Goal: Contribute content: Contribute content

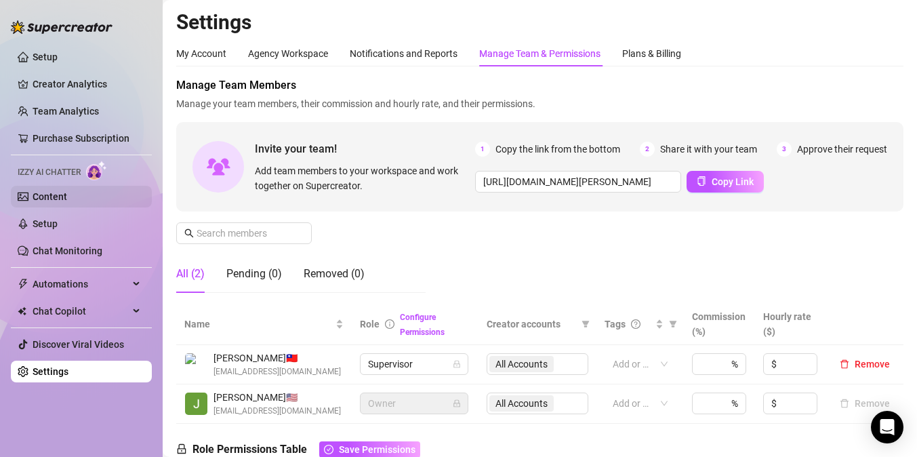
click at [67, 201] on link "Content" at bounding box center [50, 196] width 35 height 11
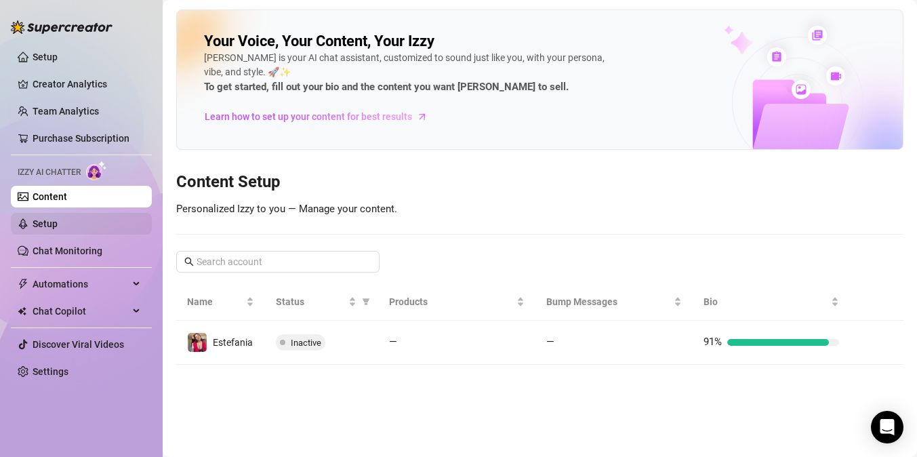
click at [49, 224] on link "Setup" at bounding box center [45, 223] width 25 height 11
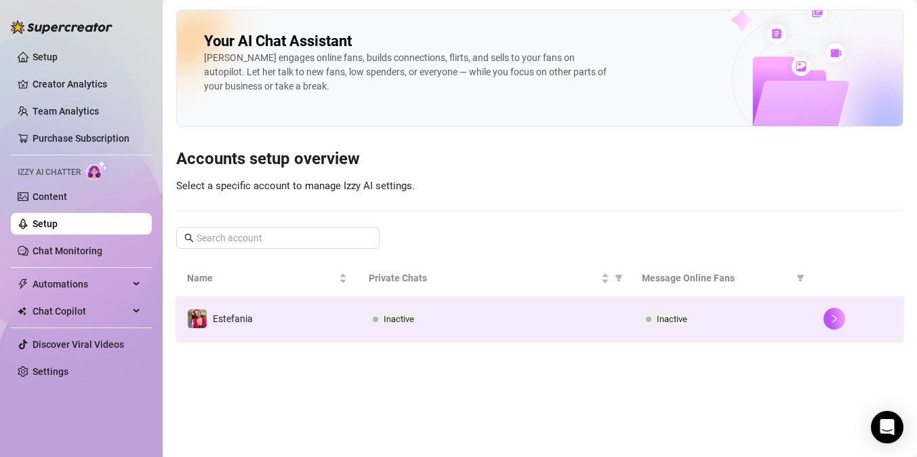
click at [336, 315] on td "Estefania" at bounding box center [267, 319] width 182 height 44
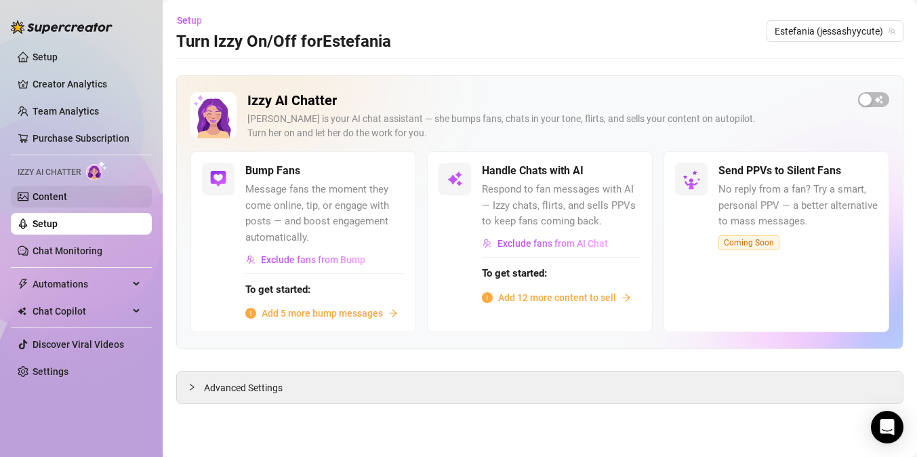
click at [67, 195] on link "Content" at bounding box center [50, 196] width 35 height 11
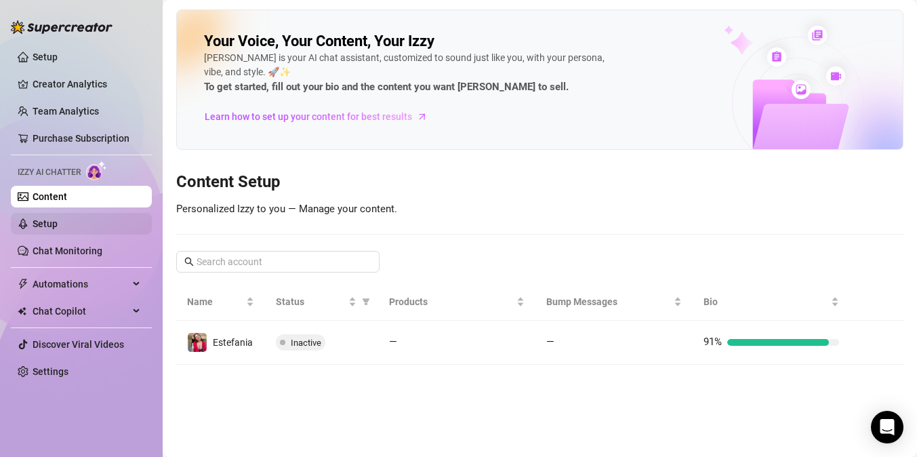
click at [58, 219] on link "Setup" at bounding box center [45, 223] width 25 height 11
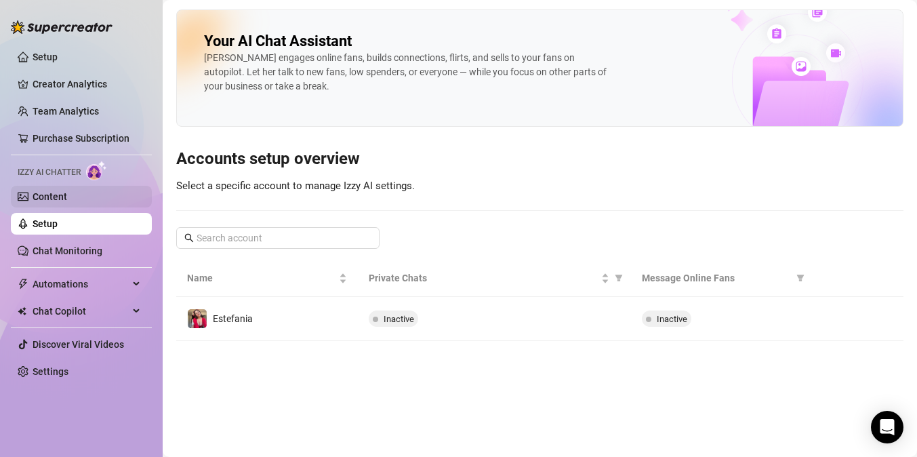
click at [67, 195] on link "Content" at bounding box center [50, 196] width 35 height 11
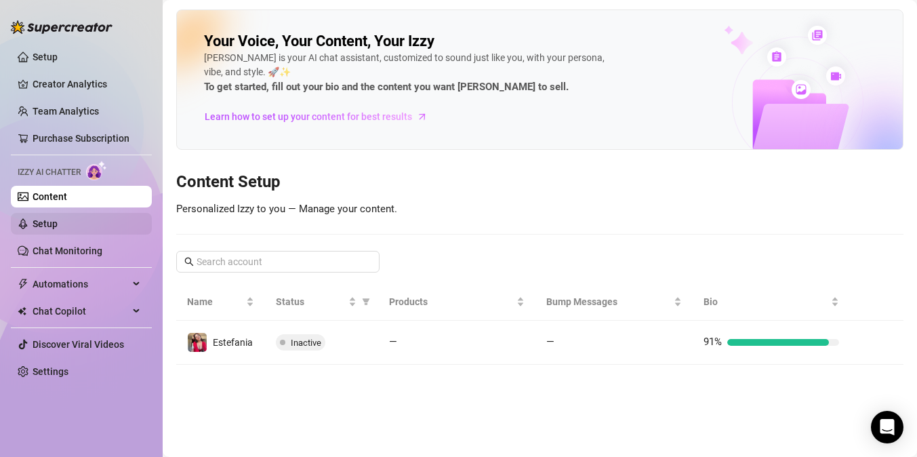
click at [58, 218] on link "Setup" at bounding box center [45, 223] width 25 height 11
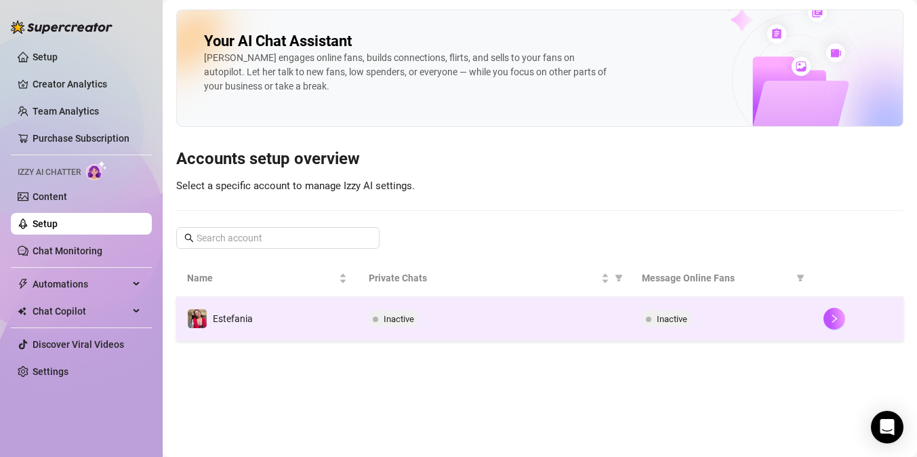
click at [408, 329] on td "Inactive" at bounding box center [494, 319] width 272 height 44
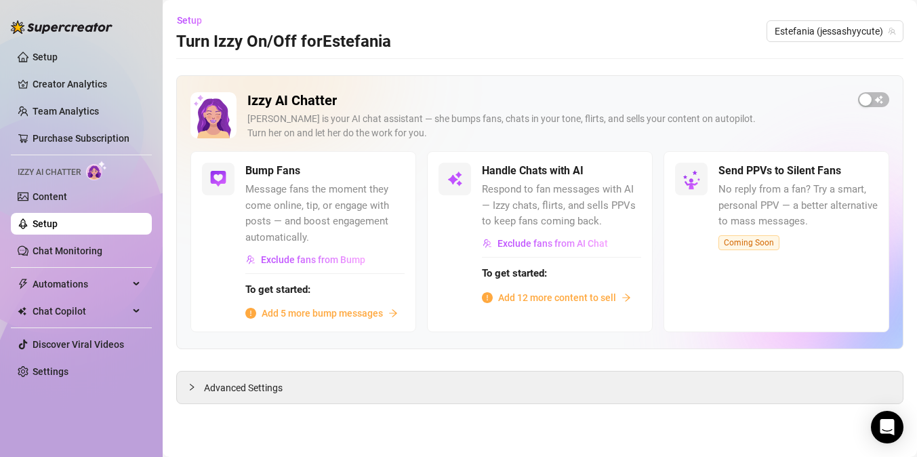
click at [586, 300] on span "Add 12 more content to sell" at bounding box center [557, 297] width 118 height 15
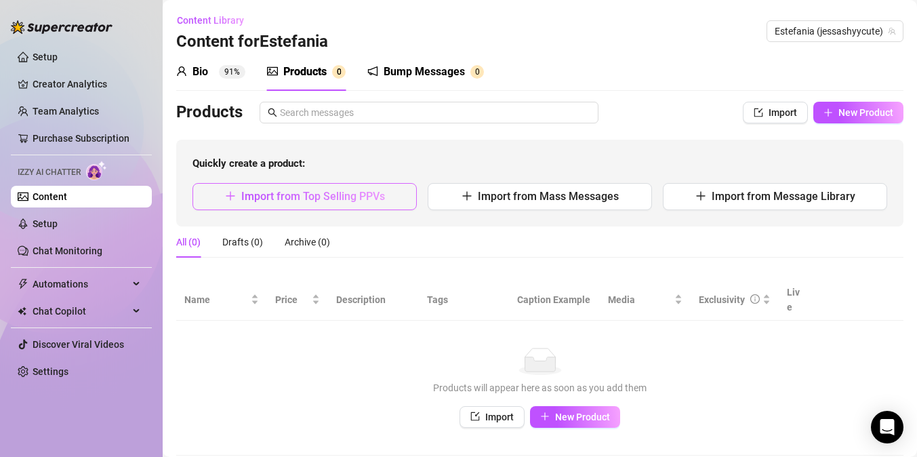
click at [359, 197] on span "Import from Top Selling PPVs" at bounding box center [313, 196] width 144 height 13
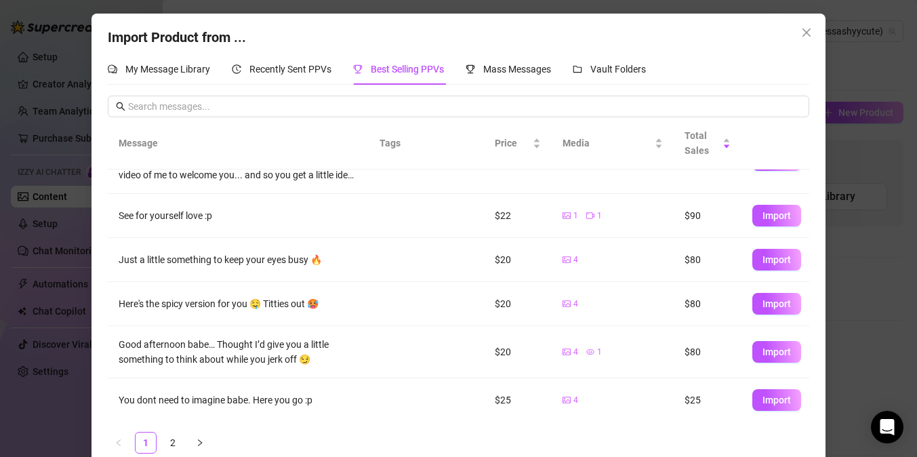
scroll to position [266, 0]
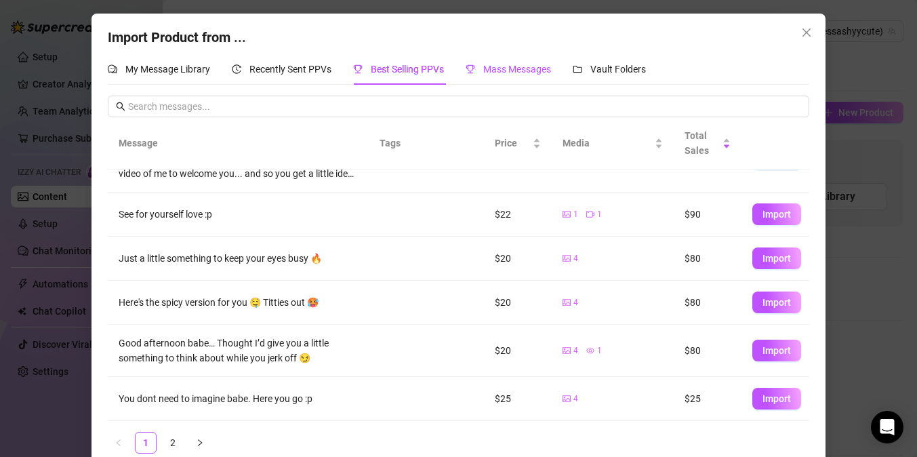
click at [525, 67] on span "Mass Messages" at bounding box center [517, 69] width 68 height 11
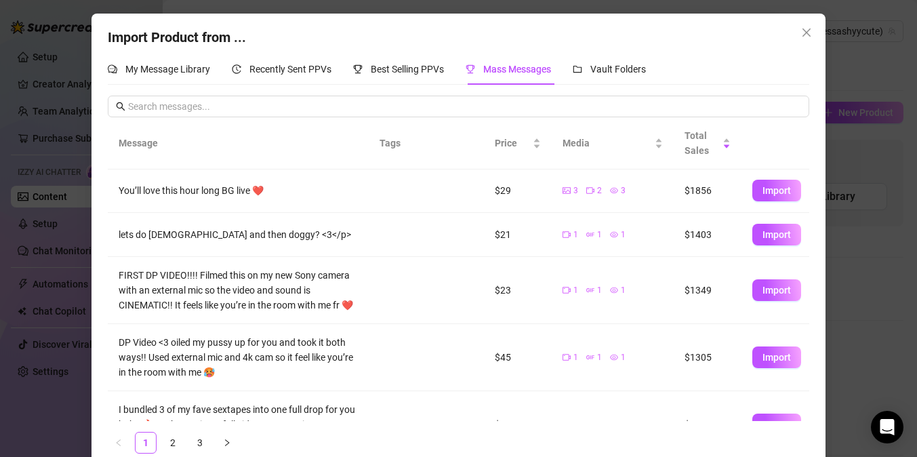
scroll to position [0, 0]
click at [770, 191] on span "Import" at bounding box center [777, 191] width 28 height 11
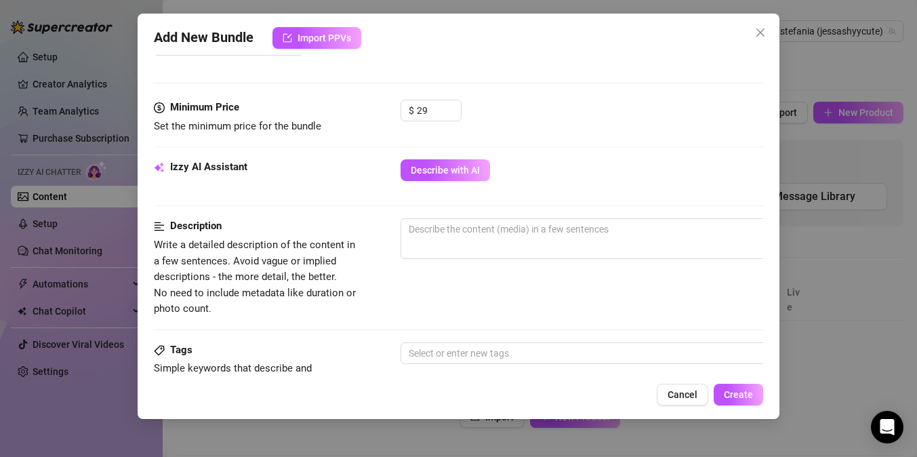
scroll to position [396, 0]
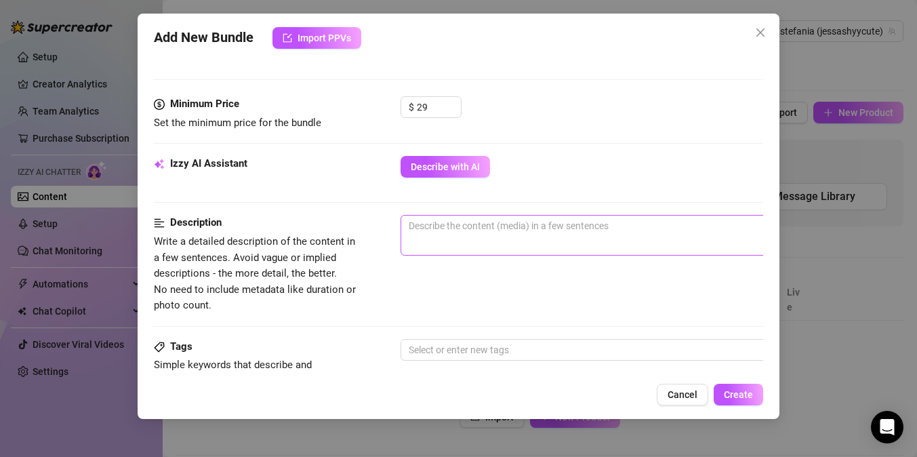
click at [484, 244] on span "0 / 1000" at bounding box center [638, 235] width 474 height 41
click at [478, 230] on textarea at bounding box center [637, 226] width 473 height 20
type textarea "T"
type textarea "Th"
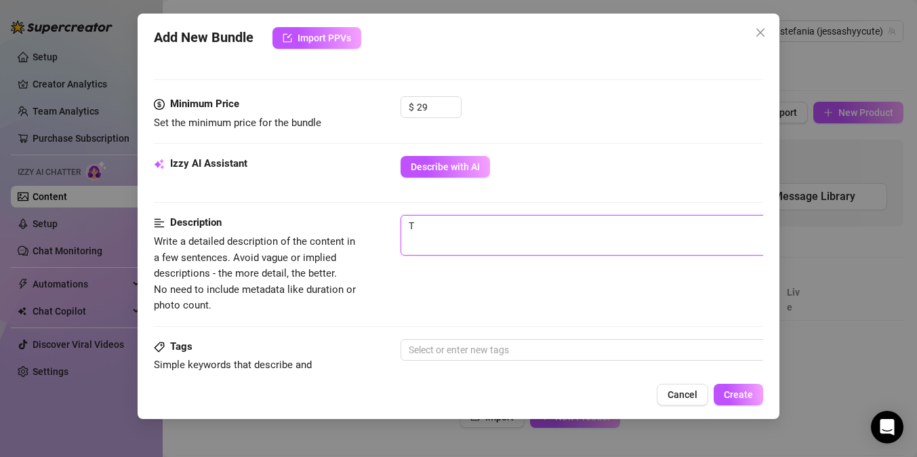
type textarea "Th"
type textarea "Thi"
type textarea "This"
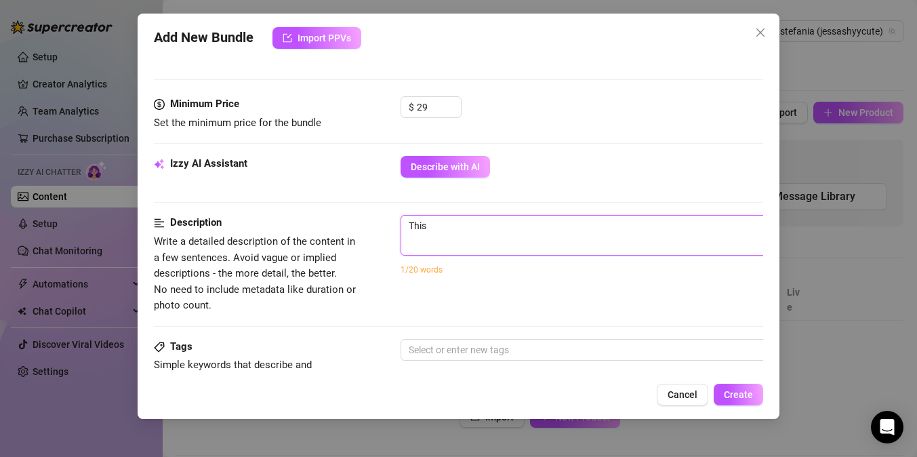
type textarea "This"
type textarea "This i"
type textarea "This is"
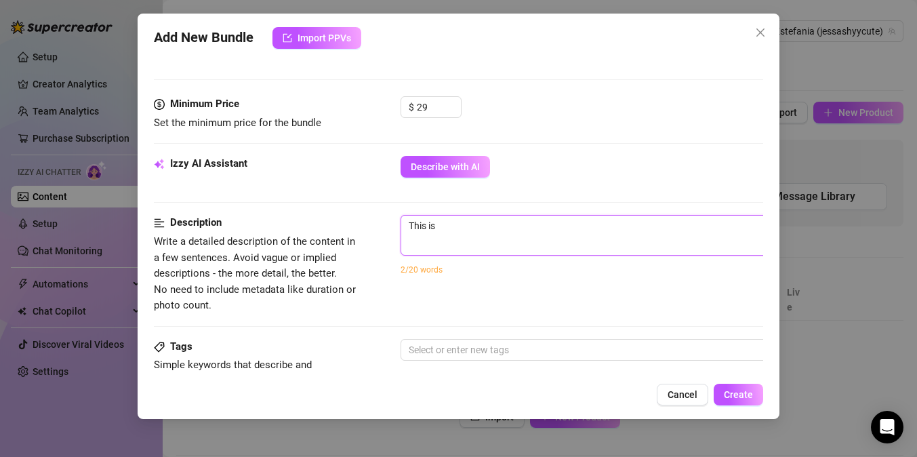
type textarea "This is"
type textarea "This is a"
type textarea "This is an"
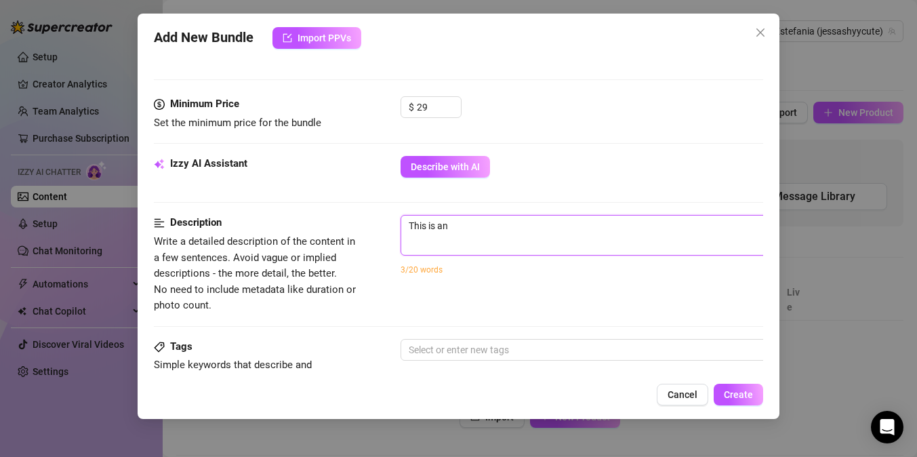
type textarea "This is an"
type textarea "This is an h"
type textarea "This is an ho"
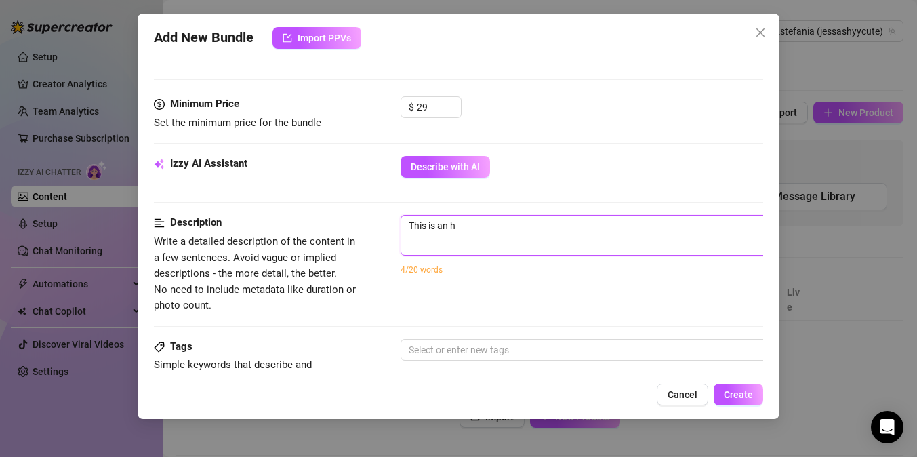
type textarea "This is an ho"
type textarea "This is an hou"
type textarea "This is an hour"
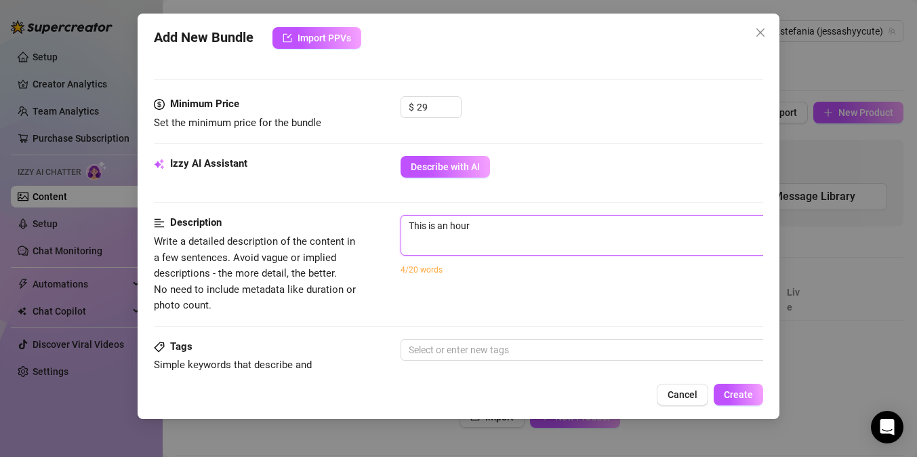
type textarea "This is an hour"
type textarea "This is an hour l"
type textarea "This is an hour lo"
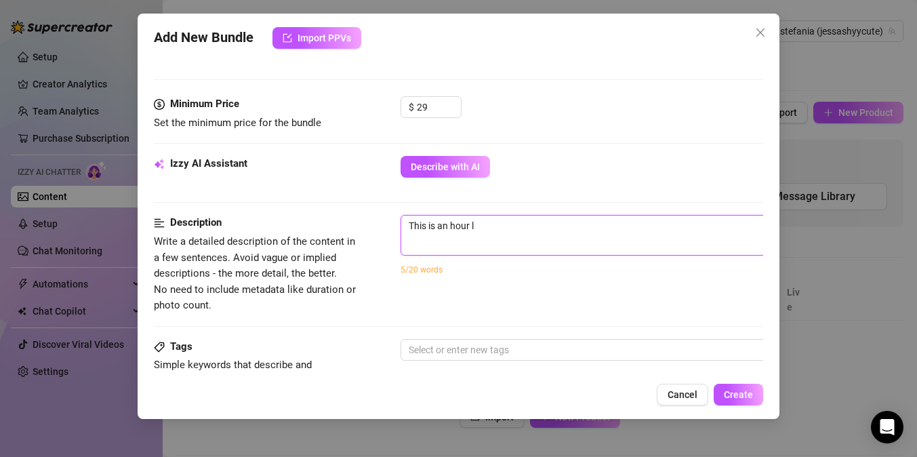
type textarea "This is an hour lo"
type textarea "This is an hour lon"
type textarea "This is an hour long"
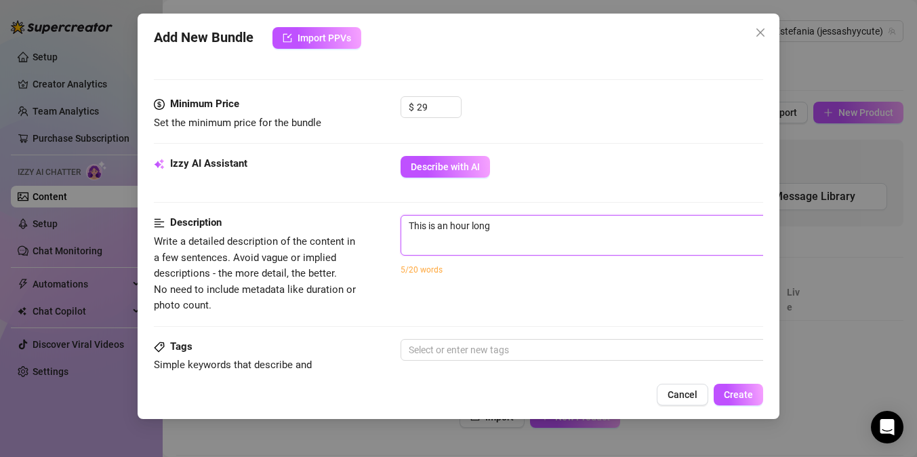
type textarea "This is an hour long"
type textarea "This is an hour long l"
type textarea "This is an hour [PERSON_NAME]"
type textarea "This is an hour long liv"
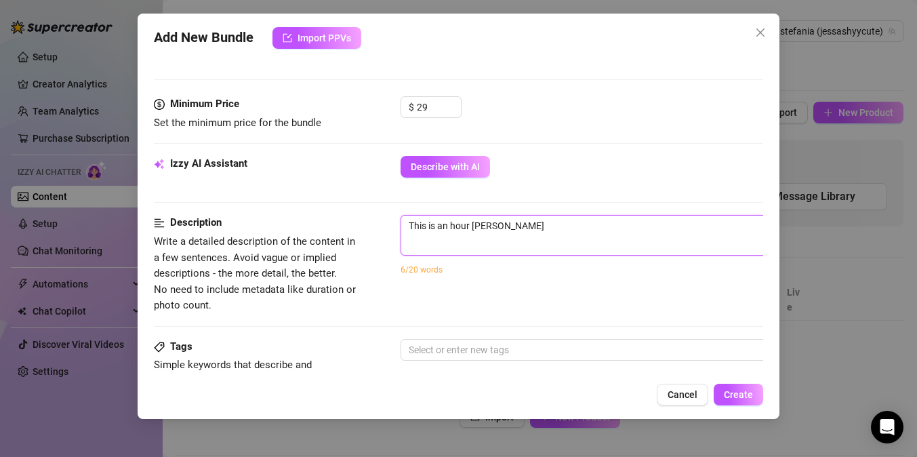
type textarea "This is an hour long liv"
type textarea "This is an hour long live"
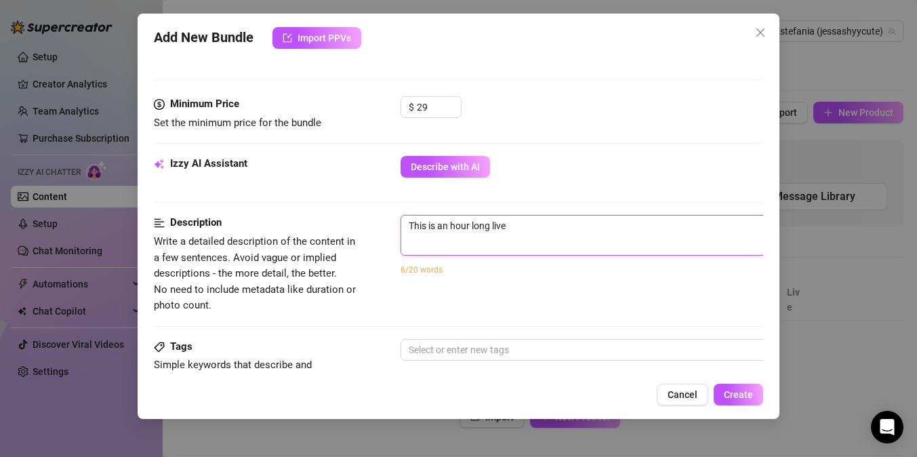
type textarea "This is an hour long live s"
type textarea "This is an hour long live st"
type textarea "This is an hour long live str"
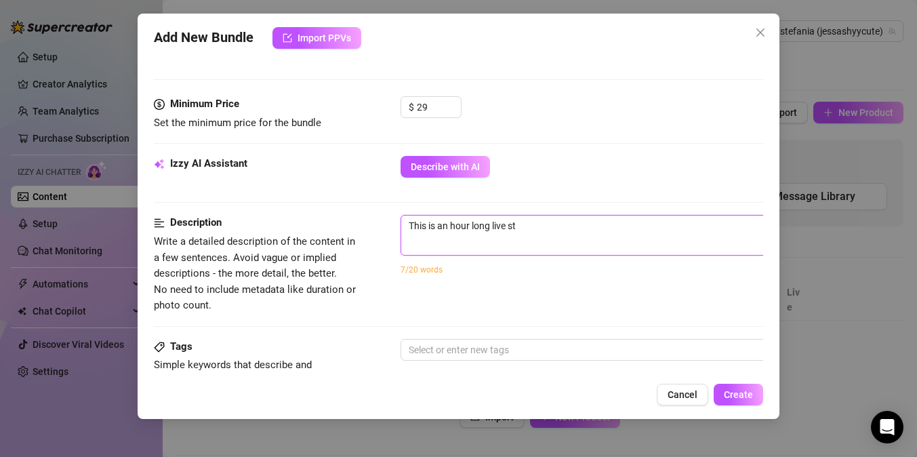
type textarea "This is an hour long live str"
type textarea "This is an hour long live stre"
type textarea "This is an hour long live strea"
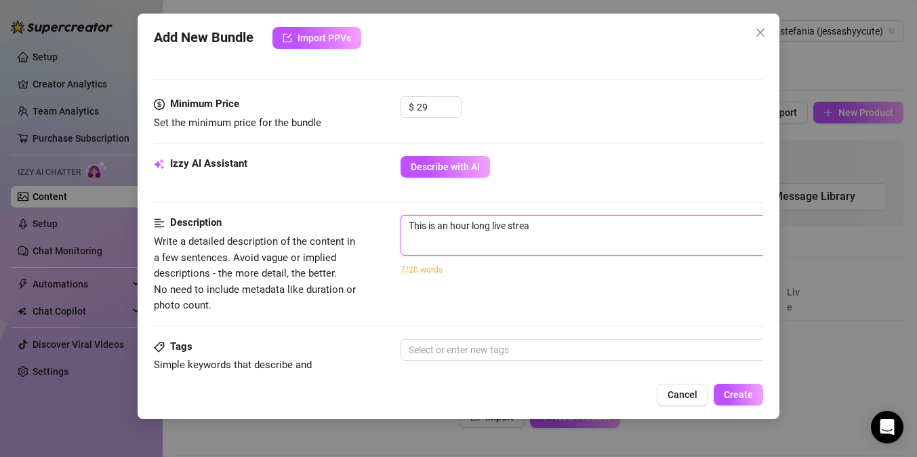
type textarea "This is an hour long live stream"
type textarea "This is an hour long live stream w"
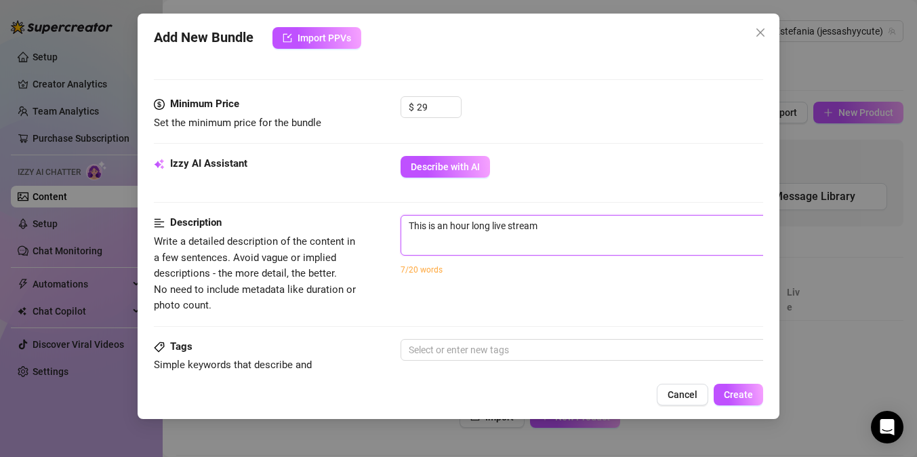
type textarea "This is an hour long live stream w"
type textarea "This is an hour long live stream wh"
type textarea "This is an hour long live stream whe"
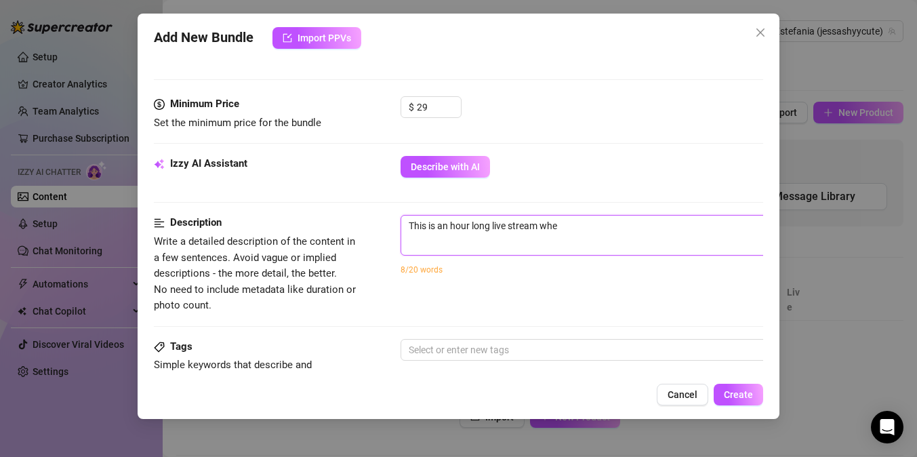
type textarea "This is an hour long live stream wher"
type textarea "This is an hour long live stream where"
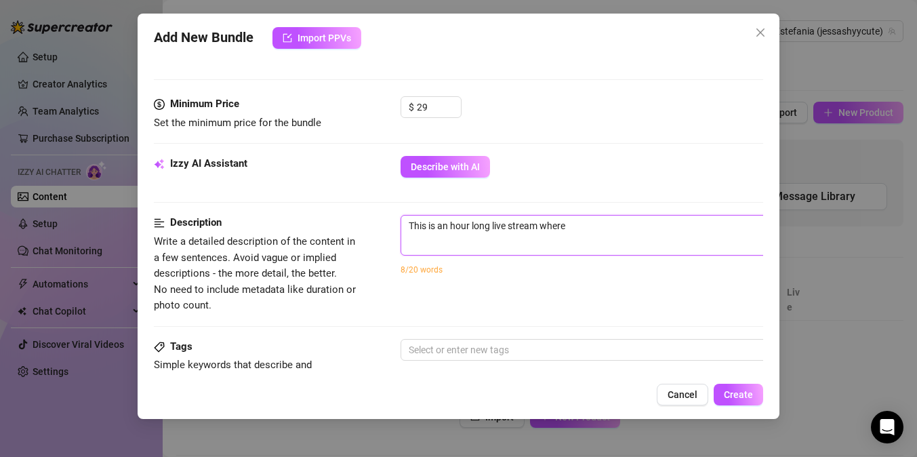
type textarea "This is an hour long live stream where"
type textarea "This is an hour long live stream where I"
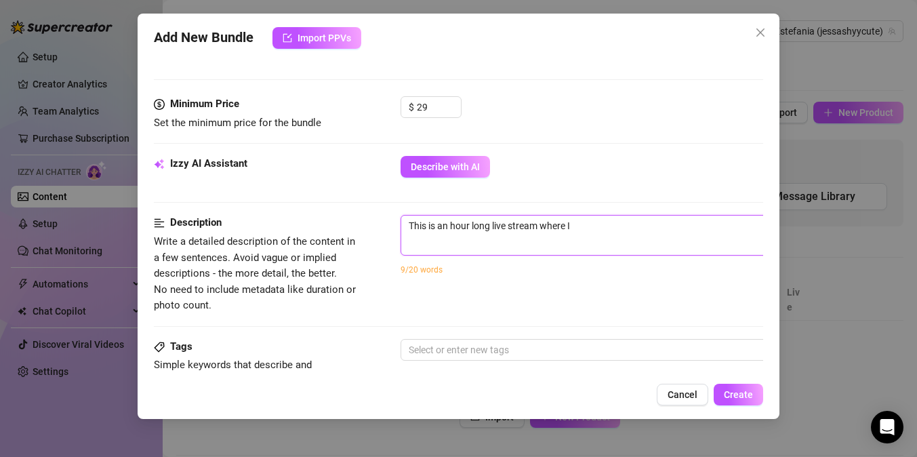
type textarea "This is an hour long live stream where I s"
type textarea "This is an hour long live stream where I st"
type textarea "This is an hour long live stream where I str"
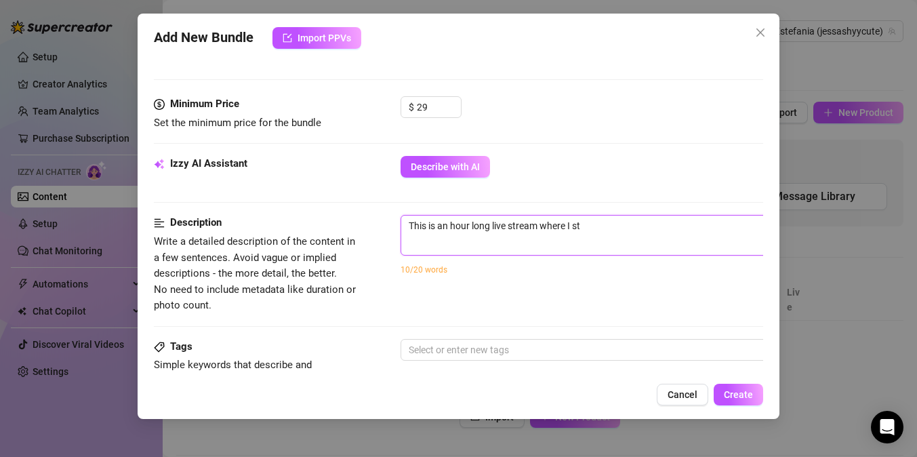
type textarea "This is an hour long live stream where I str"
type textarea "This is an hour long live stream where I stri"
type textarea "This is an hour long live stream where I strip"
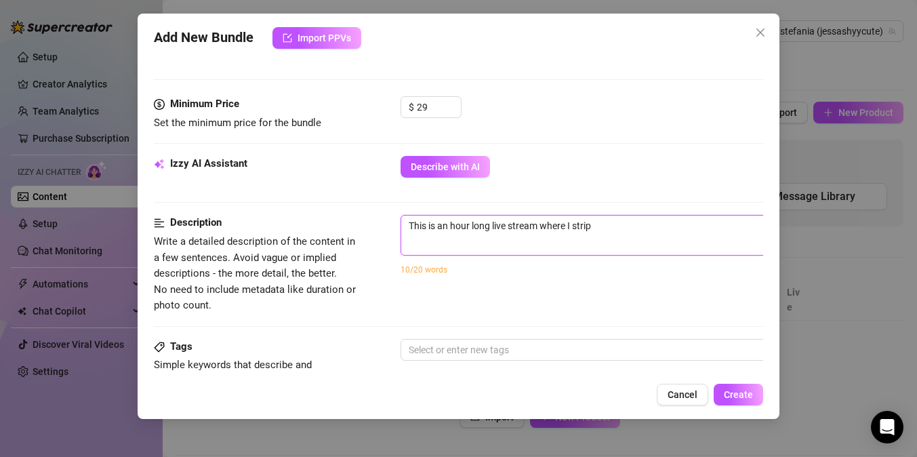
type textarea "This is an hour long live stream where I strip"
type textarea "This is an hour long live stream where I strip t"
type textarea "This is an hour long live stream where I strip te"
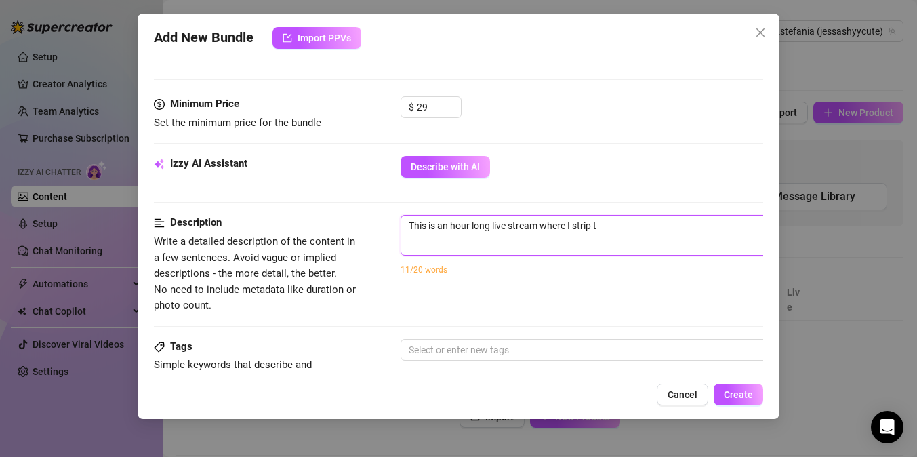
type textarea "This is an hour long live stream where I strip te"
type textarea "This is an hour long live stream where I strip tea"
type textarea "This is an hour long live stream where I strip teas"
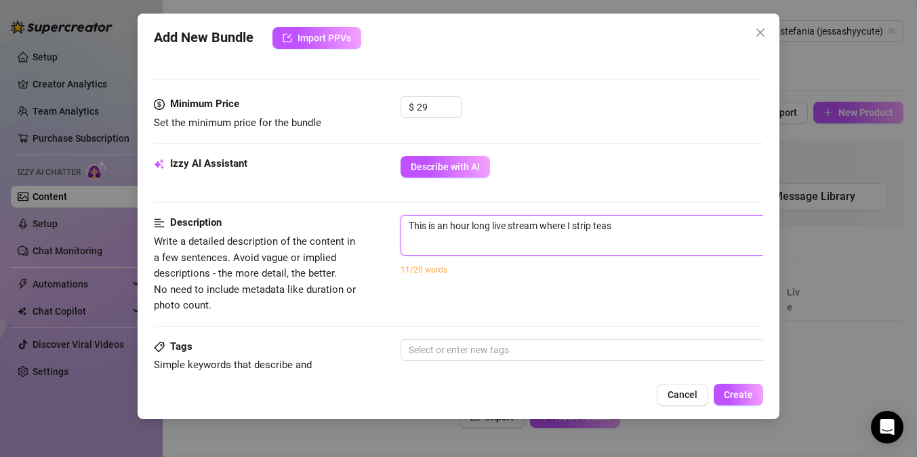
type textarea "This is an hour long live stream where I strip tease"
type textarea "This is an hour long live stream where I strip tease,"
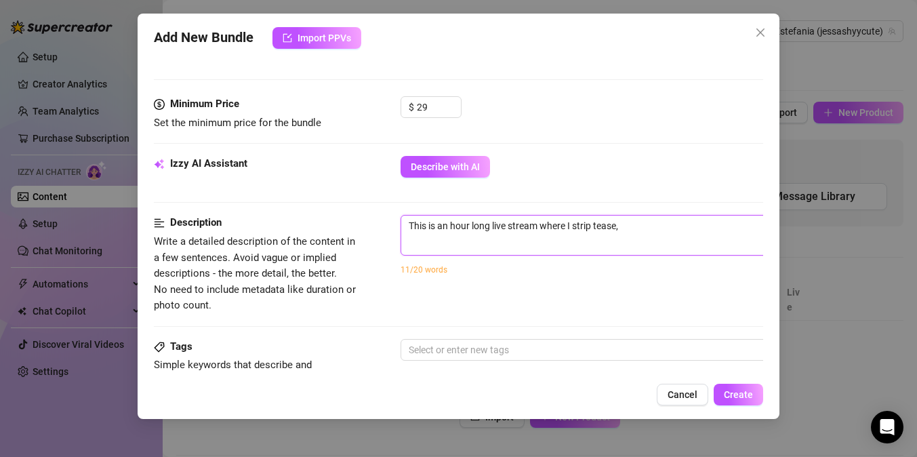
type textarea "This is an hour long live stream where I strip tease,"
type textarea "This is an hour long live stream where I strip tease, t"
type textarea "This is an hour long live stream where I strip tease, ta"
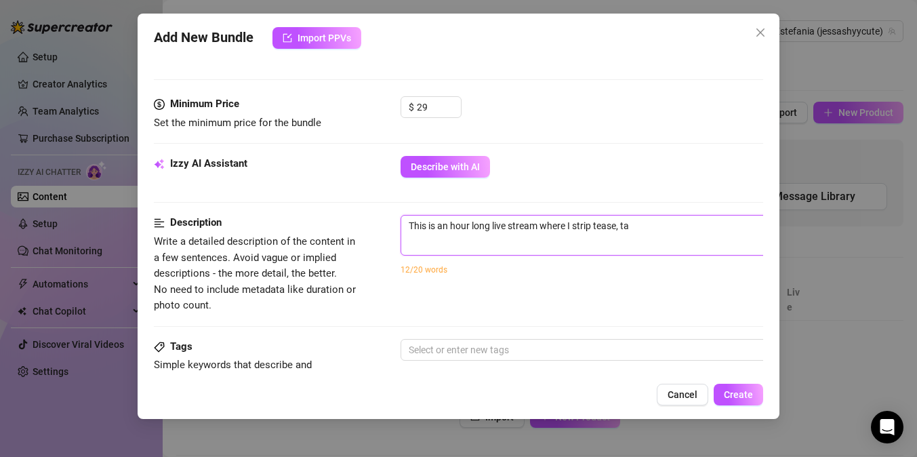
type textarea "This is an hour long live stream where I strip tease, tal"
type textarea "This is an hour long live stream where I strip tease, talk"
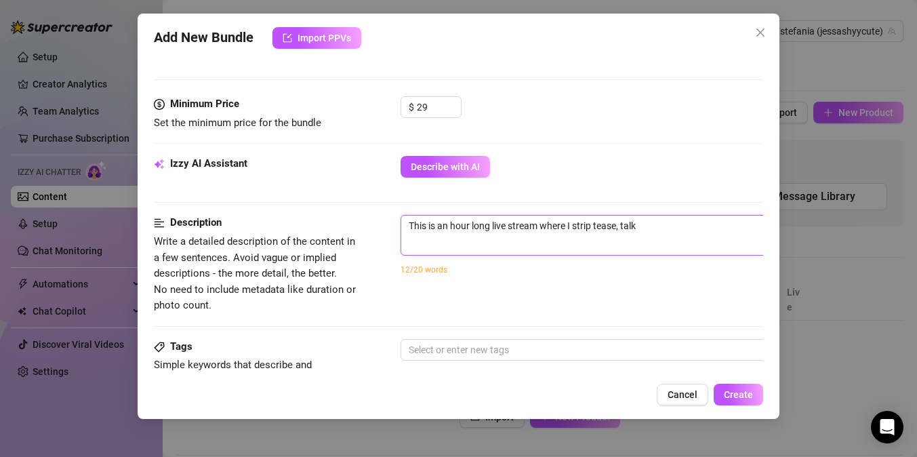
type textarea "This is an hour long live stream where I strip tease, talk"
type textarea "This is an hour long live stream where I strip tease, talk t"
type textarea "This is an hour long live stream where I strip tease, talk to"
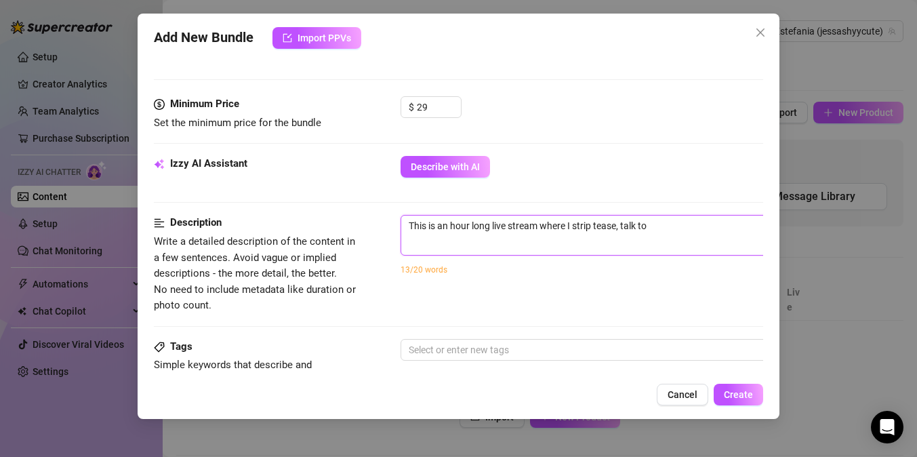
type textarea "This is an hour long live stream where I strip tease, talk to c"
type textarea "This is an hour long live stream where I strip tease, talk to ca"
type textarea "This is an hour long live stream where I strip tease, talk to cam"
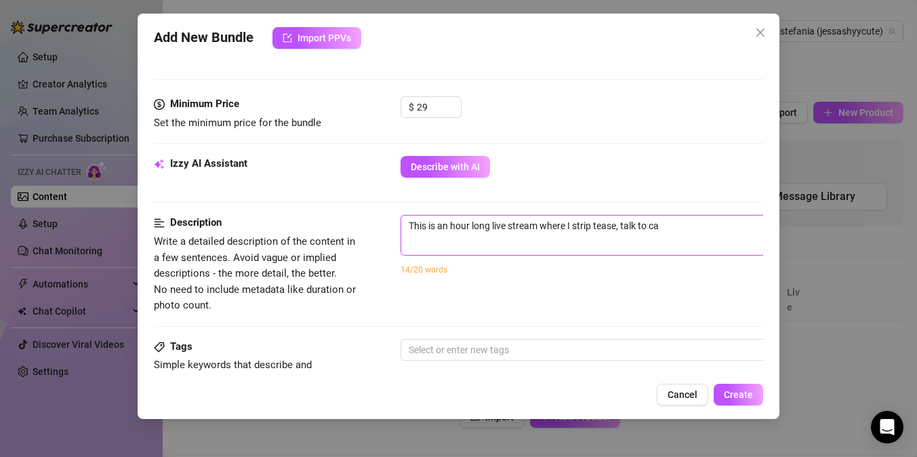
type textarea "This is an hour long live stream where I strip tease, talk to cam"
type textarea "This is an hour long live stream where I strip tease, talk to came"
type textarea "This is an hour long live stream where I strip tease, talk to camer"
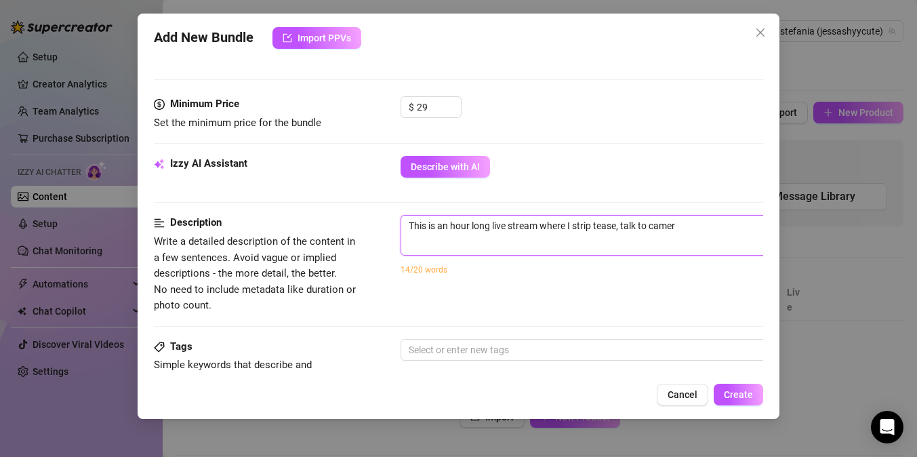
type textarea "This is an hour long live stream where I strip tease, talk to camera"
type textarea "This is an hour long live stream where I strip tease, talk to camera,"
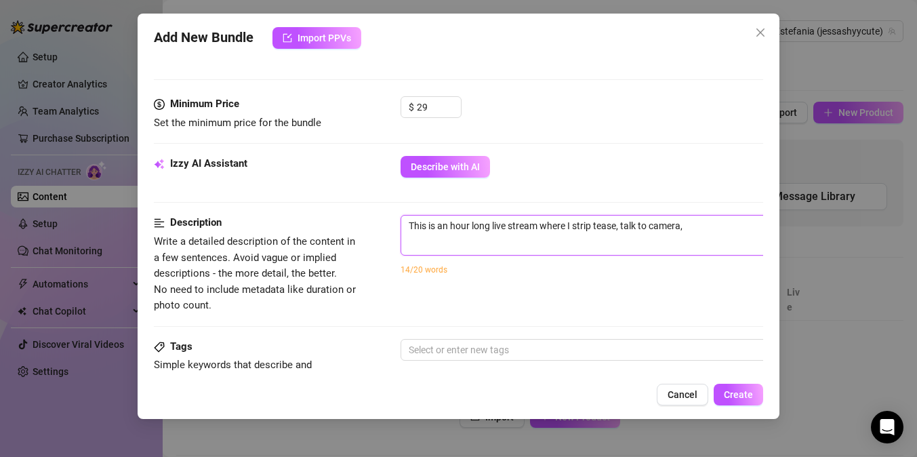
type textarea "This is an hour long live stream where I strip tease, talk to camera,"
type textarea "This is an hour long live stream where I strip tease, talk to camera, u"
type textarea "This is an hour long live stream where I strip tease, talk to camera, us"
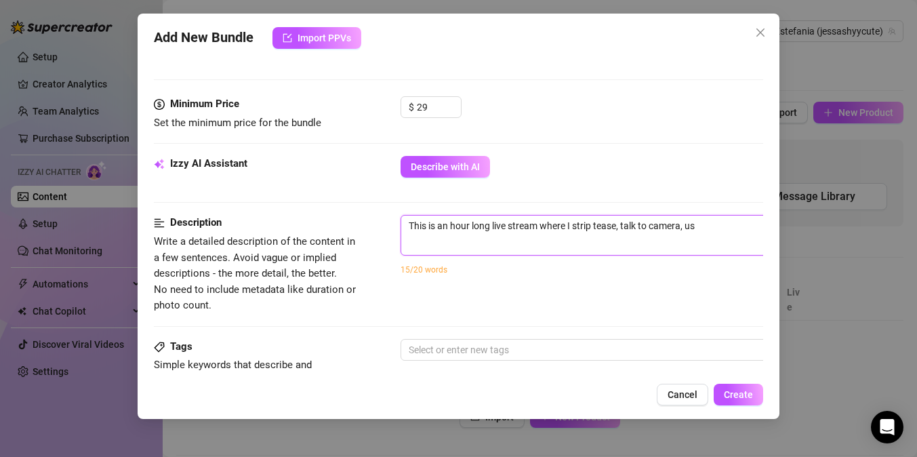
type textarea "This is an hour long live stream where I strip tease, talk to camera, use"
type textarea "This is an hour long live stream where I strip tease, talk to camera, use m"
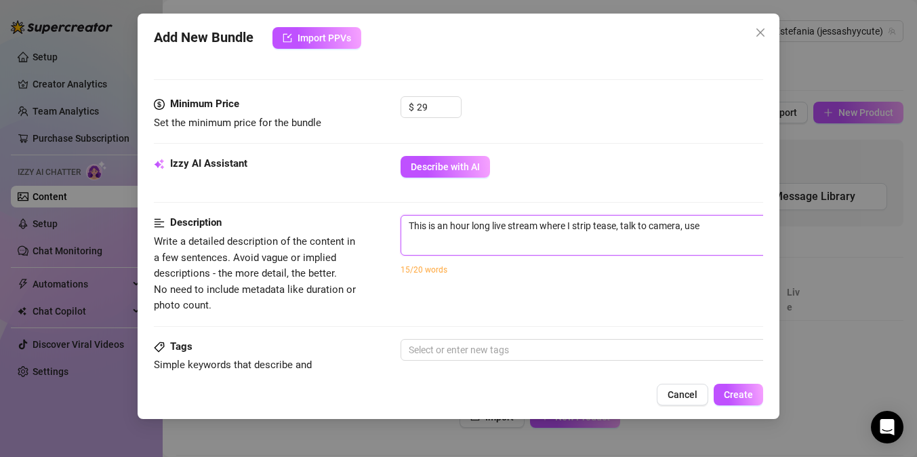
type textarea "This is an hour long live stream where I strip tease, talk to camera, use m"
type textarea "This is an hour long live stream where I strip tease, talk to camera, use my"
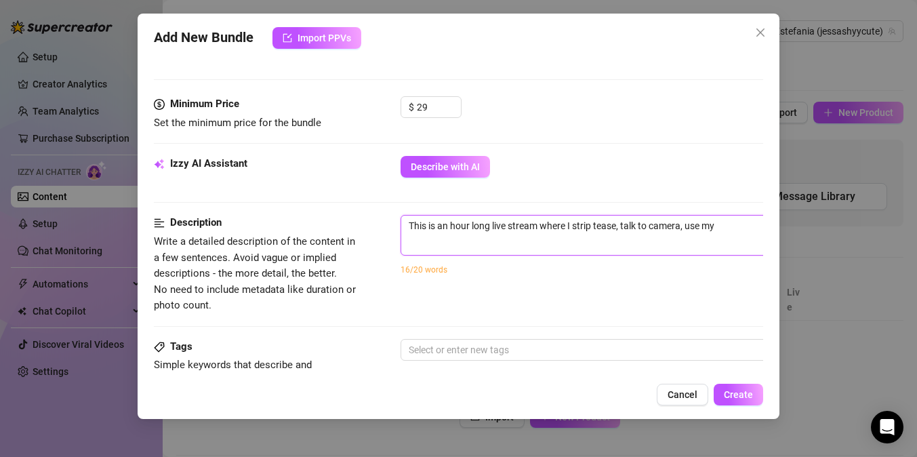
type textarea "This is an hour long live stream where I strip tease, talk to camera, use my v"
type textarea "This is an hour long live stream where I strip tease, talk to camera, use my vi"
type textarea "This is an hour long live stream where I strip tease, talk to camera, use my vib"
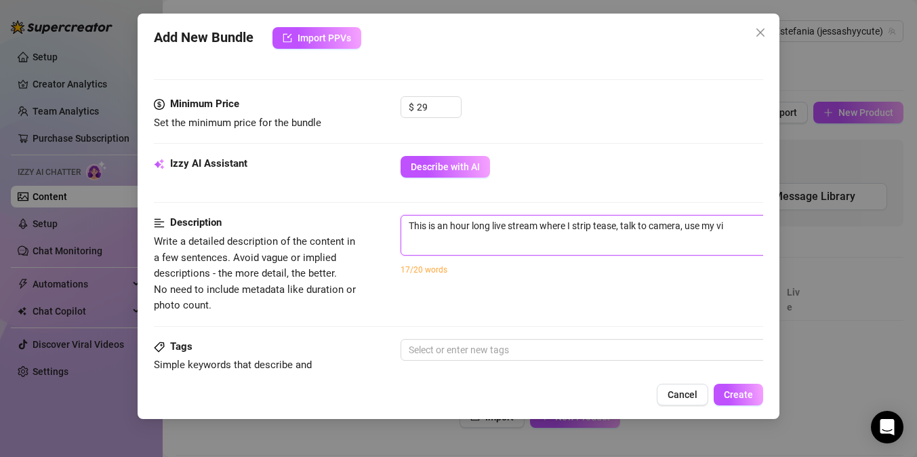
type textarea "This is an hour long live stream where I strip tease, talk to camera, use my vib"
type textarea "This is an hour long live stream where I strip tease, talk to camera, use my vi…"
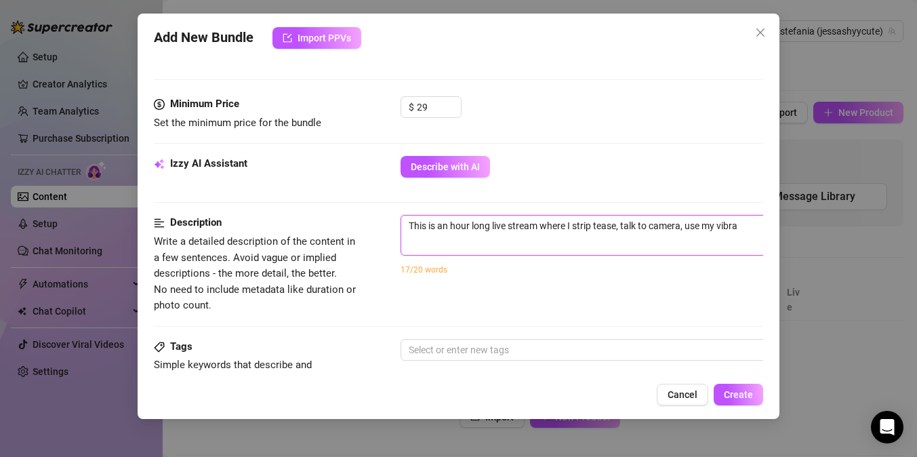
type textarea "This is an hour long live stream where I strip tease, talk to camera, use my vi…"
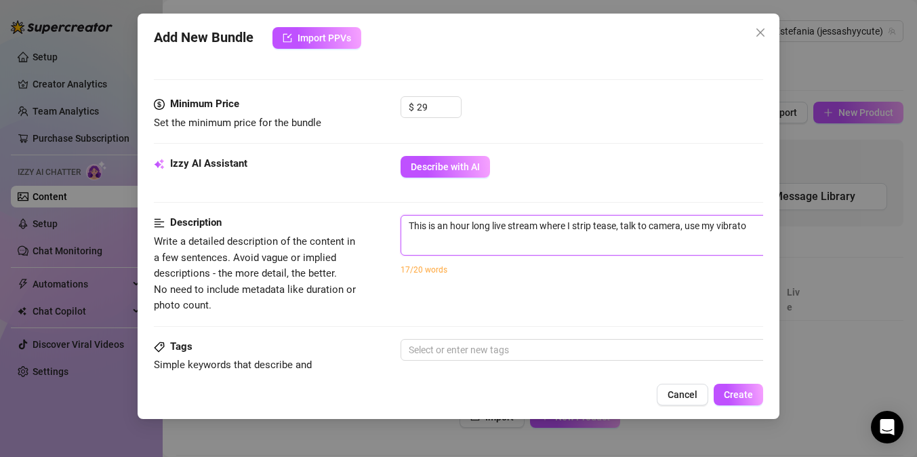
type textarea "This is an hour long live stream where I strip tease, talk to camera, use my vi…"
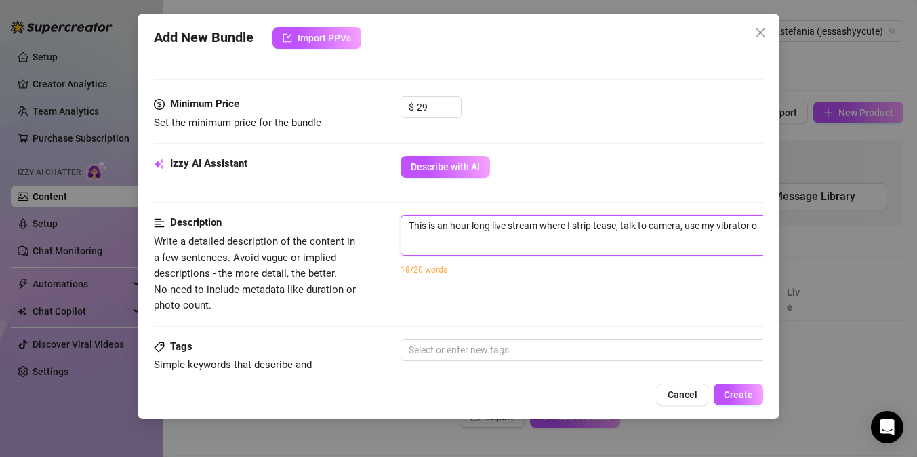
type textarea "This is an hour long live stream where I strip tease, talk to camera, use my vi…"
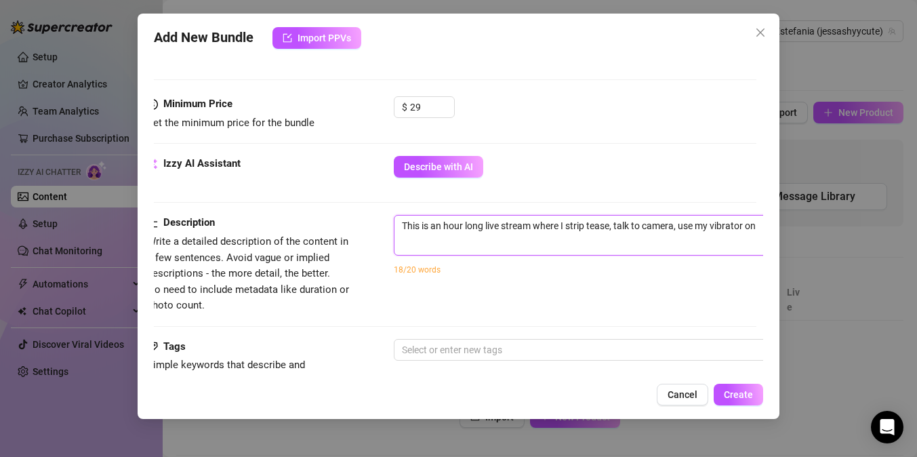
type textarea "This is an hour long live stream where I strip tease, talk to camera, use my vi…"
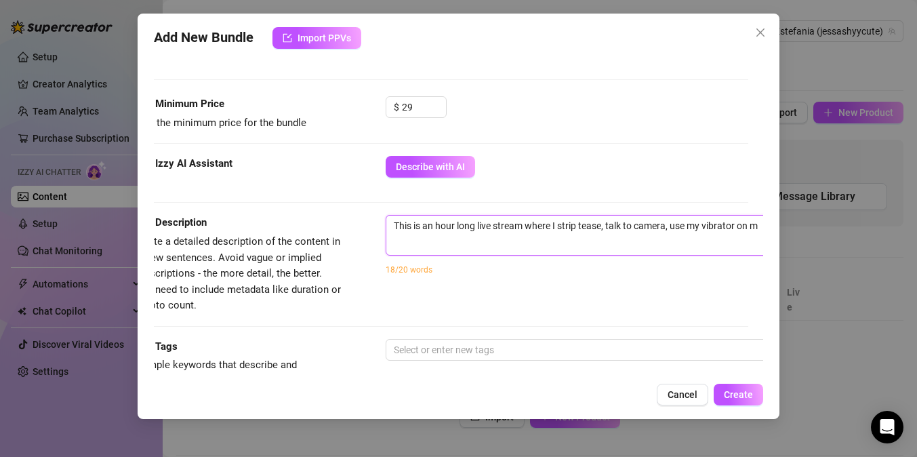
type textarea "This is an hour long live stream where I strip tease, talk to camera, use my vi…"
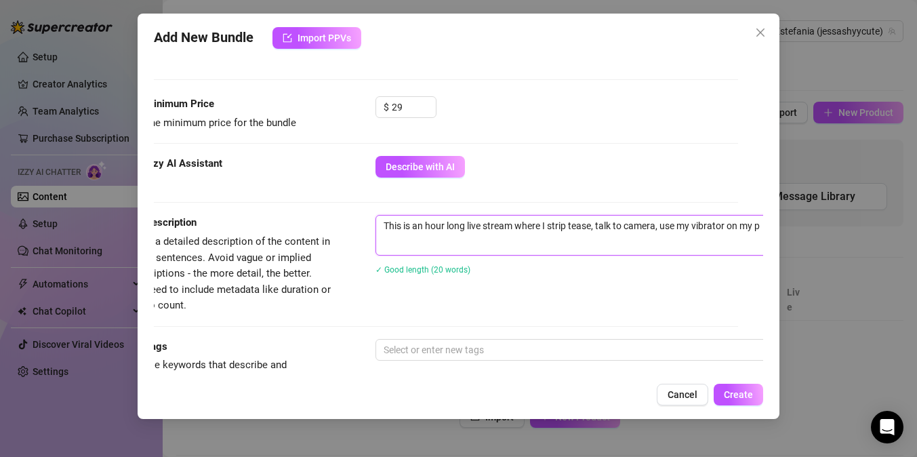
type textarea "This is an hour long live stream where I strip tease, talk to camera, use my vi…"
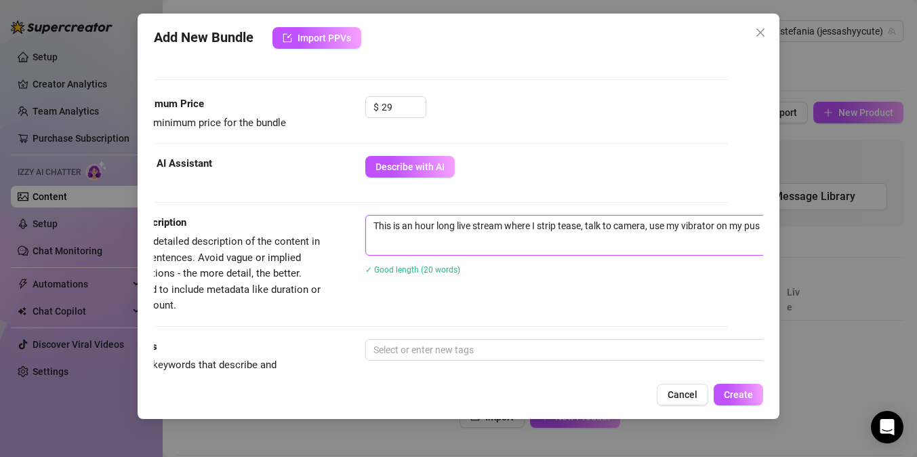
type textarea "This is an hour long live stream where I strip tease, talk to camera, use my vi…"
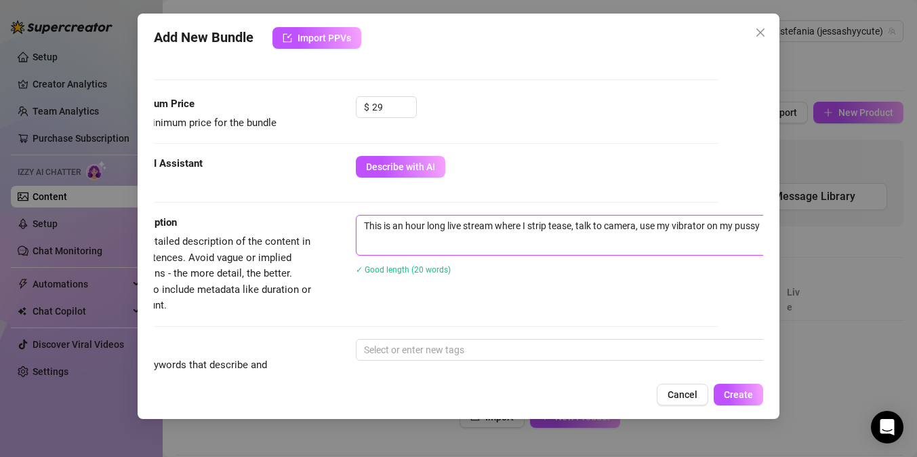
type textarea "This is an hour long live stream where I strip tease, talk to camera, use my vi…"
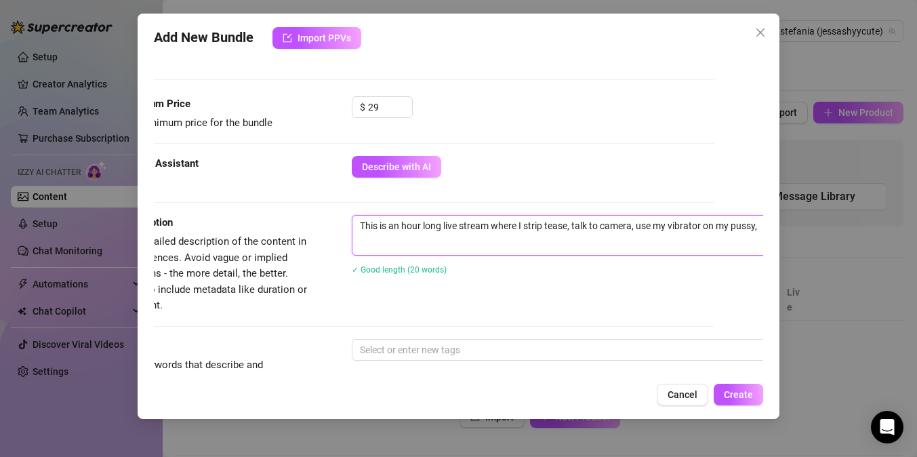
type textarea "This is an hour long live stream where I strip tease, talk to camera, use my vi…"
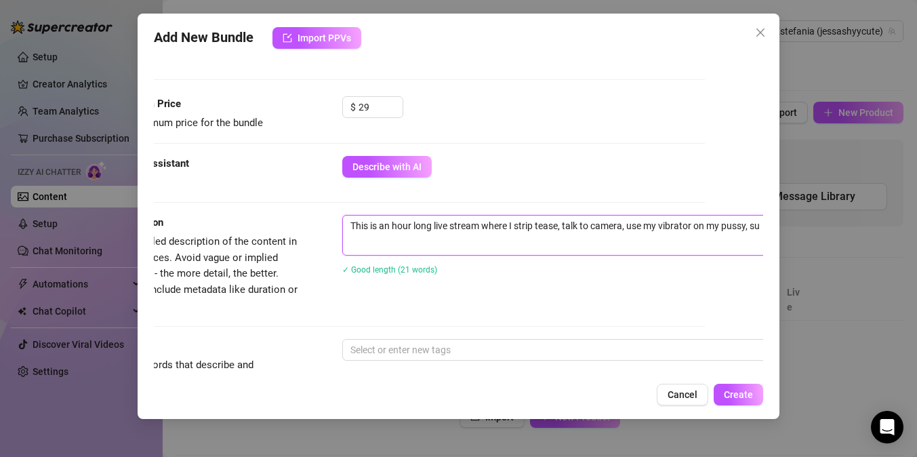
type textarea "This is an hour long live stream where I strip tease, talk to camera, use my vi…"
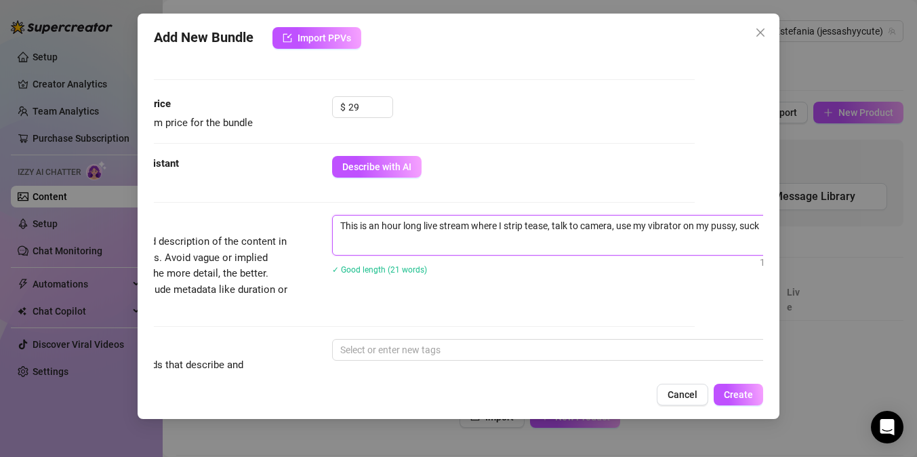
type textarea "This is an hour long live stream where I strip tease, talk to camera, use my vi…"
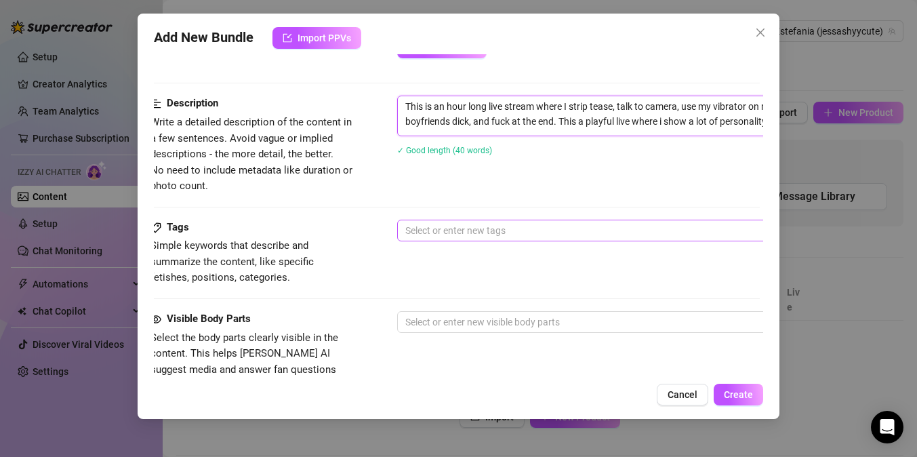
scroll to position [515, 0]
click at [456, 228] on div at bounding box center [630, 230] width 455 height 19
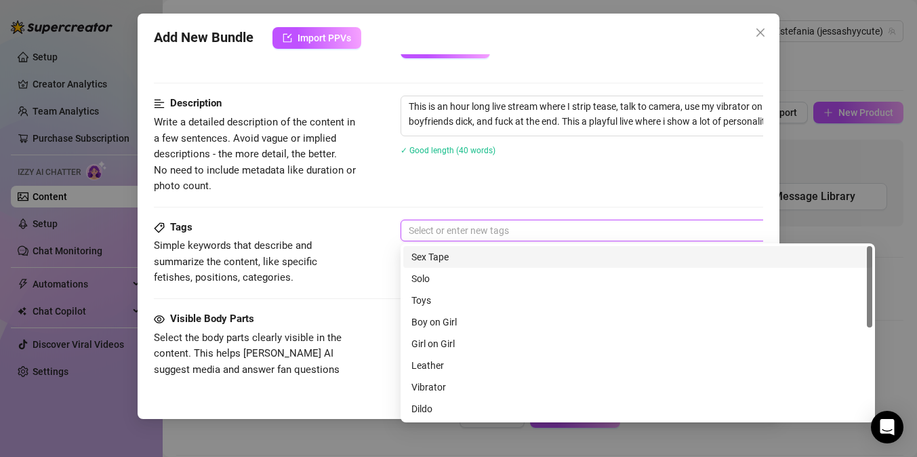
click at [447, 254] on div "Sex Tape" at bounding box center [637, 256] width 453 height 15
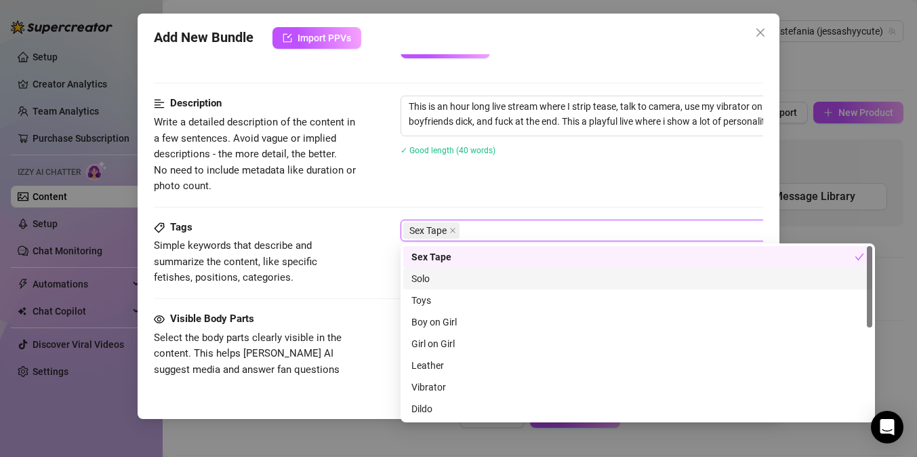
click at [469, 283] on div "Solo" at bounding box center [637, 278] width 453 height 15
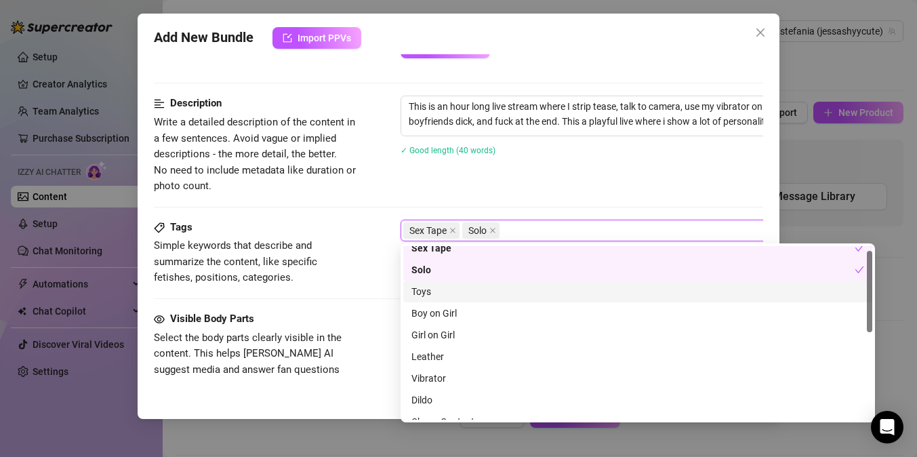
scroll to position [9, 0]
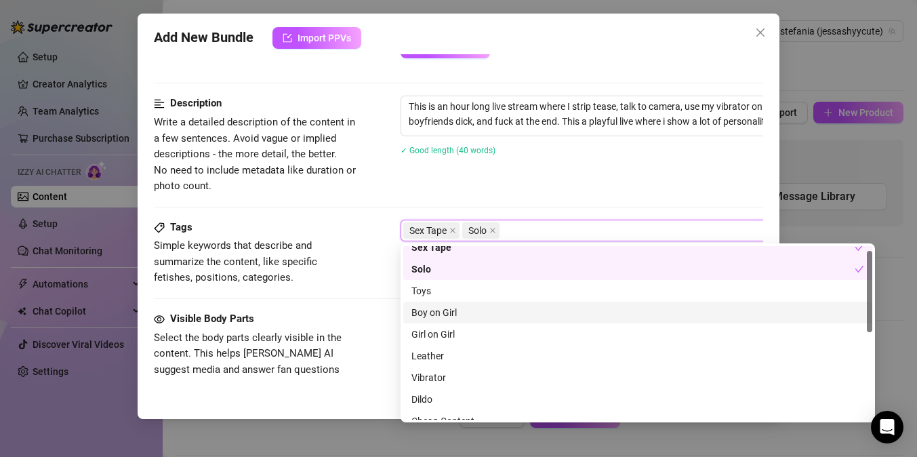
click at [497, 315] on div "Boy on Girl" at bounding box center [637, 312] width 453 height 15
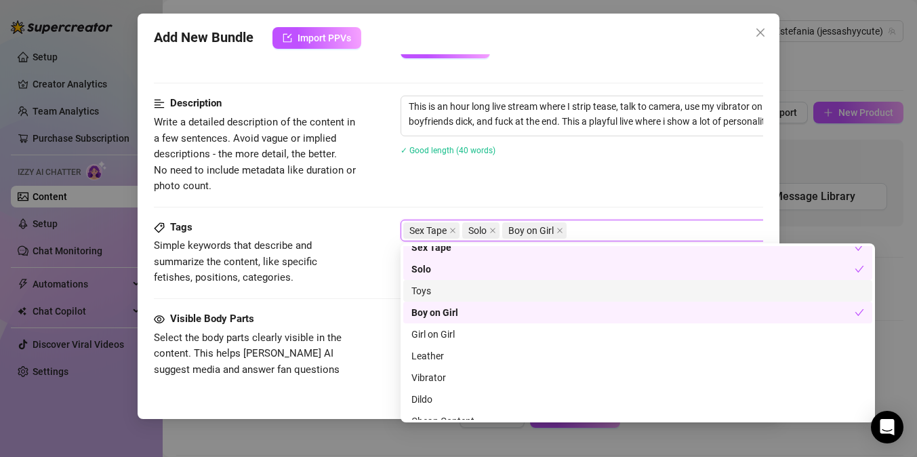
click at [483, 290] on div "Toys" at bounding box center [637, 290] width 453 height 15
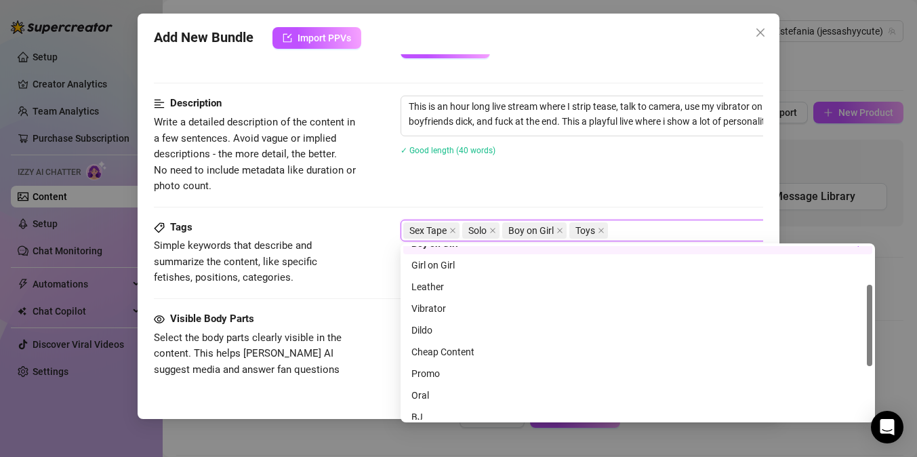
scroll to position [82, 0]
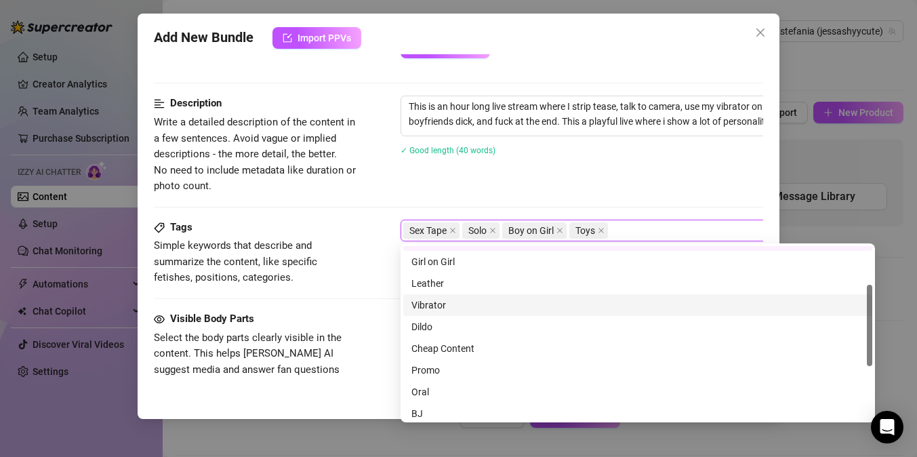
click at [474, 304] on div "Vibrator" at bounding box center [637, 305] width 453 height 15
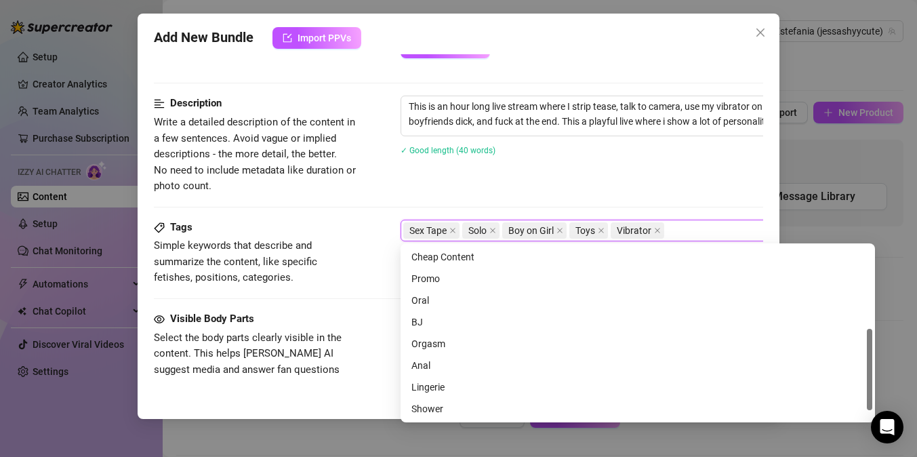
scroll to position [175, 0]
click at [466, 297] on div "Oral" at bounding box center [637, 298] width 453 height 15
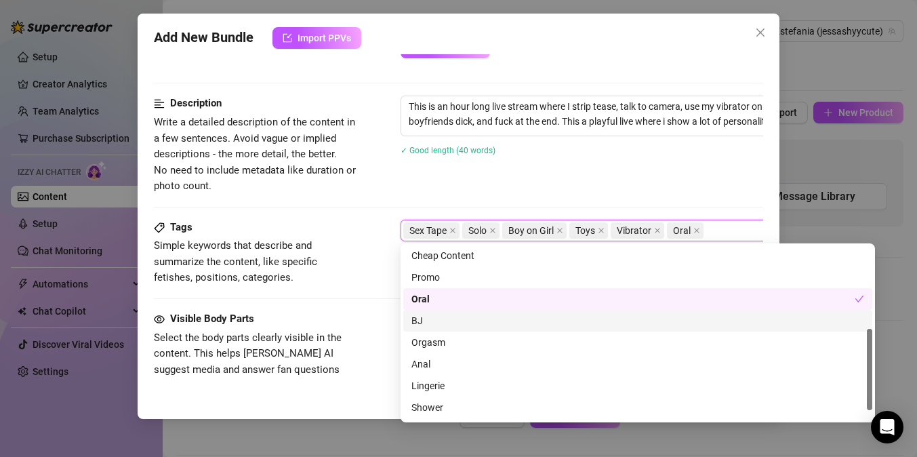
click at [462, 320] on div "BJ" at bounding box center [637, 320] width 453 height 15
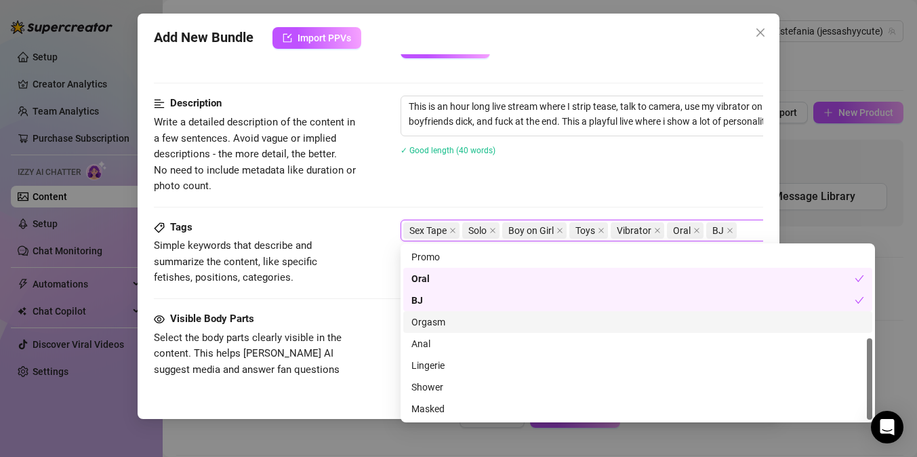
click at [462, 327] on div "Orgasm" at bounding box center [637, 322] width 453 height 15
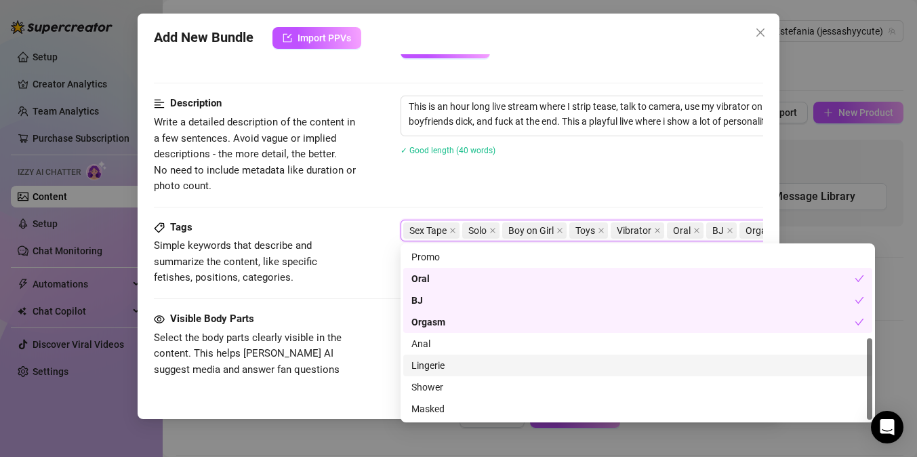
click at [460, 367] on div "Lingerie" at bounding box center [637, 365] width 453 height 15
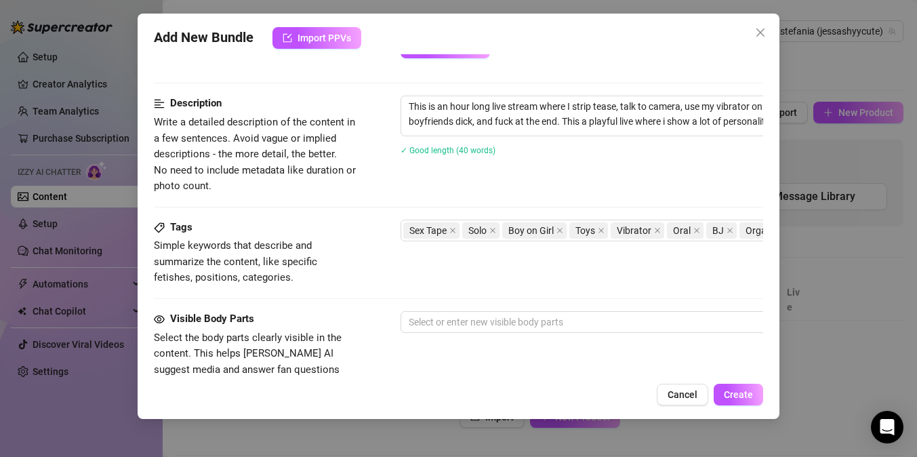
click at [338, 319] on div "Visible Body Parts" at bounding box center [255, 319] width 203 height 16
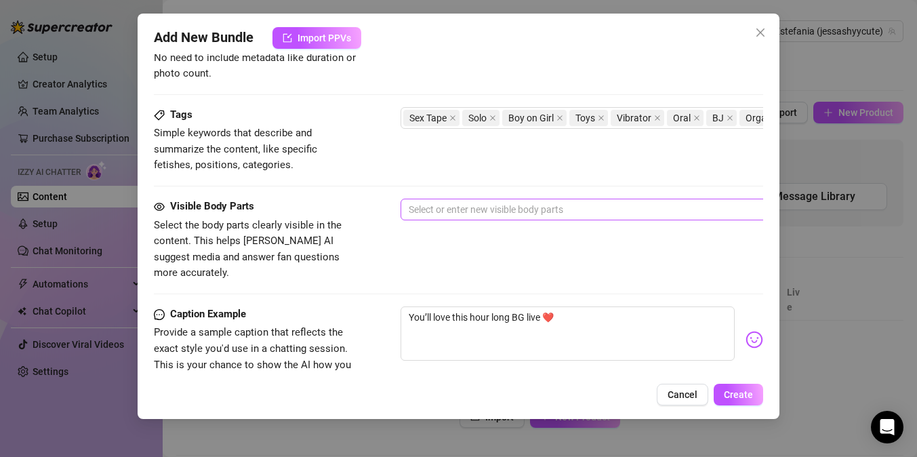
scroll to position [631, 0]
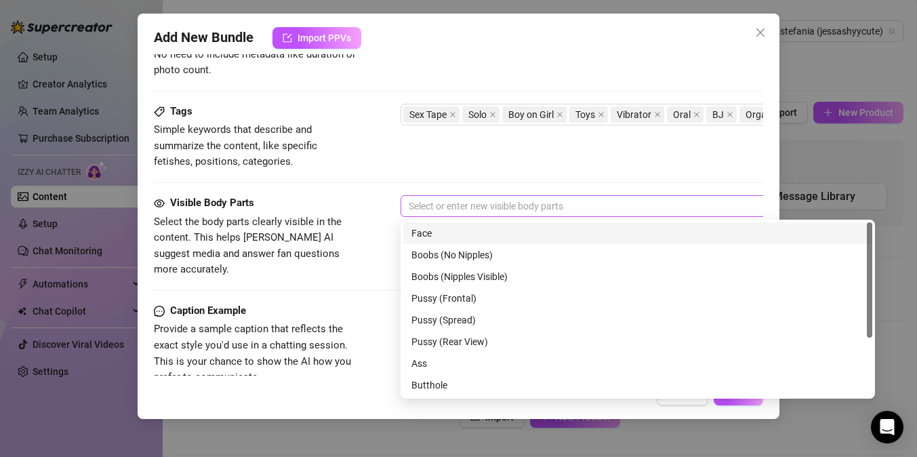
click at [429, 204] on div at bounding box center [630, 206] width 455 height 19
click at [434, 230] on div "Face" at bounding box center [637, 233] width 453 height 15
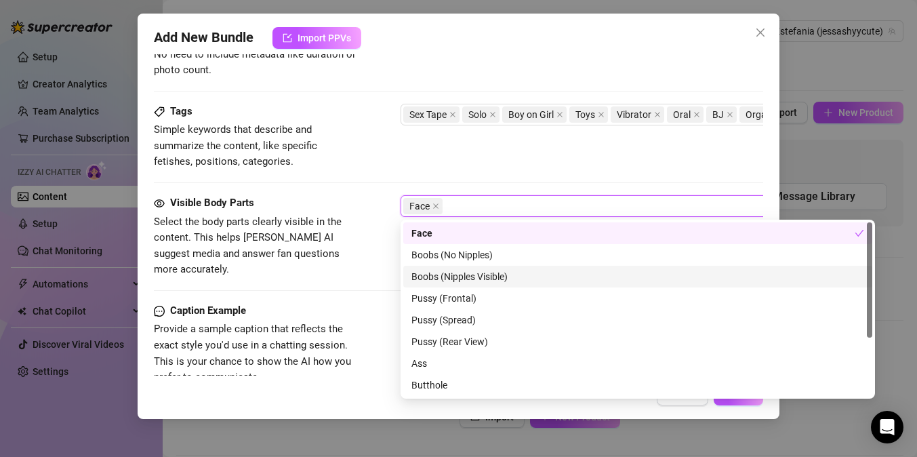
click at [458, 273] on div "Boobs (Nipples Visible)" at bounding box center [637, 276] width 453 height 15
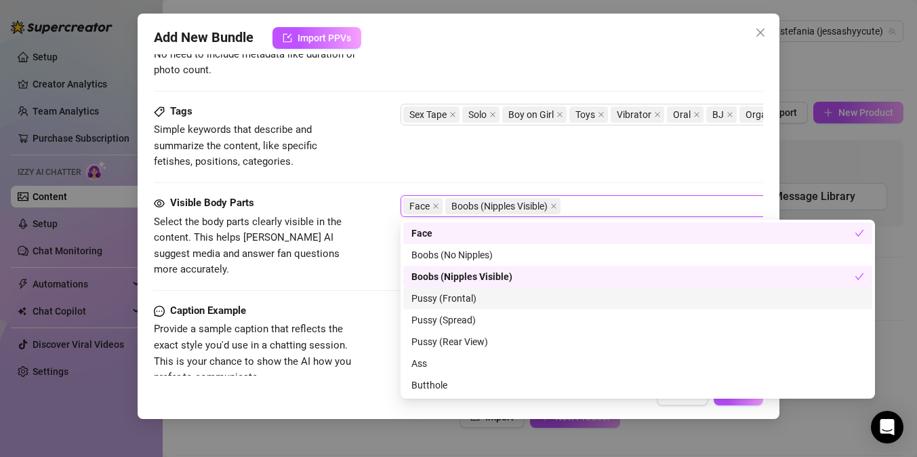
click at [460, 301] on div "Pussy (Frontal)" at bounding box center [637, 298] width 453 height 15
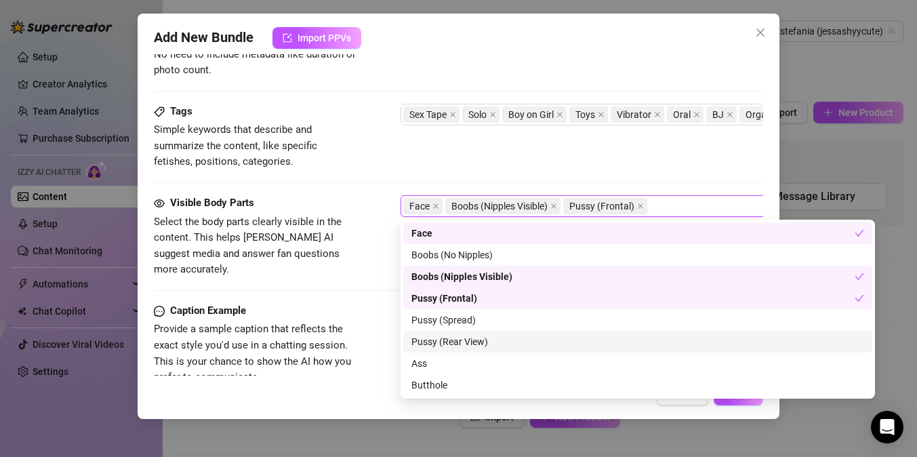
click at [462, 339] on div "Pussy (Rear View)" at bounding box center [637, 341] width 453 height 15
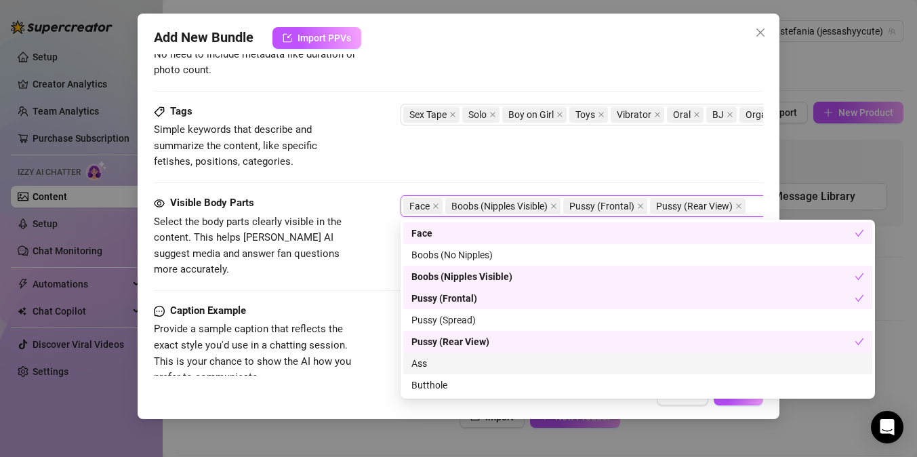
click at [462, 359] on div "Ass" at bounding box center [637, 363] width 453 height 15
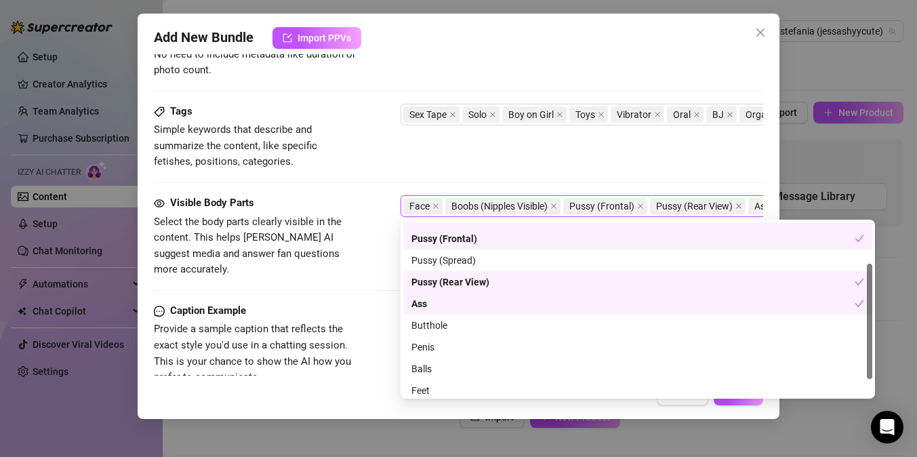
scroll to position [63, 0]
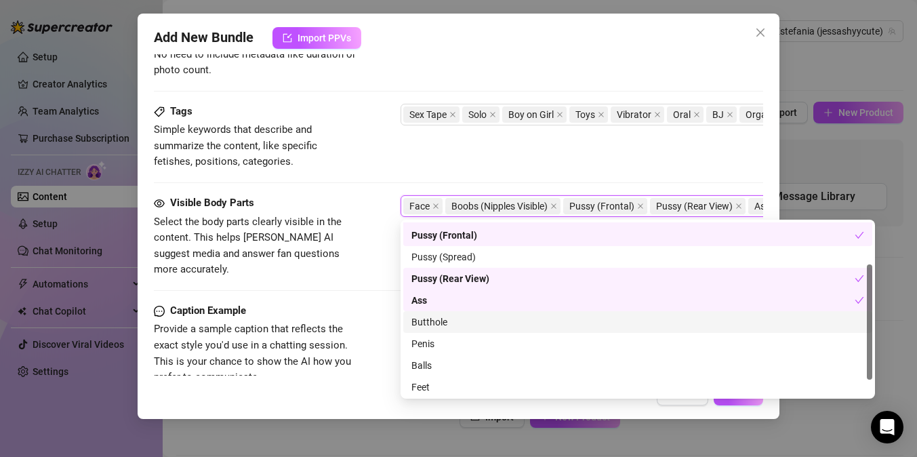
click at [449, 323] on div "Butthole" at bounding box center [637, 322] width 453 height 15
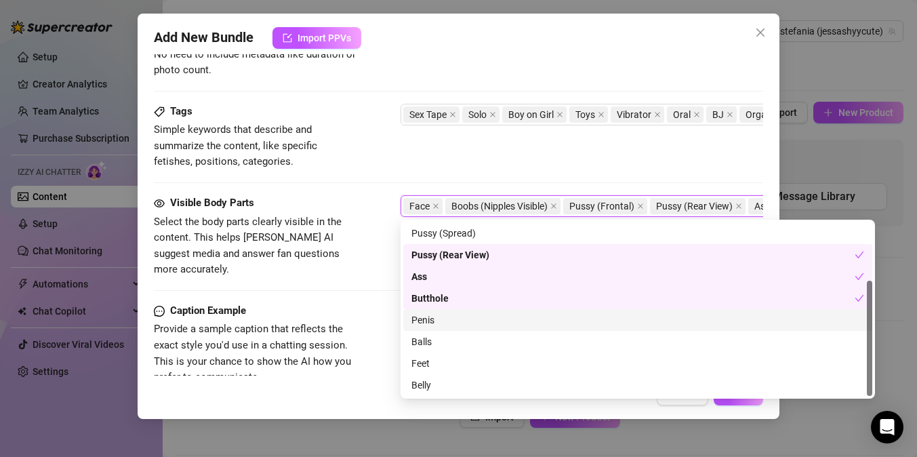
click at [449, 325] on div "Penis" at bounding box center [637, 319] width 453 height 15
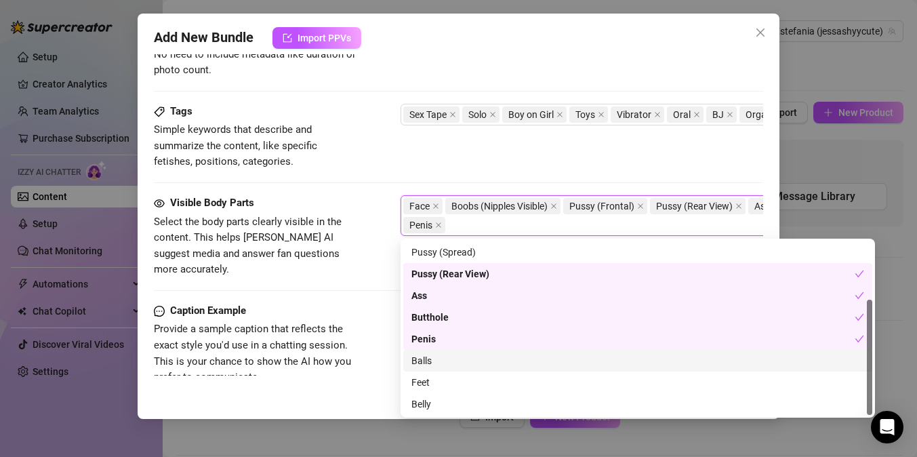
click at [434, 362] on div "Balls" at bounding box center [637, 360] width 453 height 15
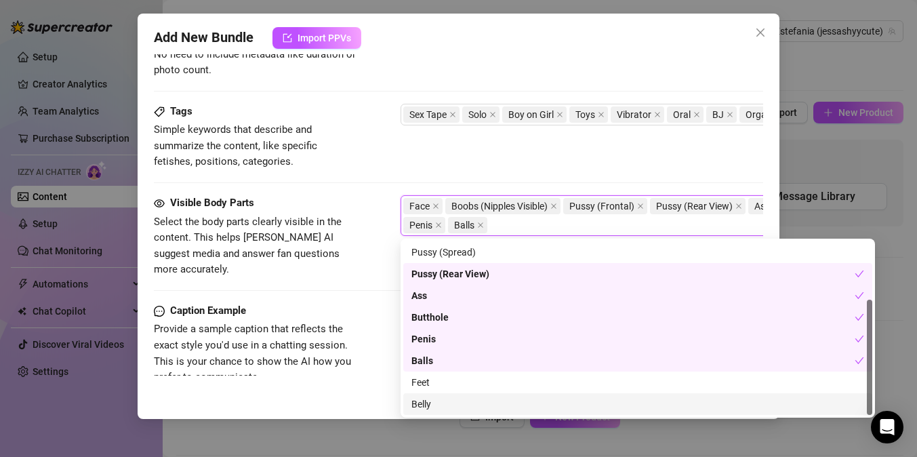
click at [437, 403] on div "Belly" at bounding box center [637, 404] width 453 height 15
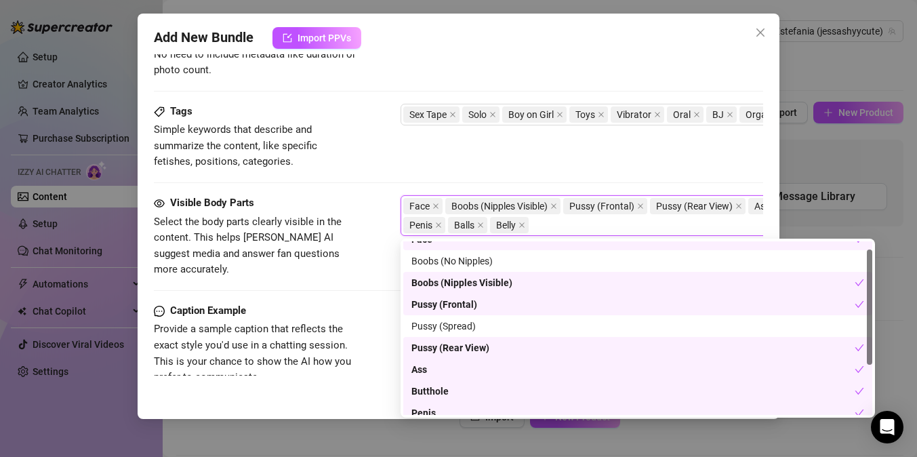
scroll to position [12, 0]
click at [451, 324] on div "Pussy (Spread)" at bounding box center [637, 326] width 453 height 15
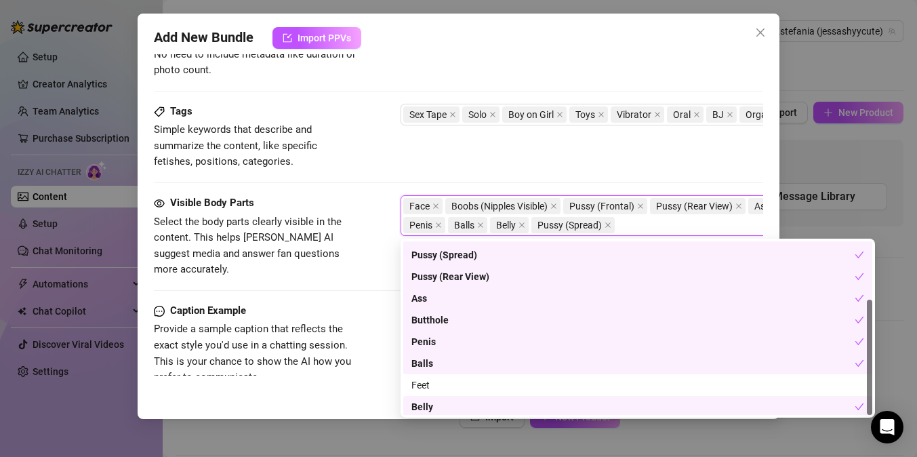
scroll to position [87, 0]
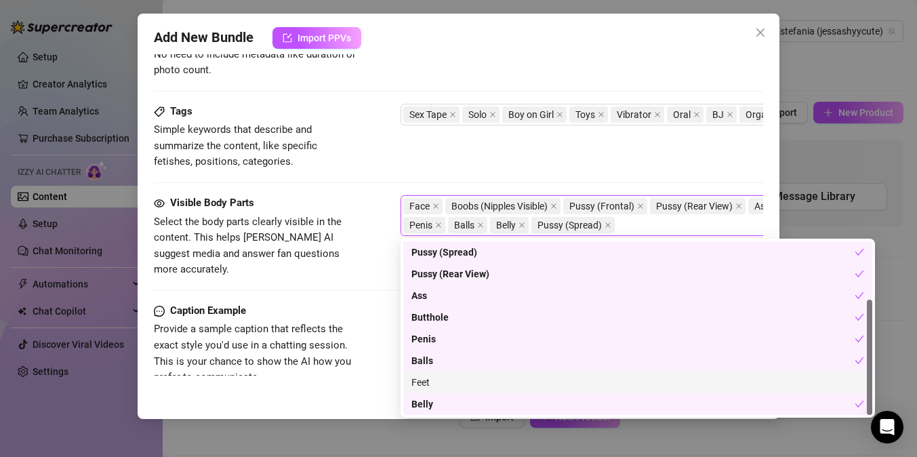
click at [420, 380] on div "Feet" at bounding box center [637, 382] width 453 height 15
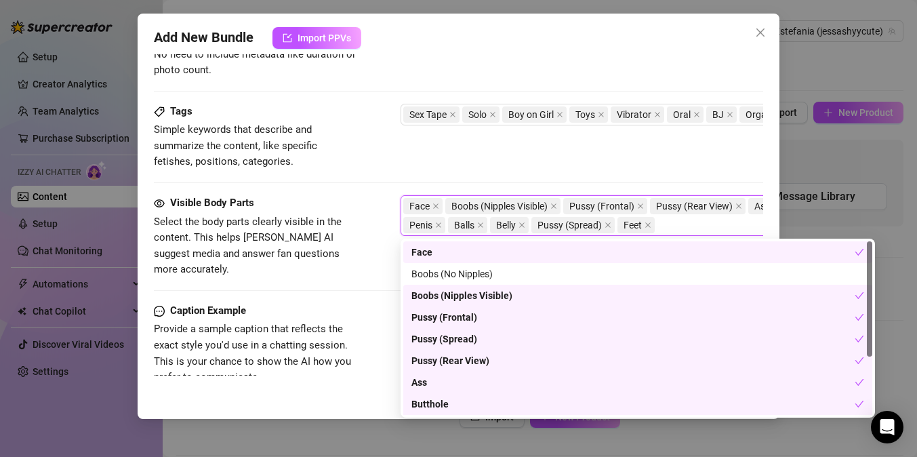
click at [335, 325] on span "Provide a sample caption that reflects the exact style you'd use in a chatting …" at bounding box center [252, 353] width 197 height 60
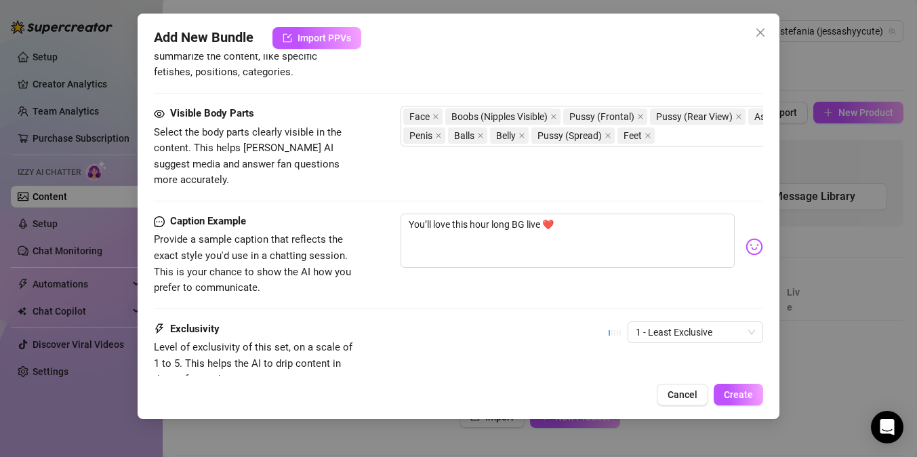
scroll to position [723, 0]
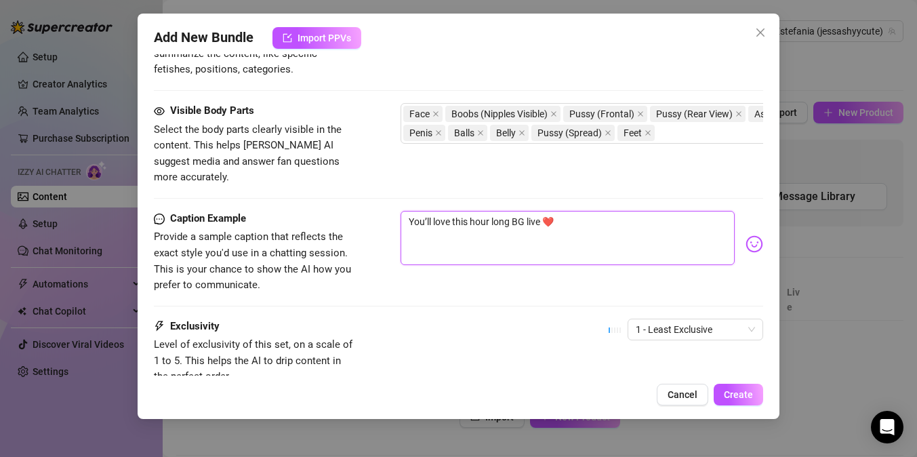
click at [474, 211] on textarea "You’ll love this hour long BG live ❤️" at bounding box center [568, 238] width 334 height 54
click at [632, 214] on textarea "You’ll love this HOUR long BG live ❤️" at bounding box center [568, 238] width 334 height 54
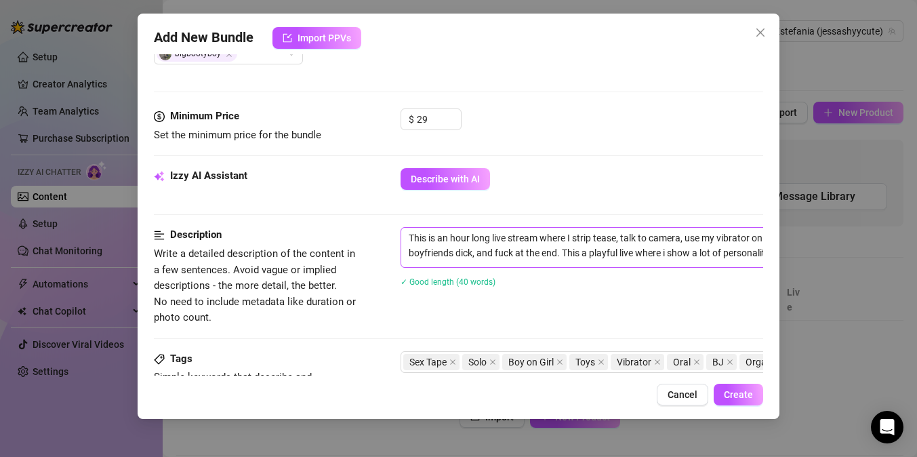
scroll to position [395, 0]
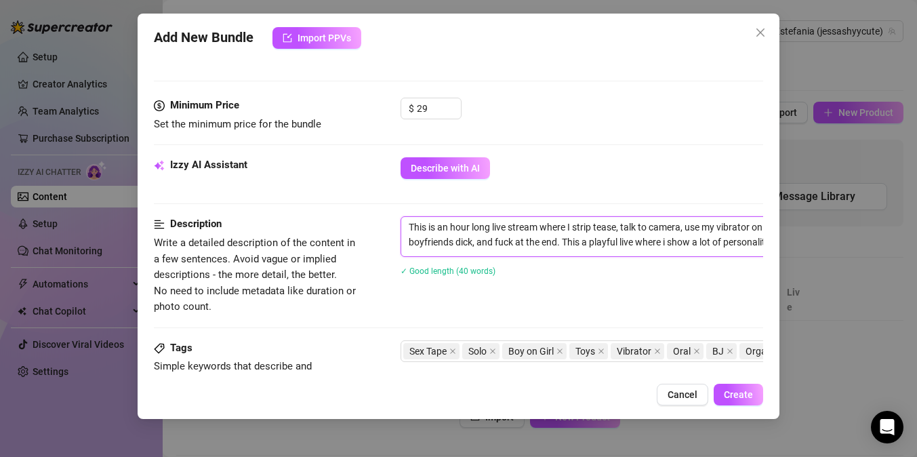
click at [649, 237] on textarea "This is an hour long live stream where I strip tease, talk to camera, use my vi…" at bounding box center [637, 234] width 473 height 35
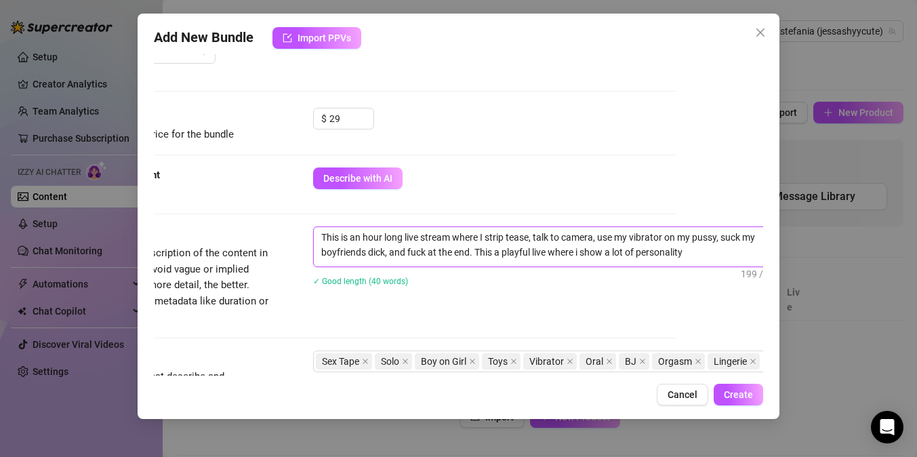
scroll to position [384, 112]
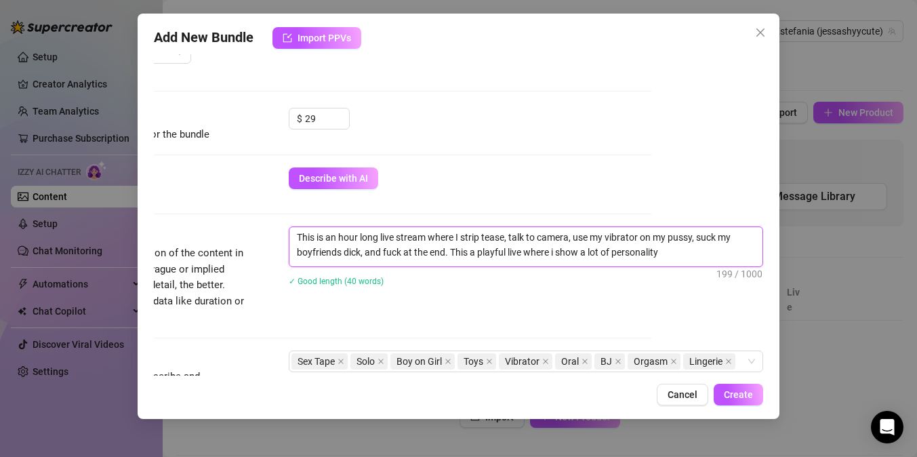
click at [668, 250] on textarea "This is an hour long live stream where I strip tease, talk to camera, use my vi…" at bounding box center [525, 244] width 473 height 35
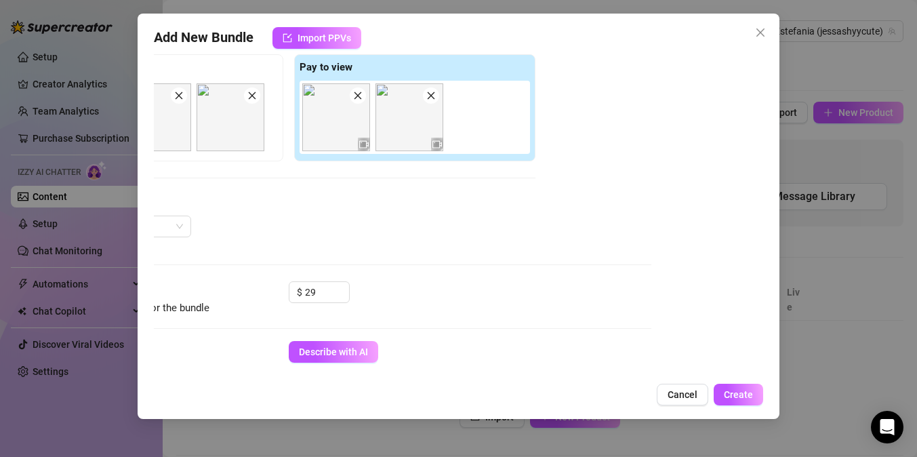
scroll to position [174, 112]
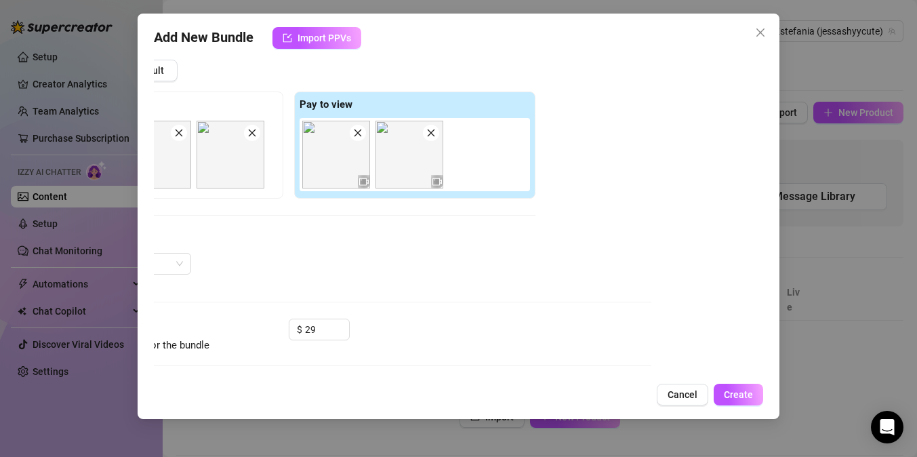
click at [325, 169] on img at bounding box center [336, 155] width 68 height 68
click at [328, 172] on img at bounding box center [336, 155] width 68 height 68
click at [838, 382] on div "Add New Bundle Import PPVs Account [PERSON_NAME] (@jessashyycute) Name Name is …" at bounding box center [458, 228] width 917 height 457
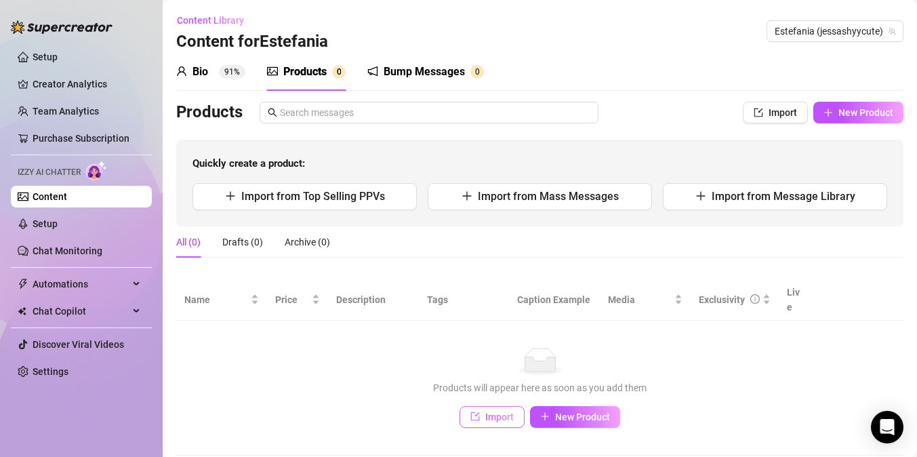
scroll to position [24, 0]
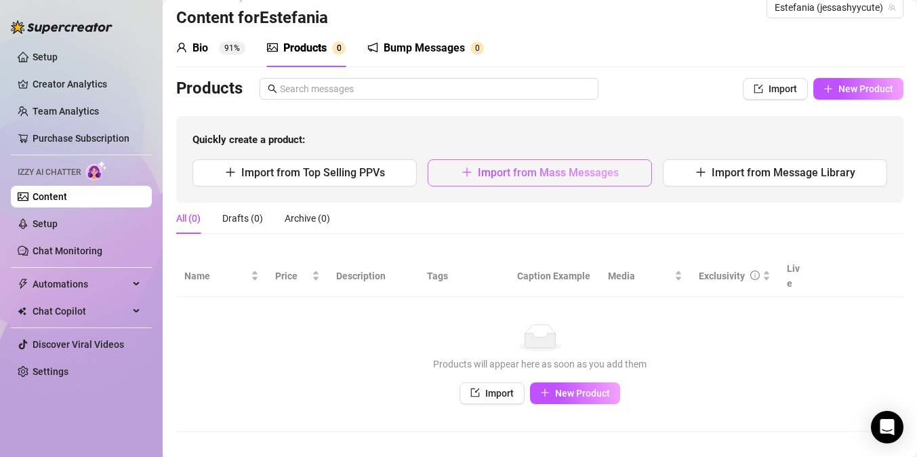
click at [599, 179] on button "Import from Mass Messages" at bounding box center [540, 172] width 224 height 27
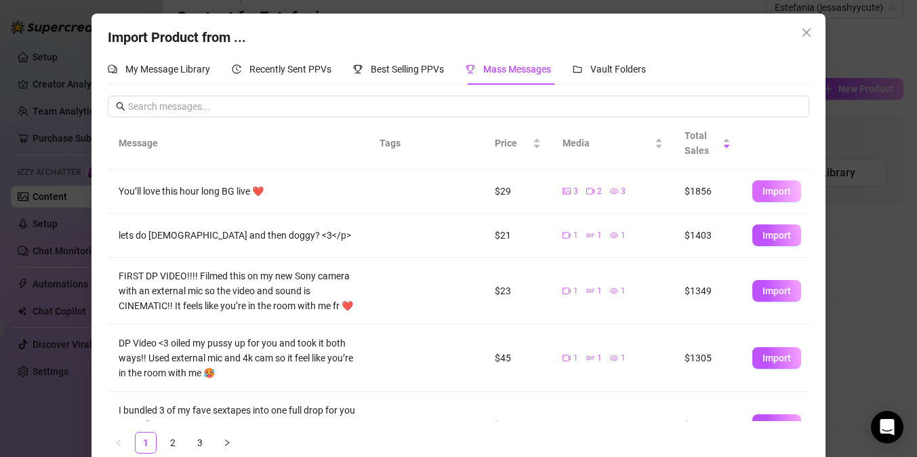
click at [761, 193] on button "Import" at bounding box center [776, 191] width 49 height 22
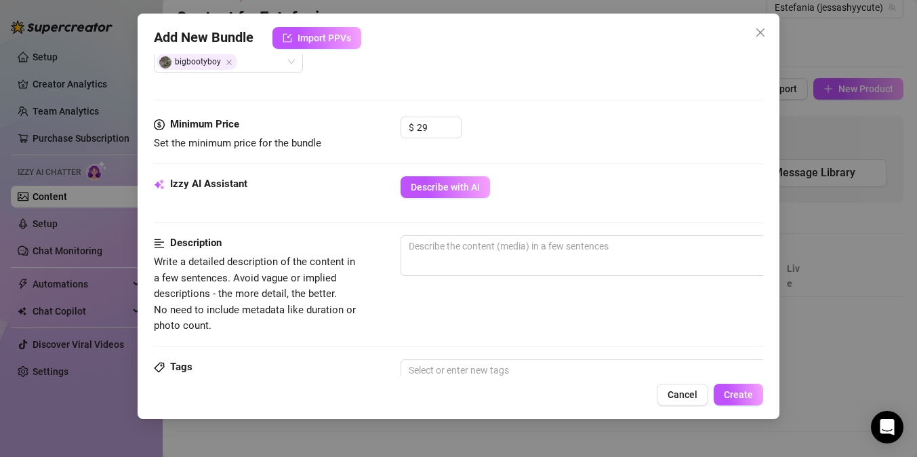
scroll to position [378, 0]
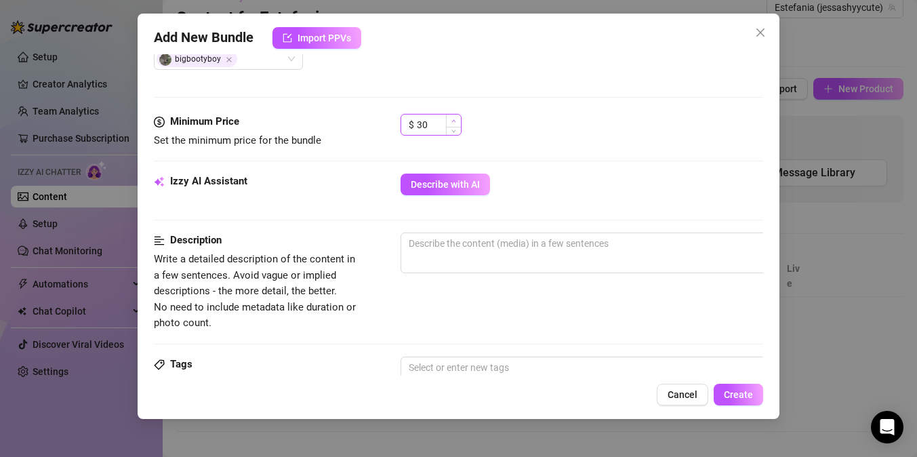
click at [449, 123] on span "Increase Value" at bounding box center [453, 121] width 15 height 12
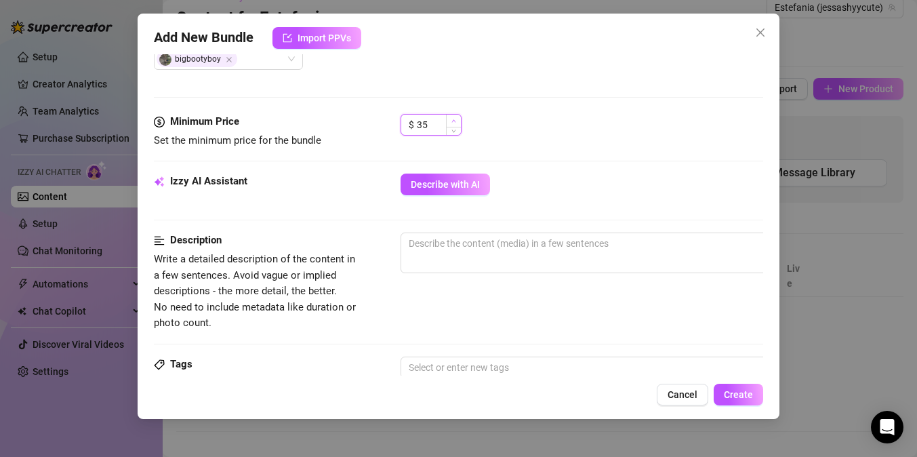
click at [449, 123] on span "Increase Value" at bounding box center [453, 121] width 15 height 12
click at [573, 141] on div "$ 35" at bounding box center [582, 131] width 363 height 34
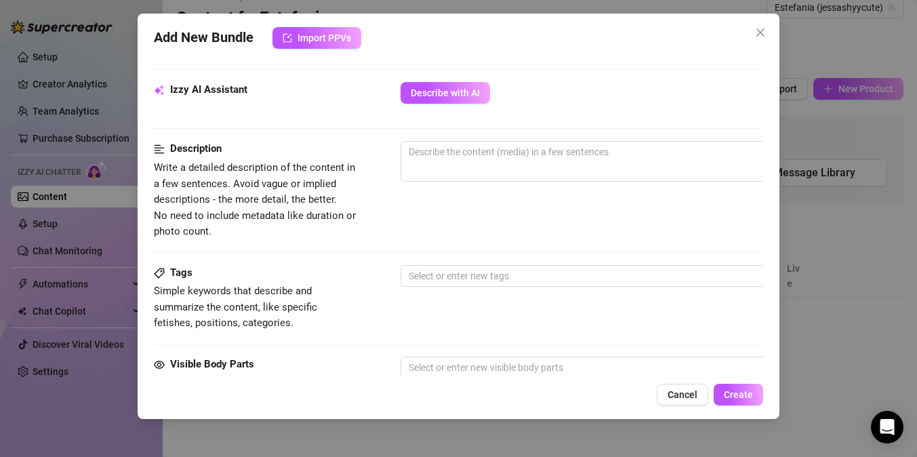
scroll to position [470, 0]
click at [575, 157] on textarea at bounding box center [637, 151] width 473 height 20
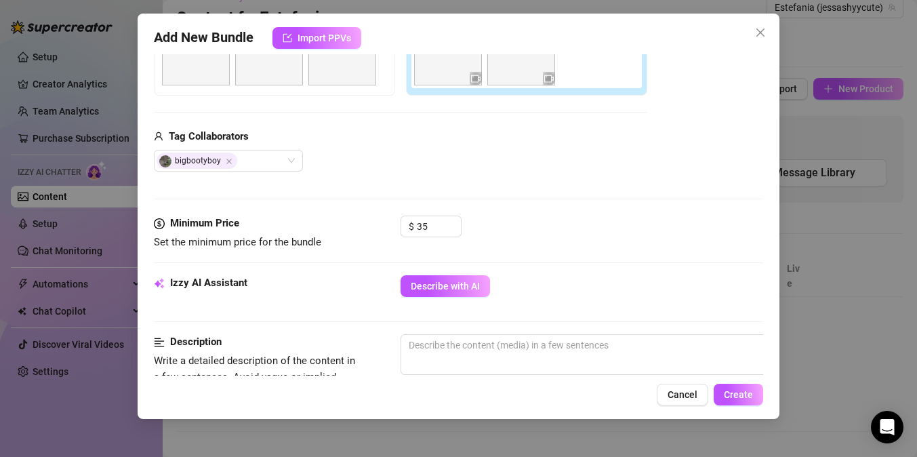
scroll to position [0, 0]
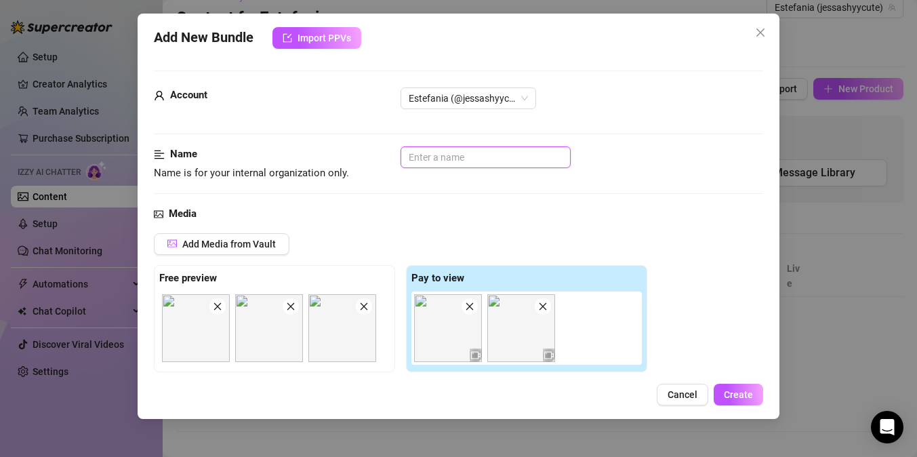
click at [529, 162] on input "text" at bounding box center [486, 157] width 170 height 22
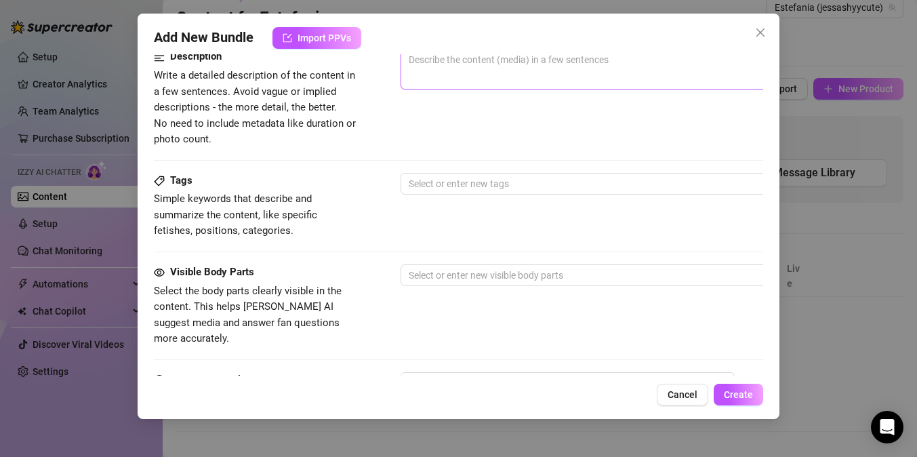
scroll to position [631, 0]
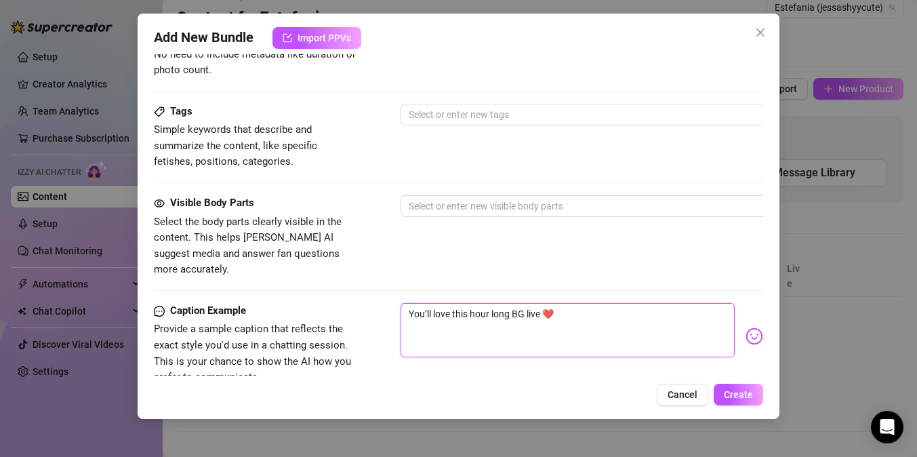
click at [464, 303] on textarea "You’ll love this hour long BG live ❤️" at bounding box center [568, 330] width 334 height 54
click at [479, 303] on textarea "You’ll love this hour long BG live ❤️" at bounding box center [568, 330] width 334 height 54
click at [529, 303] on textarea "You’ll love this 50 minute long BG live ❤️" at bounding box center [568, 330] width 334 height 54
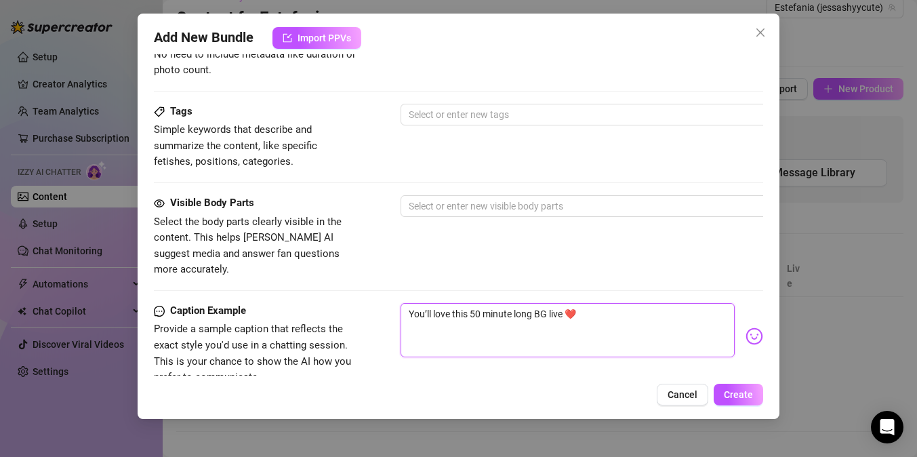
click at [529, 303] on textarea "You’ll love this 50 minute long BG live ❤️" at bounding box center [568, 330] width 334 height 54
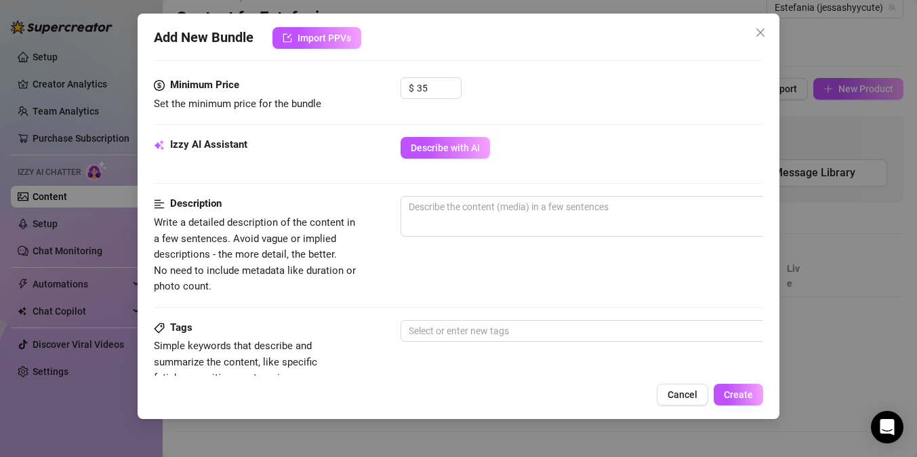
scroll to position [413, 0]
click at [517, 224] on span "0 / 1000" at bounding box center [638, 218] width 474 height 41
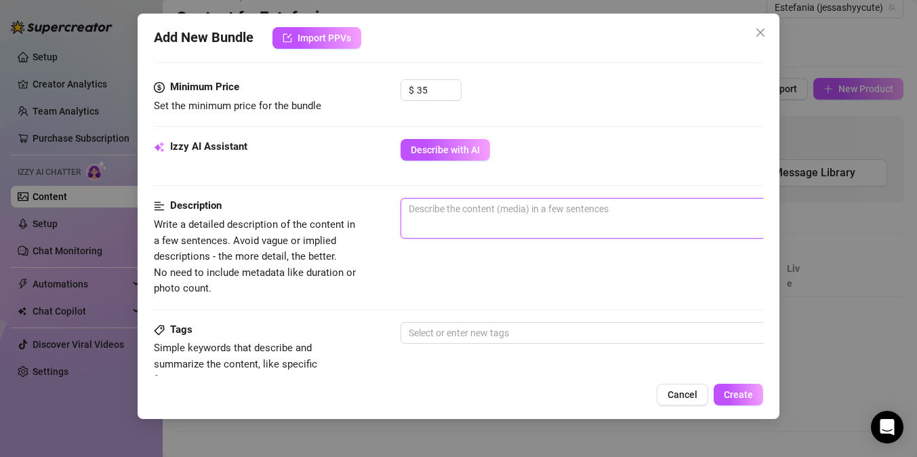
click at [512, 205] on textarea at bounding box center [637, 209] width 473 height 20
click at [521, 209] on textarea "50 minute live stream" at bounding box center [637, 209] width 473 height 20
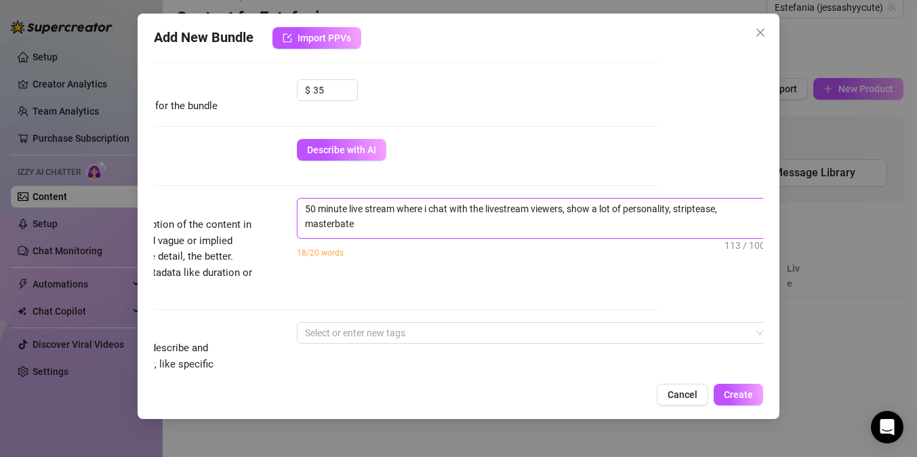
scroll to position [0, 0]
click at [338, 224] on textarea "50 minute live stream where i chat with the livestream viewers, show a lot of p…" at bounding box center [534, 216] width 473 height 35
click at [551, 229] on textarea "50 minute live stream where i chat with the livestream viewers, show a lot of p…" at bounding box center [534, 216] width 473 height 35
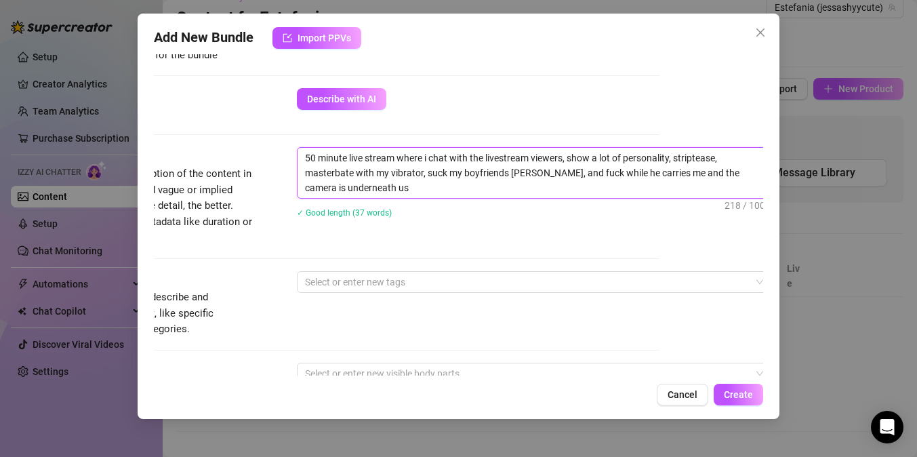
scroll to position [466, 104]
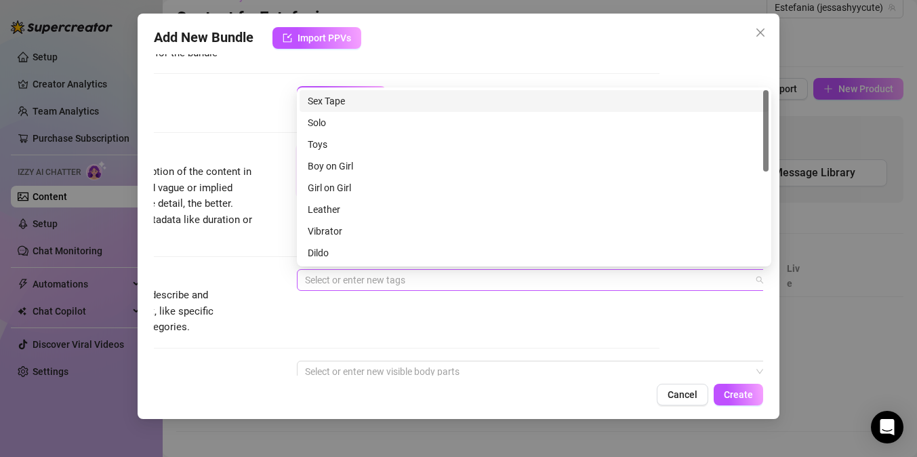
click at [538, 277] on div at bounding box center [527, 279] width 455 height 19
click at [431, 102] on div "Sex Tape" at bounding box center [534, 101] width 453 height 15
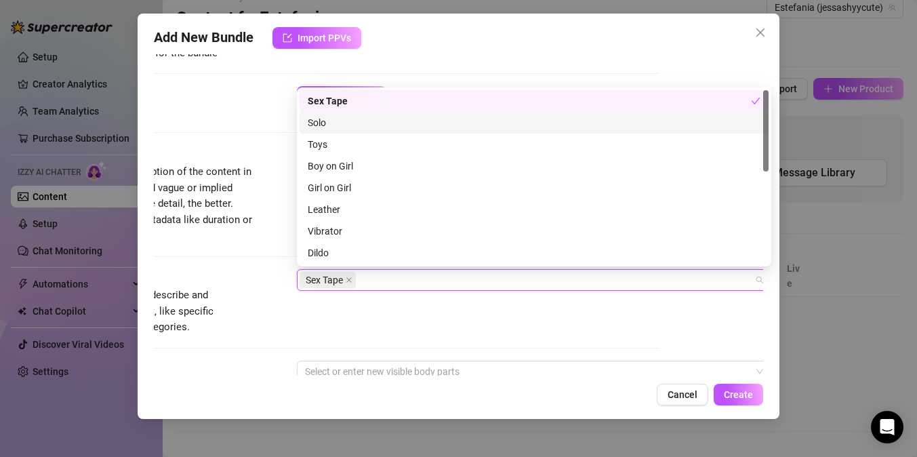
click at [357, 120] on div "Solo" at bounding box center [534, 122] width 453 height 15
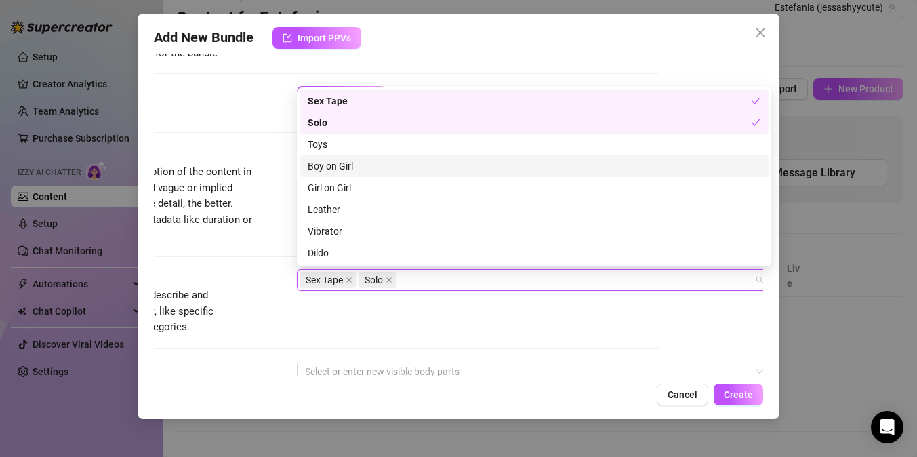
click at [361, 165] on div "Boy on Girl" at bounding box center [534, 166] width 453 height 15
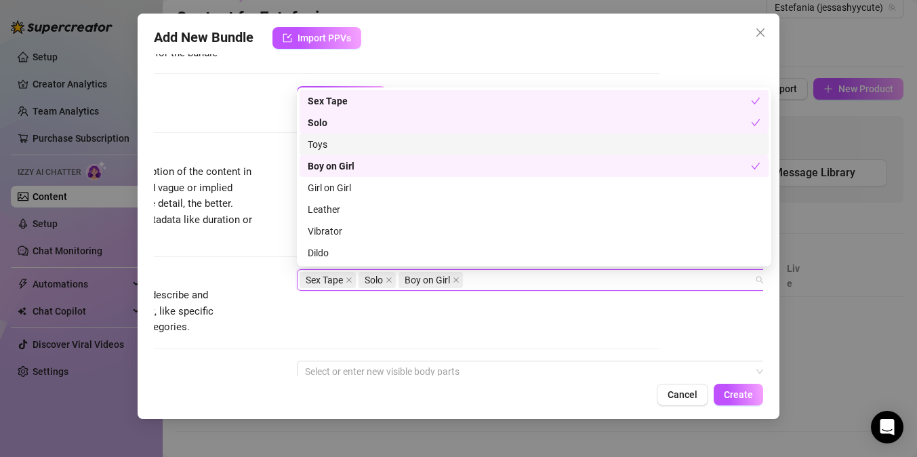
click at [344, 148] on div "Toys" at bounding box center [534, 144] width 453 height 15
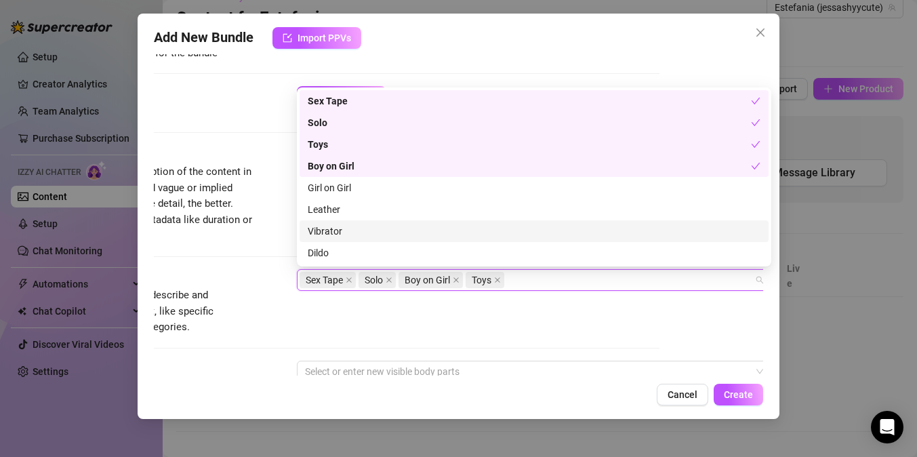
click at [352, 228] on div "Vibrator" at bounding box center [534, 231] width 453 height 15
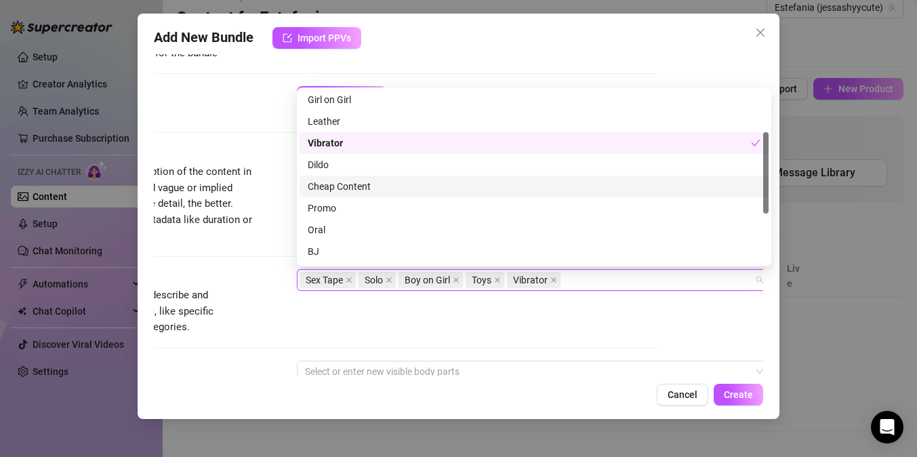
scroll to position [89, 0]
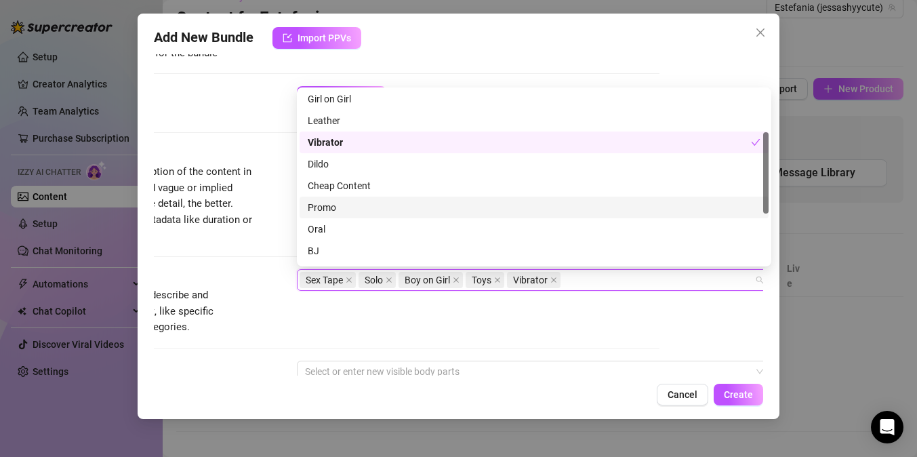
drag, startPoint x: 344, startPoint y: 209, endPoint x: 352, endPoint y: 225, distance: 17.9
click at [351, 225] on div "Girl on Girl Leather Vibrator Dildo Cheap Content Promo Oral BJ Orgasm Anal" at bounding box center [534, 196] width 469 height 217
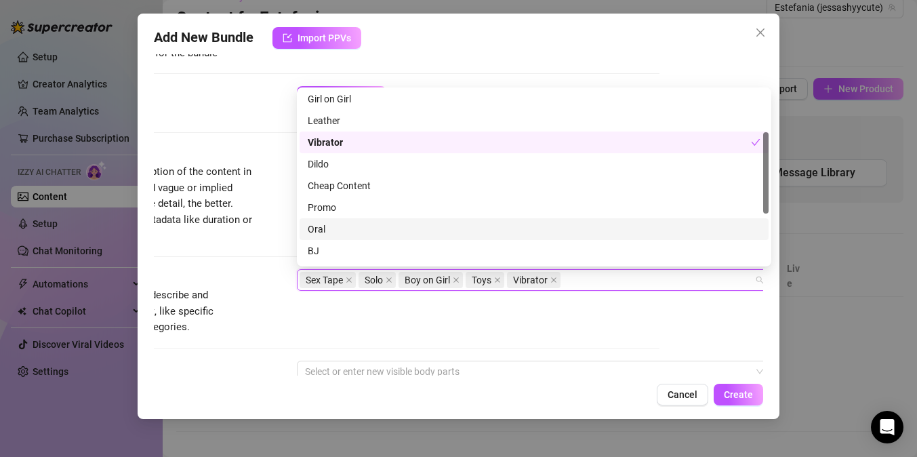
click at [352, 225] on div "Oral" at bounding box center [534, 229] width 453 height 15
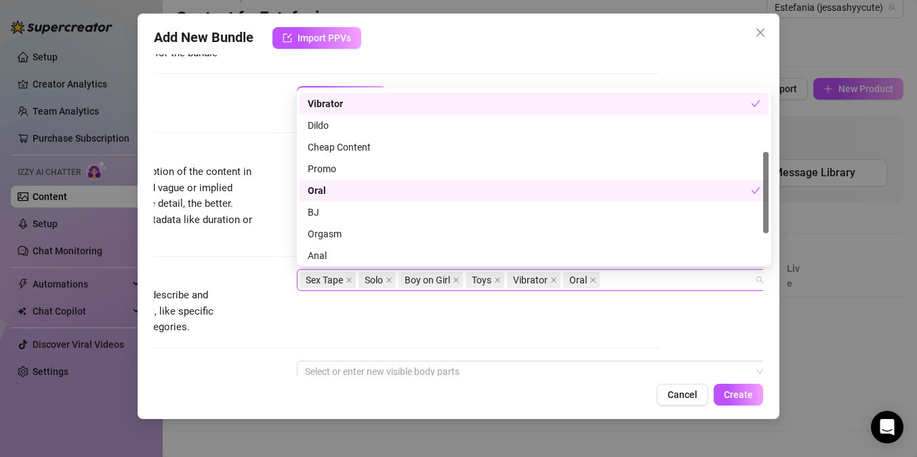
scroll to position [134, 0]
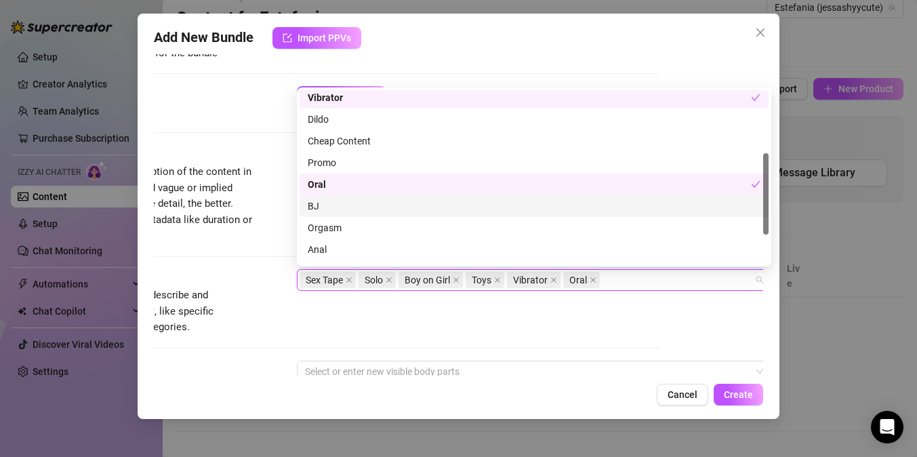
click at [342, 193] on div "Oral" at bounding box center [534, 185] width 469 height 22
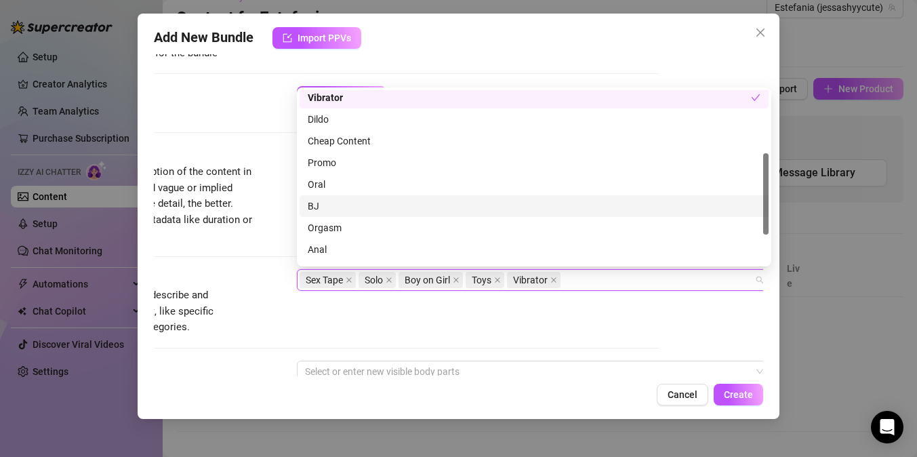
click at [344, 203] on div "BJ" at bounding box center [534, 206] width 453 height 15
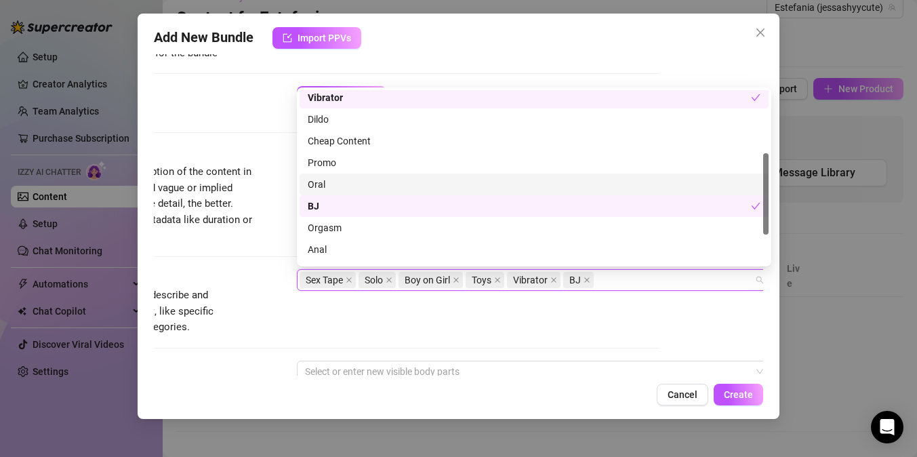
click at [340, 185] on div "Oral" at bounding box center [534, 184] width 453 height 15
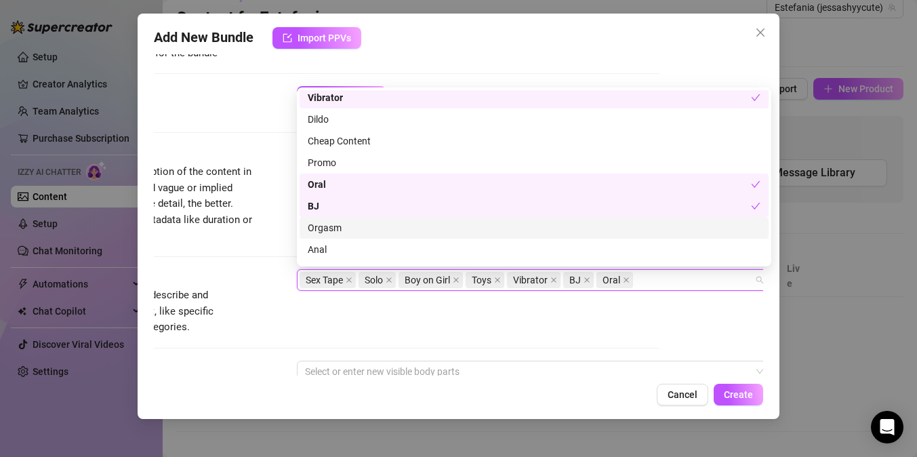
click at [350, 225] on div "Orgasm" at bounding box center [534, 227] width 453 height 15
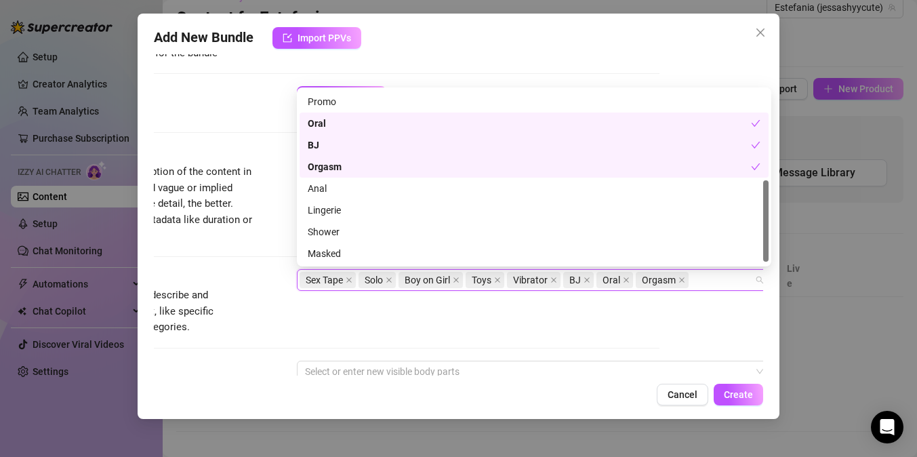
scroll to position [195, 0]
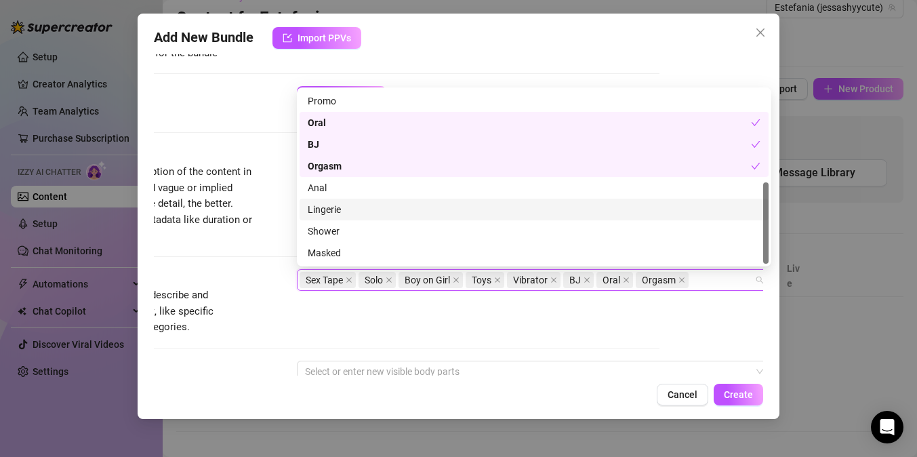
click at [346, 214] on div "Lingerie" at bounding box center [534, 209] width 453 height 15
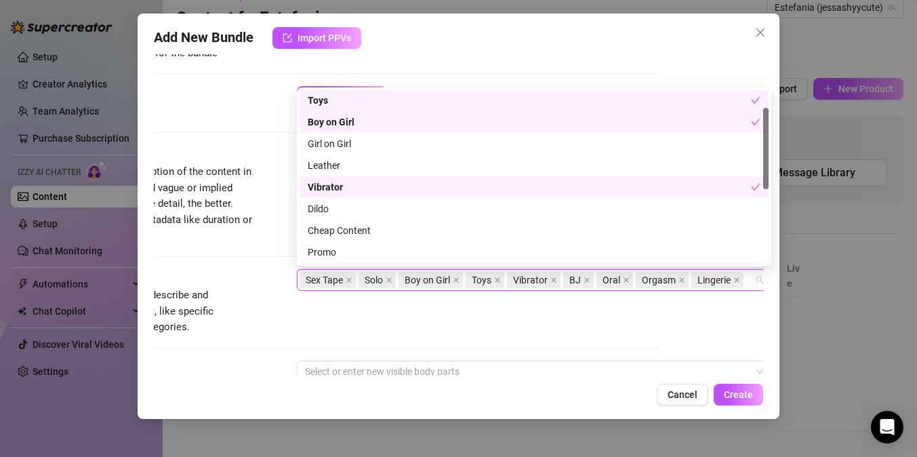
scroll to position [38, 0]
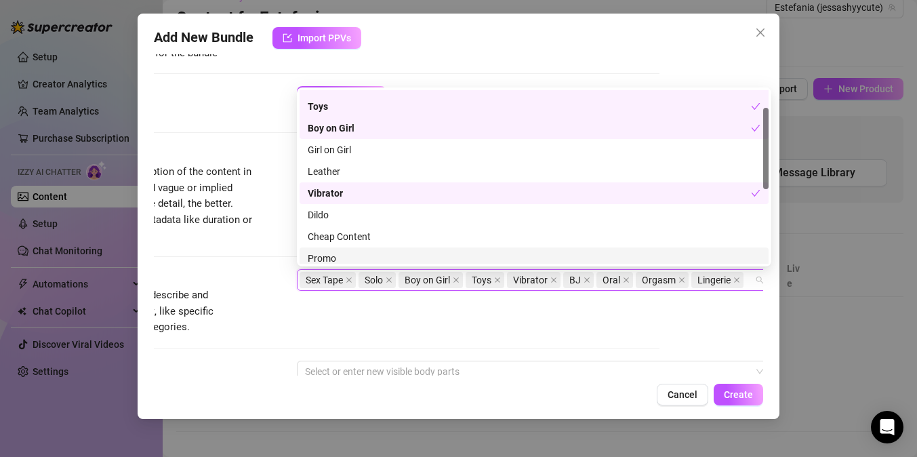
click at [466, 330] on div "Tags Simple keywords that describe and summarize the content, like specific fet…" at bounding box center [354, 302] width 609 height 66
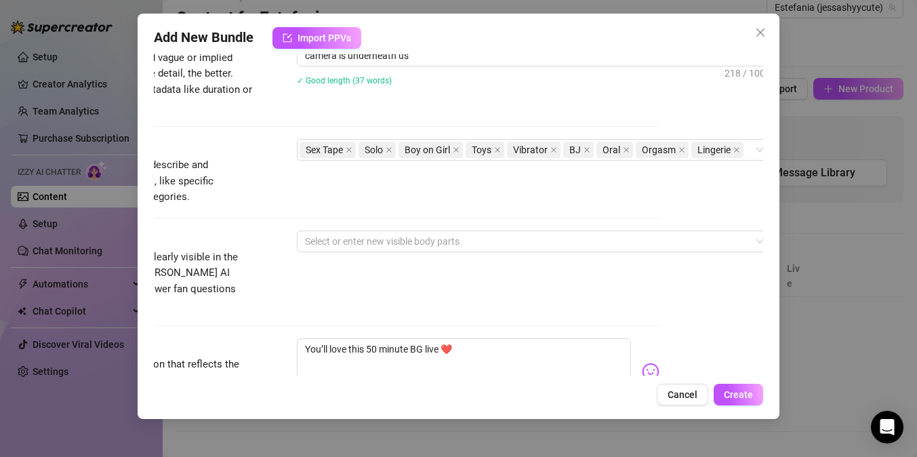
scroll to position [601, 104]
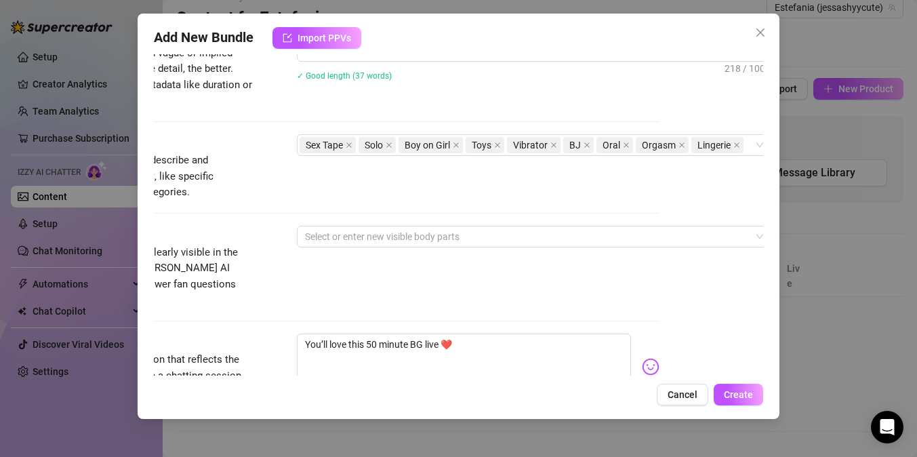
click at [424, 251] on div "Visible Body Parts Select the body parts clearly visible in the content. This h…" at bounding box center [354, 267] width 609 height 83
click at [420, 244] on div at bounding box center [527, 236] width 455 height 19
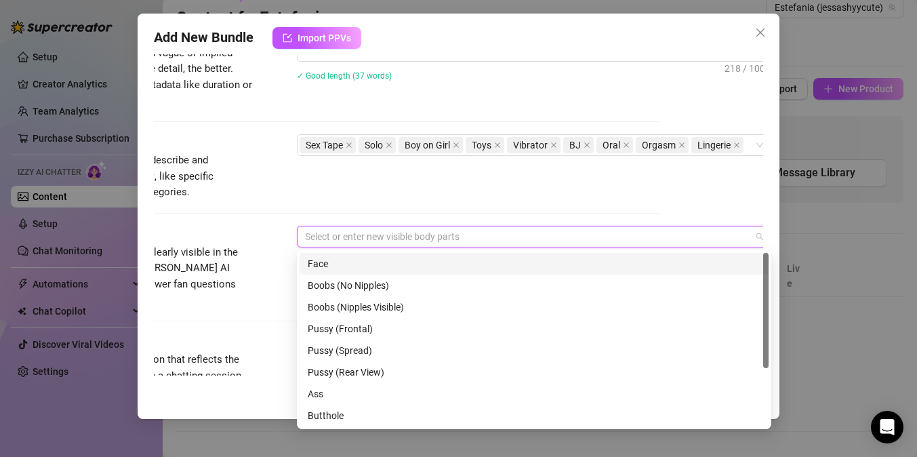
click at [411, 264] on div "Face" at bounding box center [534, 263] width 453 height 15
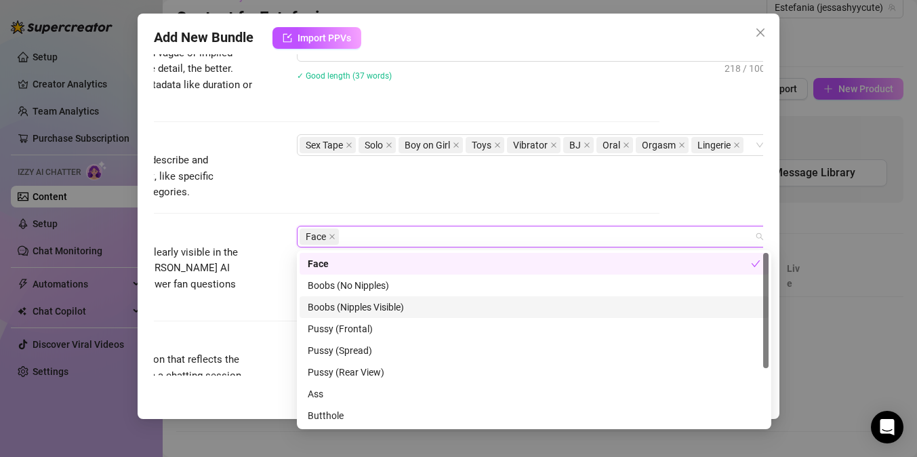
click at [387, 306] on div "Boobs (Nipples Visible)" at bounding box center [534, 307] width 453 height 15
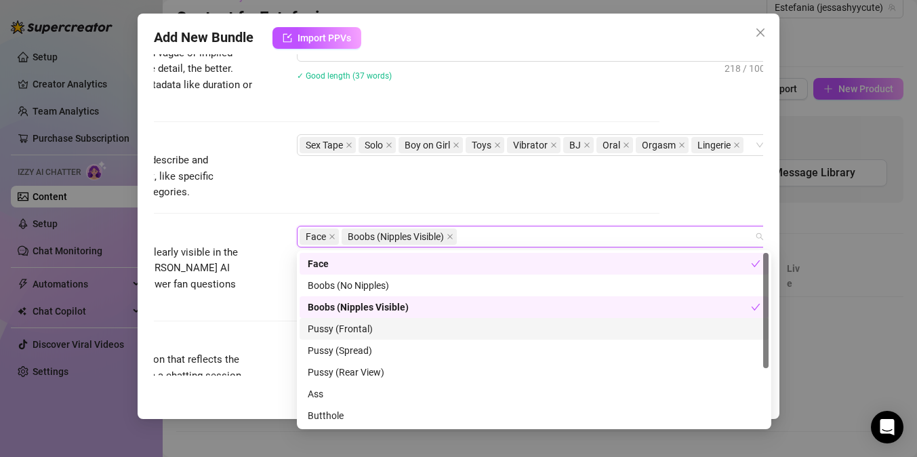
click at [357, 329] on div "Pussy (Frontal)" at bounding box center [534, 328] width 453 height 15
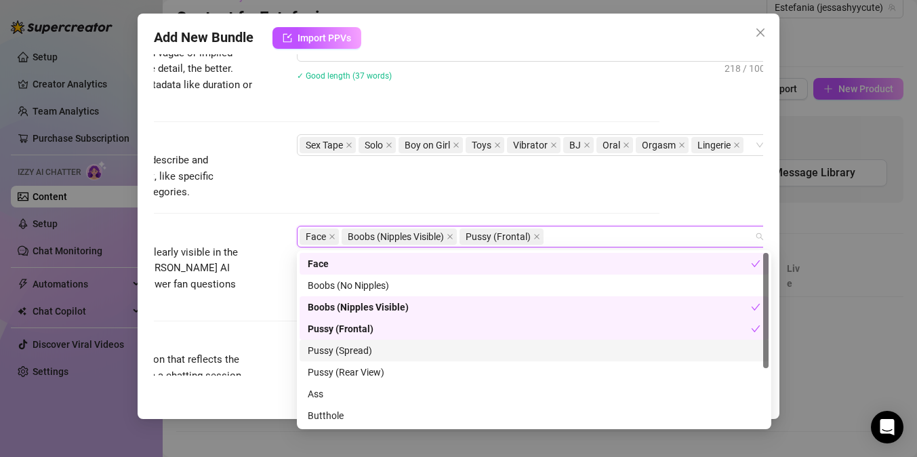
click at [358, 344] on div "Pussy (Spread)" at bounding box center [534, 350] width 453 height 15
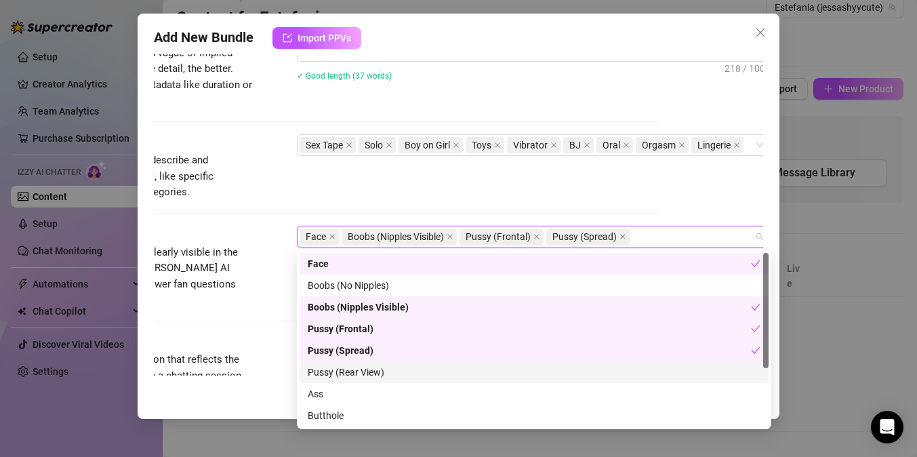
click at [357, 367] on div "Pussy (Rear View)" at bounding box center [534, 372] width 453 height 15
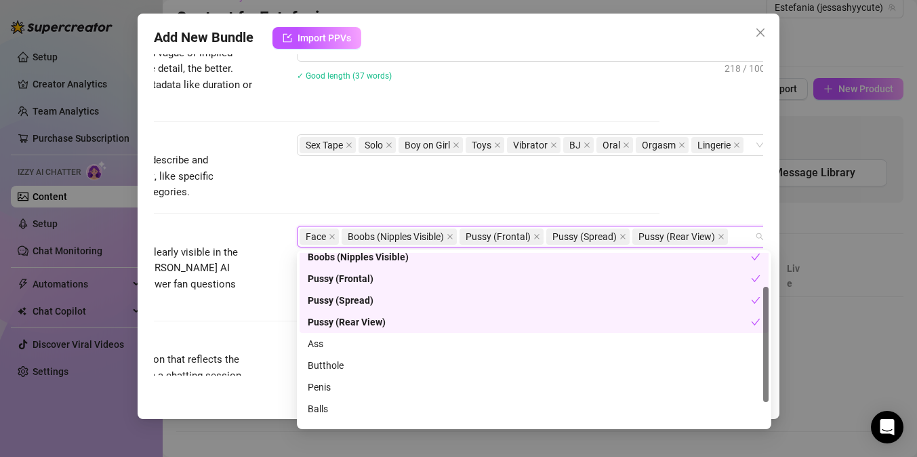
scroll to position [51, 0]
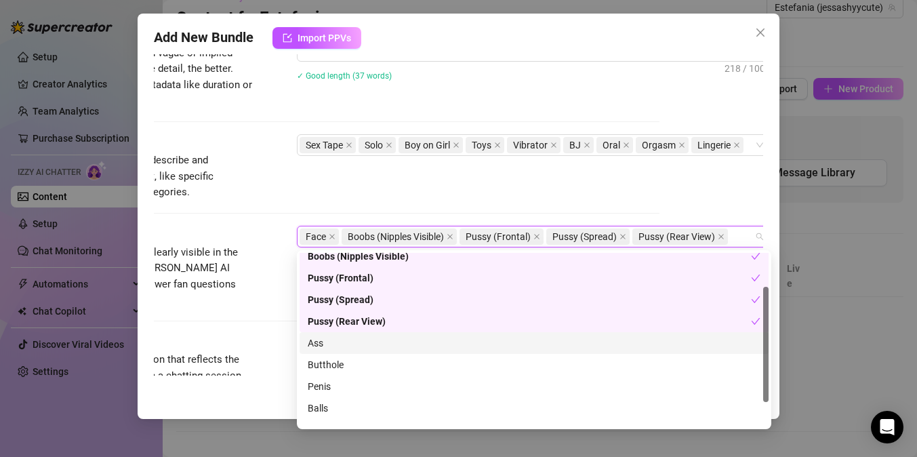
click at [337, 348] on div "Ass" at bounding box center [534, 343] width 453 height 15
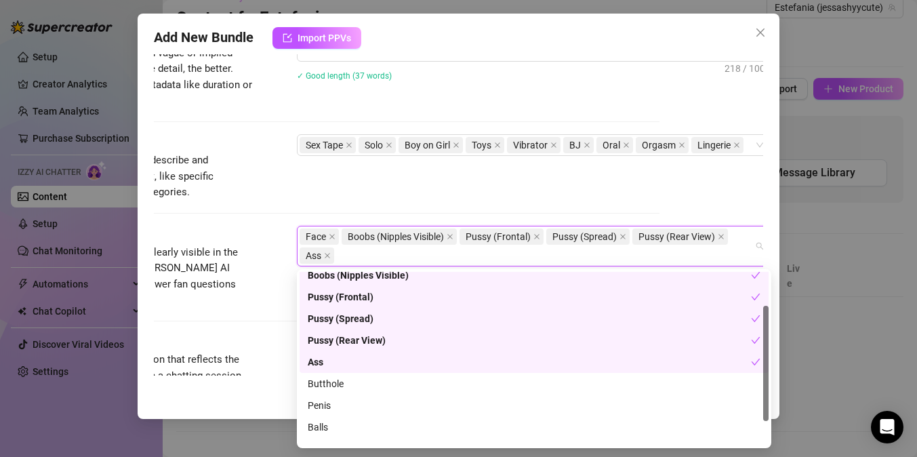
click at [339, 363] on div "Ass" at bounding box center [529, 362] width 443 height 15
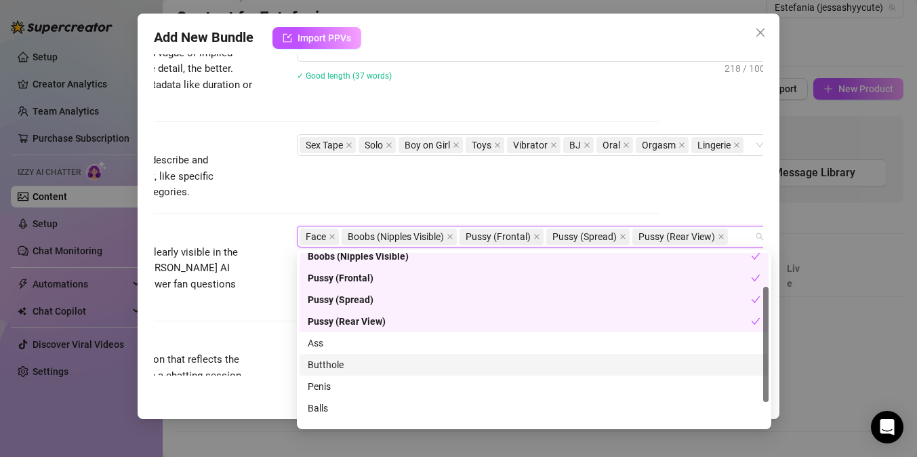
click at [339, 363] on div "Butthole" at bounding box center [534, 364] width 453 height 15
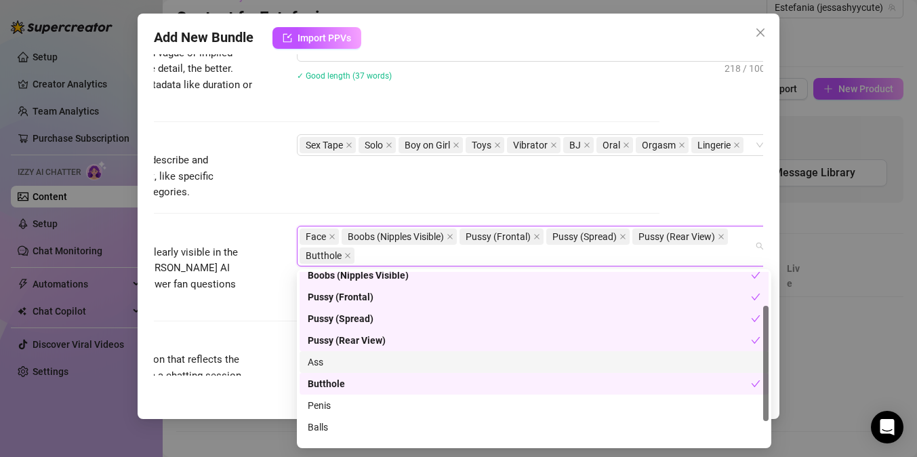
click at [331, 361] on div "Ass" at bounding box center [534, 362] width 453 height 15
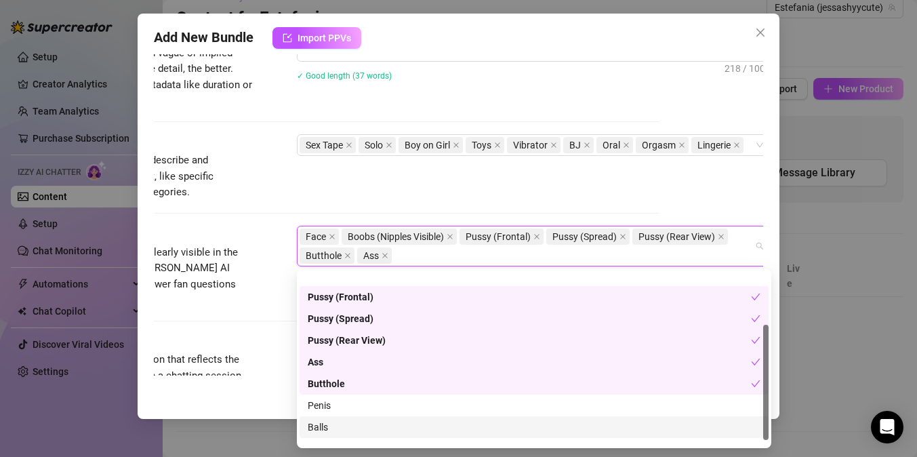
scroll to position [87, 0]
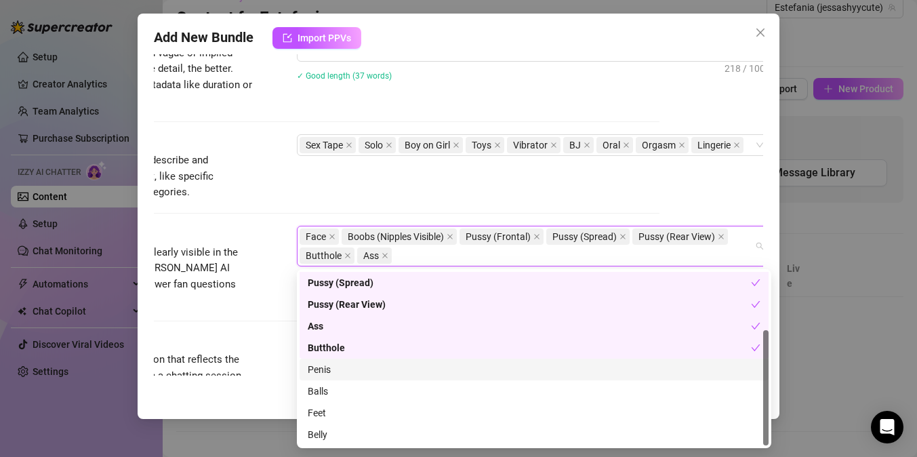
click at [333, 369] on div "Penis" at bounding box center [534, 369] width 453 height 15
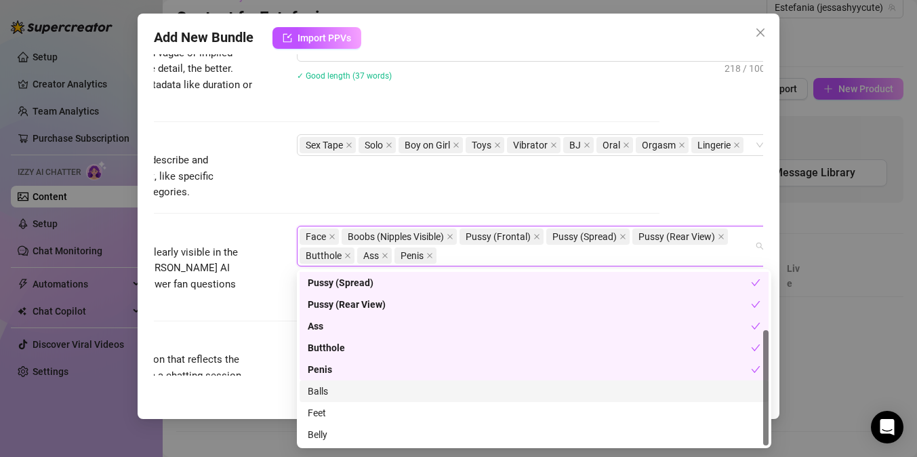
click at [336, 384] on div "Balls" at bounding box center [534, 391] width 453 height 15
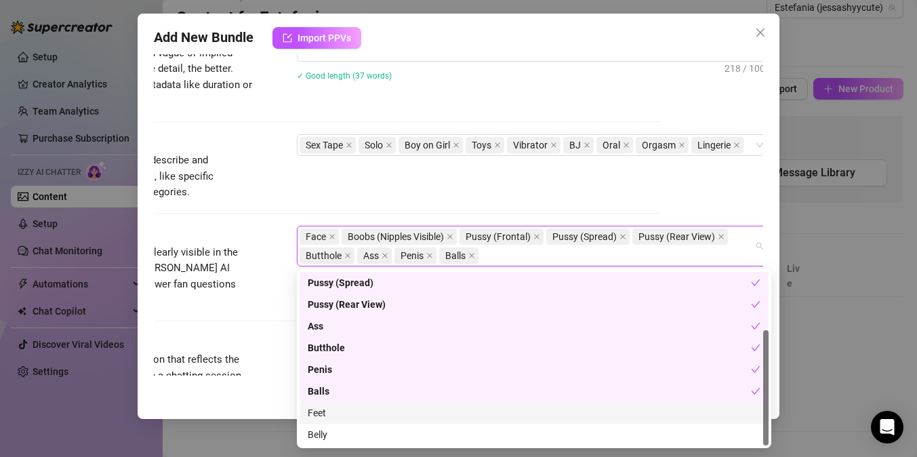
click at [338, 411] on div "Feet" at bounding box center [534, 412] width 453 height 15
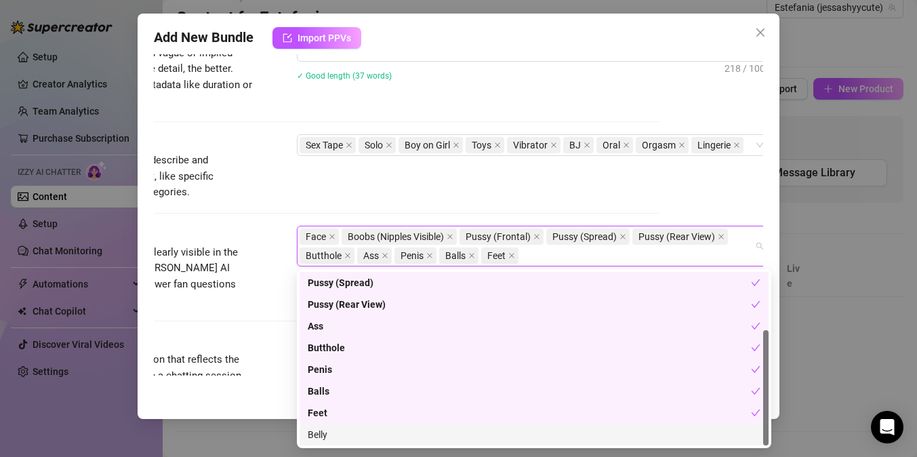
click at [341, 429] on div "Belly" at bounding box center [534, 434] width 453 height 15
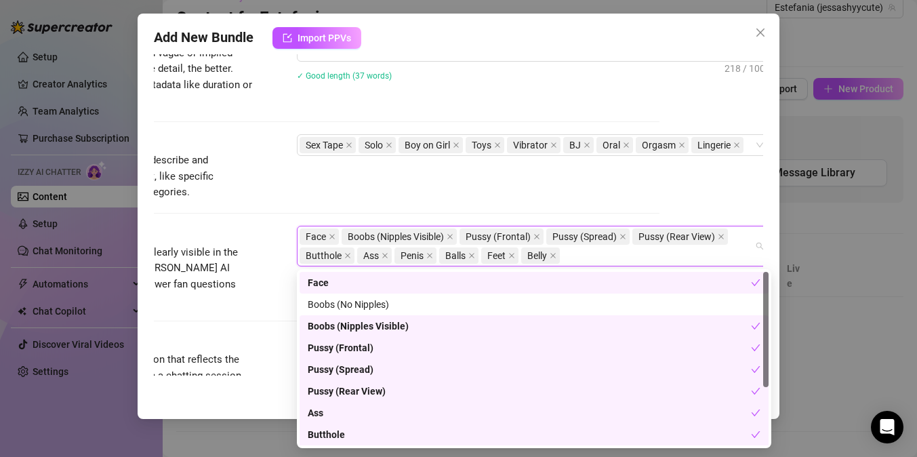
click at [245, 246] on span "Select the body parts clearly visible in the content. This helps [PERSON_NAME] …" at bounding box center [151, 277] width 203 height 64
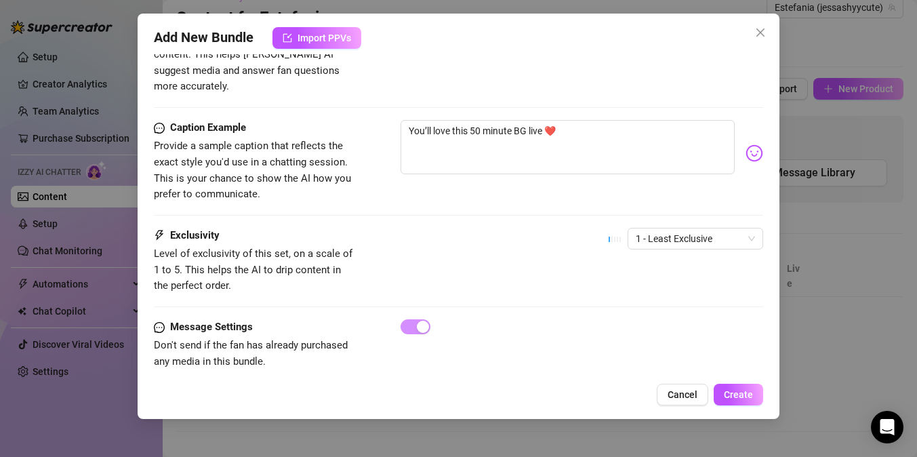
scroll to position [814, 1]
click at [683, 228] on span "1 - Least Exclusive" at bounding box center [694, 238] width 119 height 20
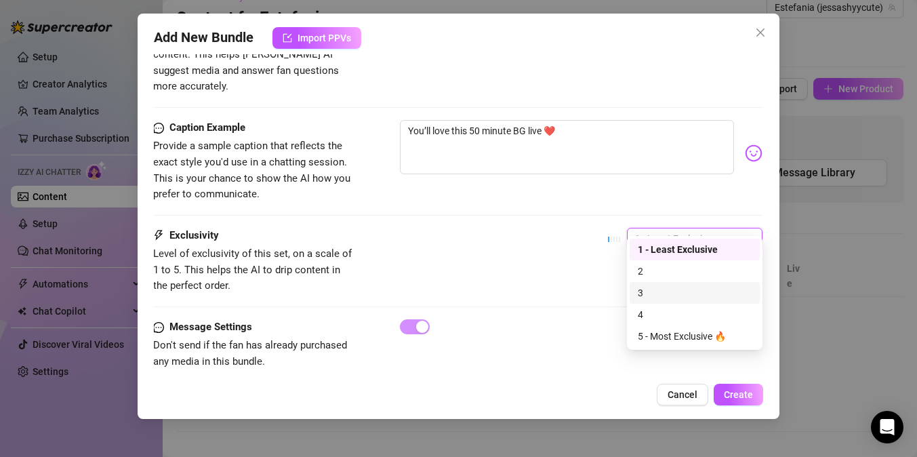
click at [670, 291] on div "3" at bounding box center [695, 292] width 114 height 15
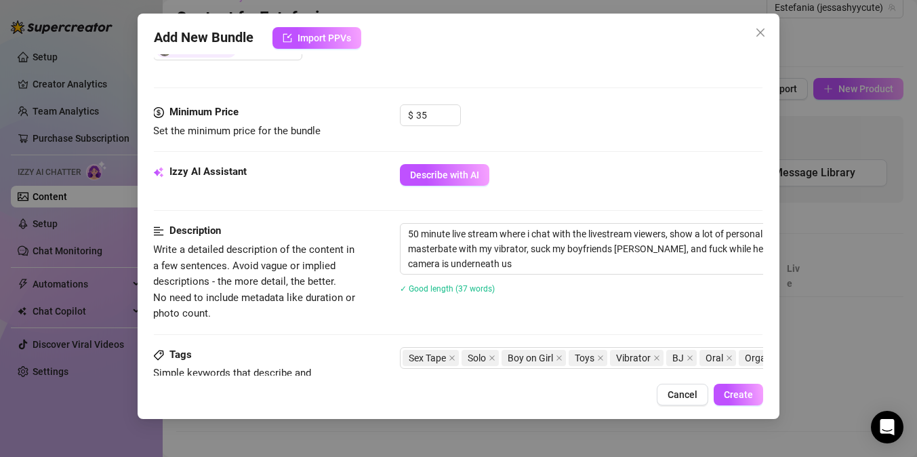
scroll to position [273, 1]
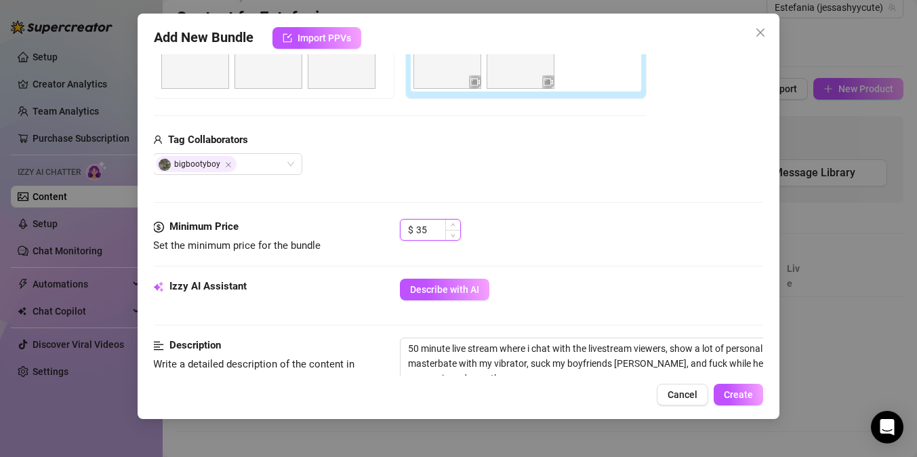
click at [431, 223] on input "35" at bounding box center [438, 230] width 44 height 20
click at [452, 222] on span "Increase Value" at bounding box center [452, 226] width 15 height 12
click at [453, 232] on icon "down" at bounding box center [453, 234] width 5 height 5
click at [451, 224] on icon "up" at bounding box center [453, 226] width 5 height 5
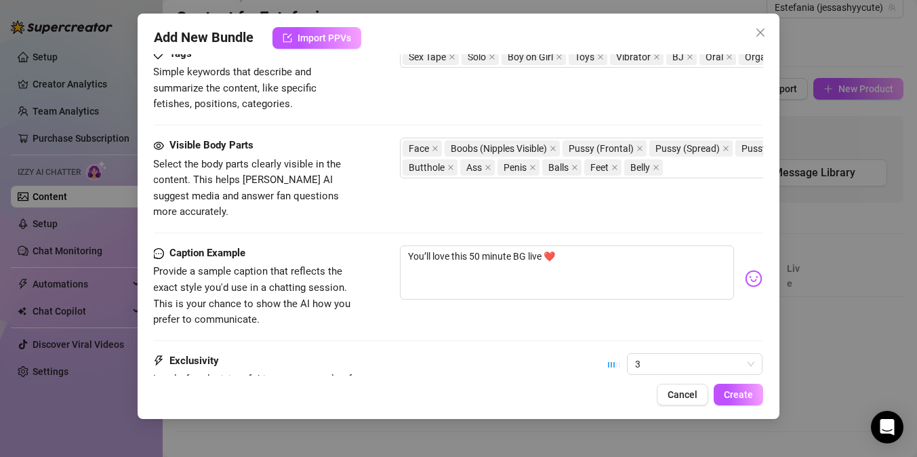
scroll to position [817, 1]
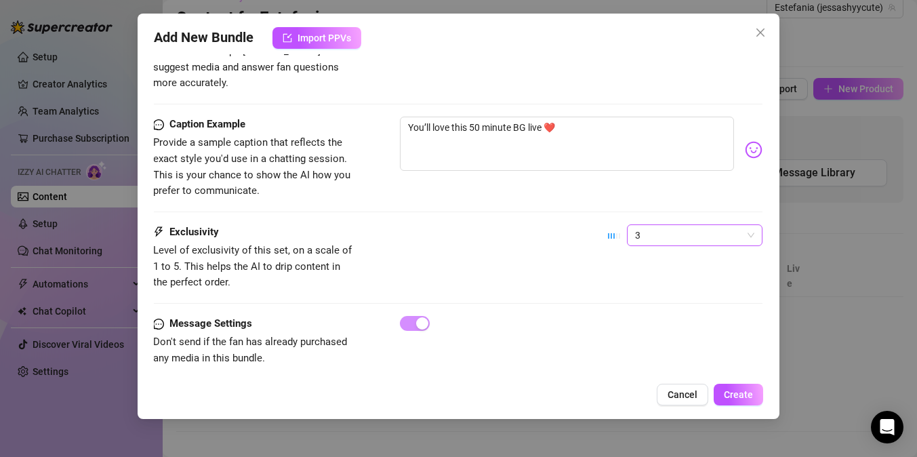
click at [660, 225] on span "3" at bounding box center [694, 235] width 119 height 20
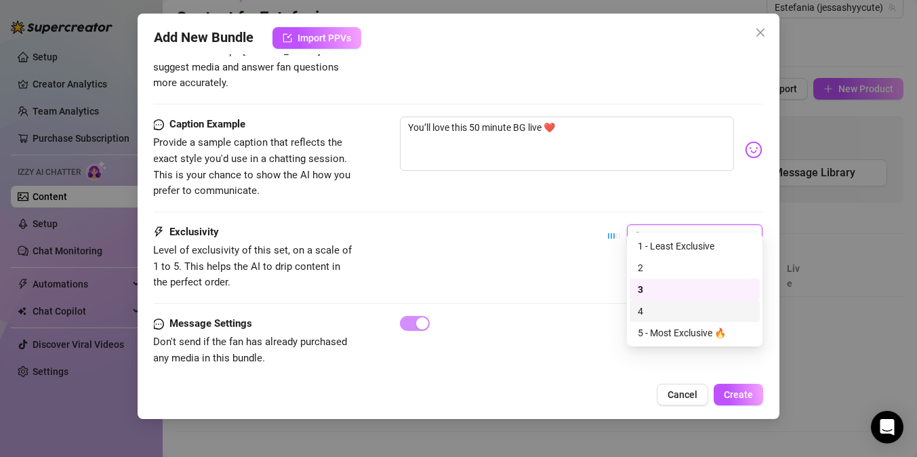
click at [545, 279] on div "Exclusivity Level of exclusivity of this set, on a scale of 1 to 5. This helps …" at bounding box center [457, 270] width 609 height 92
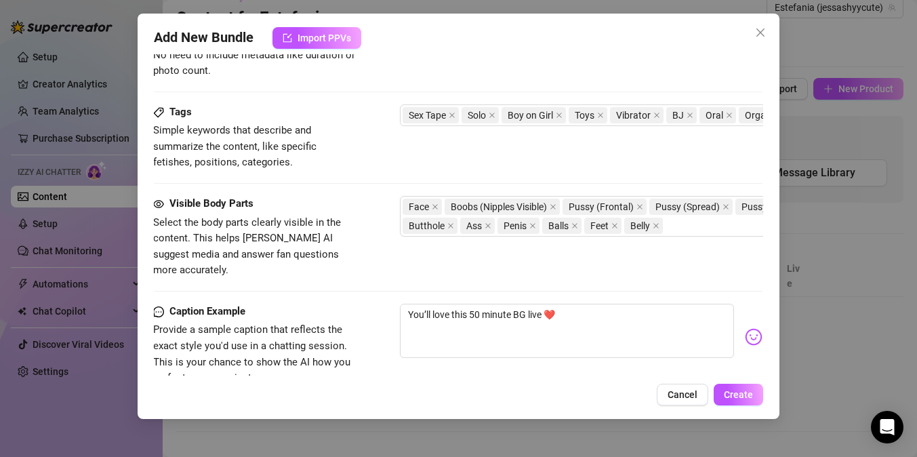
scroll to position [632, 1]
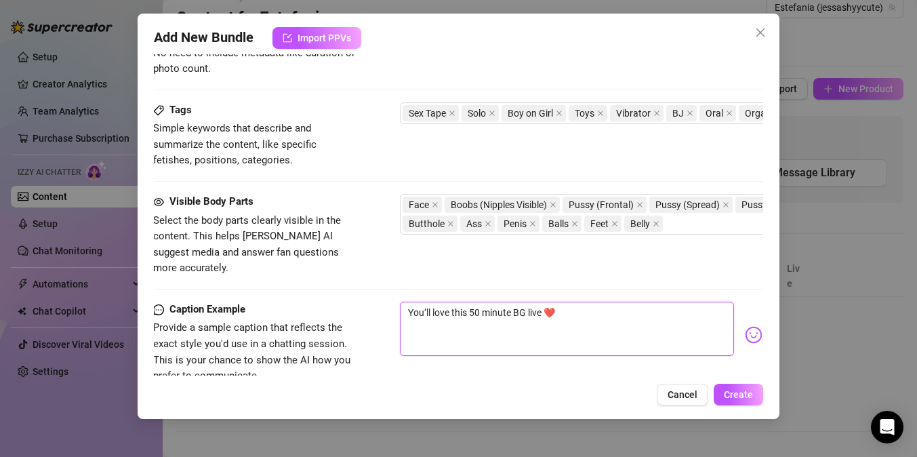
click at [590, 302] on textarea "You’ll love this 50 minute BG live ❤️" at bounding box center [567, 329] width 334 height 54
click at [498, 302] on textarea "You’ll love this 50 minute BG live ❤️" at bounding box center [567, 329] width 334 height 54
click at [597, 302] on textarea "You’ll love this 50 MINUTE BG live ❤️" at bounding box center [567, 329] width 334 height 54
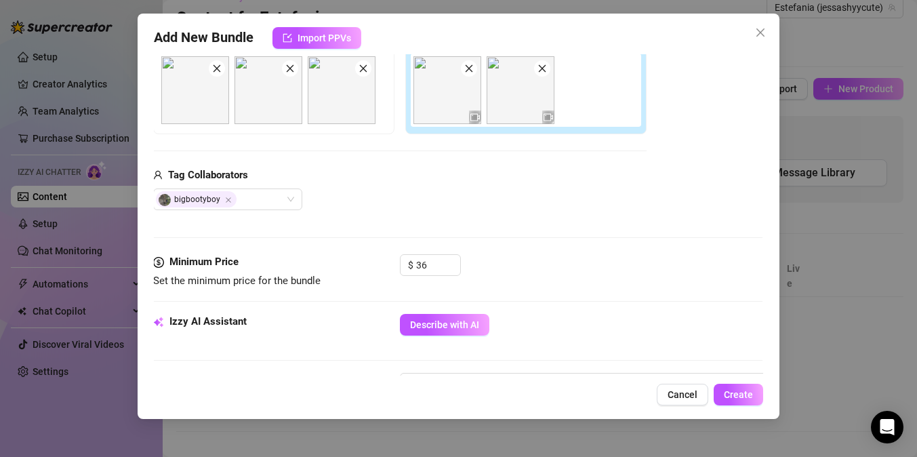
scroll to position [180, 1]
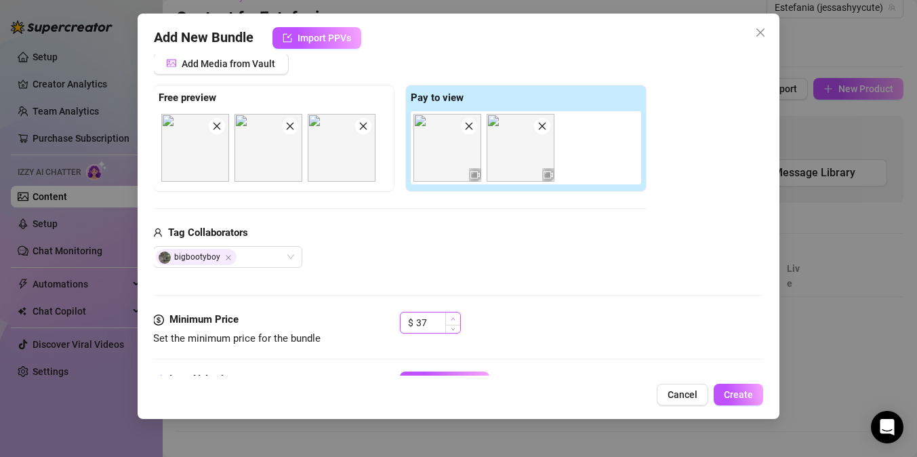
click at [454, 317] on icon "up" at bounding box center [453, 319] width 5 height 5
click at [452, 319] on span "Increase Value" at bounding box center [452, 318] width 15 height 12
click at [452, 323] on span "Decrease Value" at bounding box center [452, 327] width 15 height 12
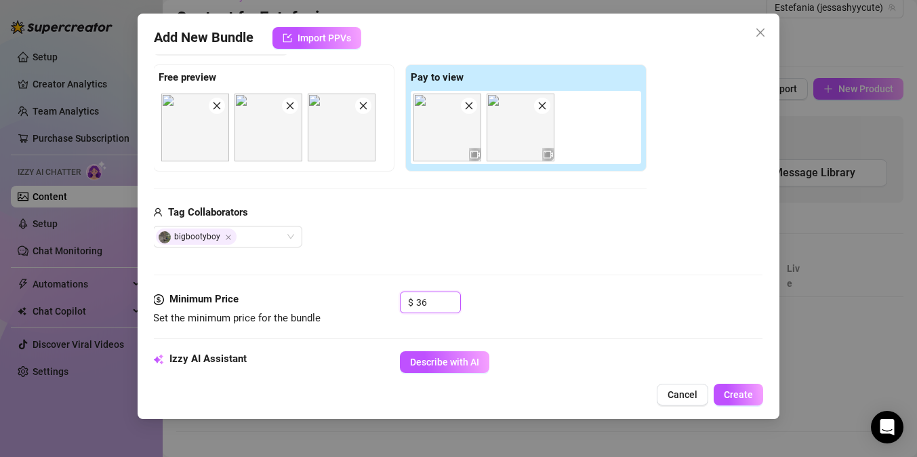
scroll to position [208, 1]
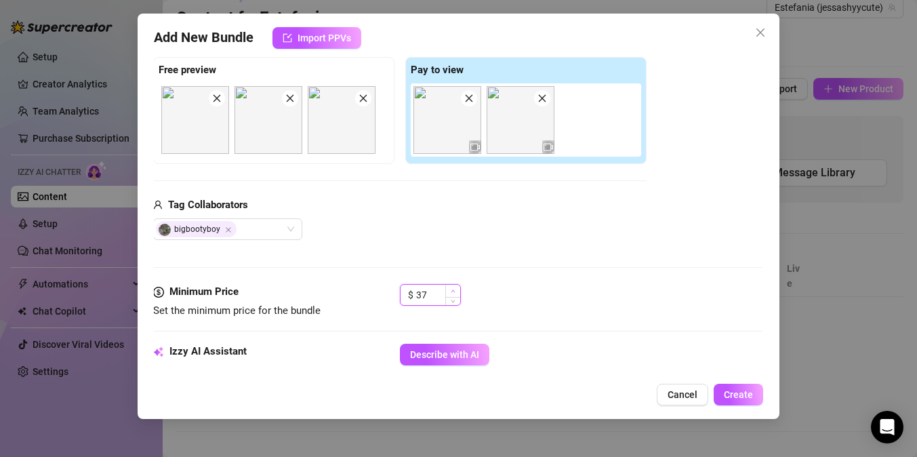
click at [452, 289] on icon "up" at bounding box center [453, 291] width 5 height 5
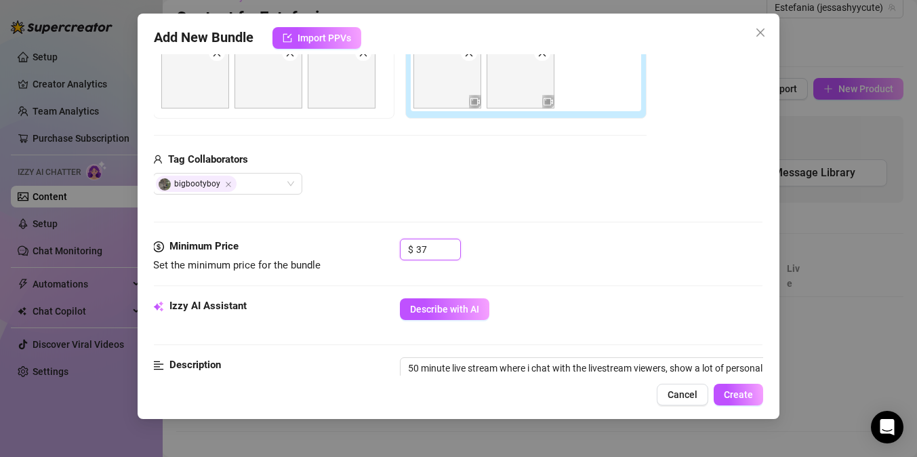
scroll to position [255, 1]
click at [448, 244] on span "Increase Value" at bounding box center [452, 244] width 15 height 12
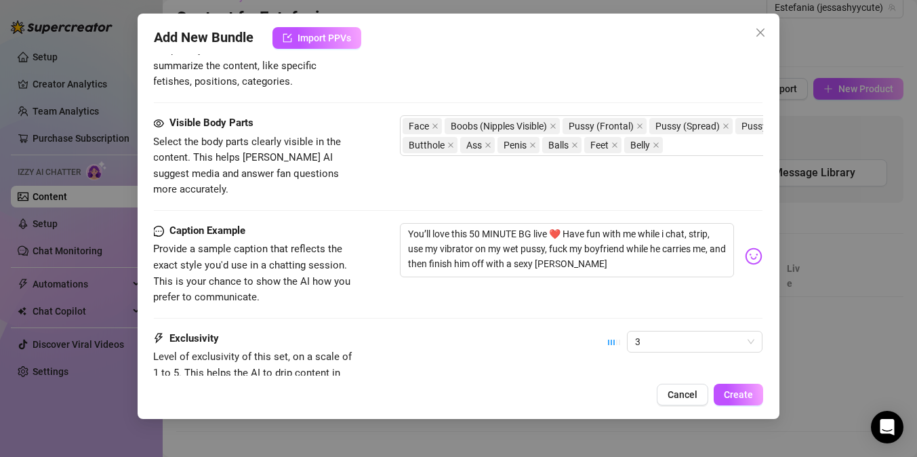
scroll to position [817, 1]
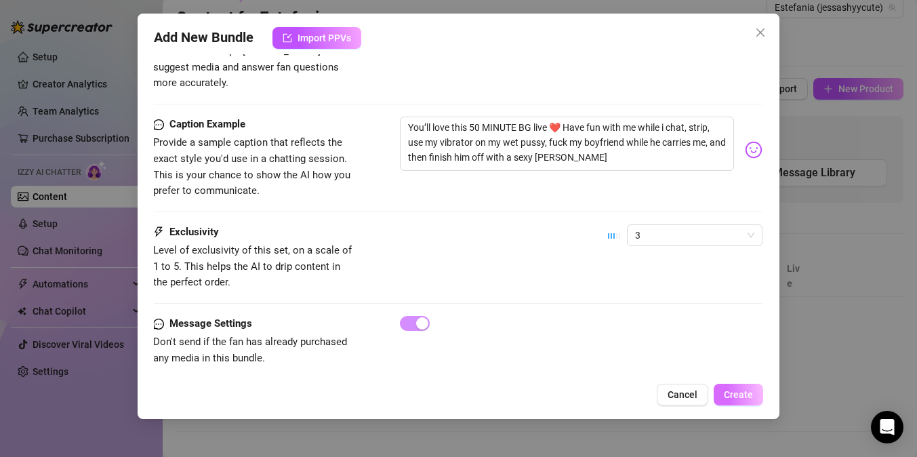
click at [729, 396] on span "Create" at bounding box center [738, 394] width 29 height 11
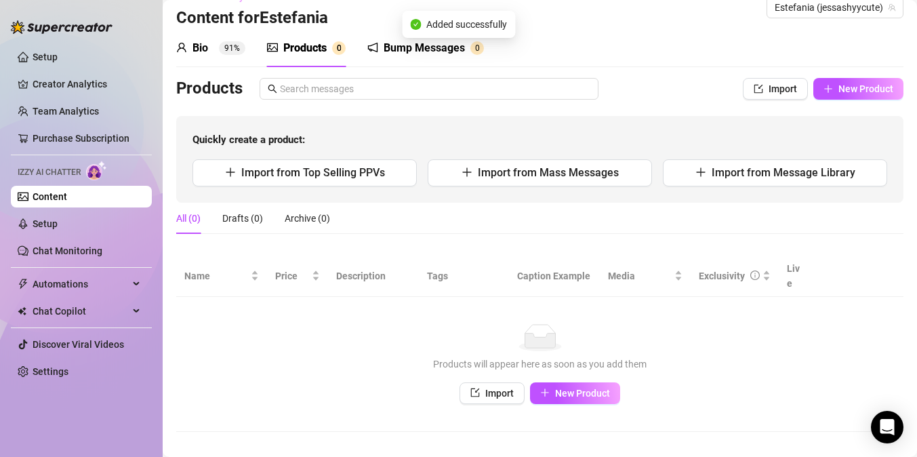
scroll to position [0, 0]
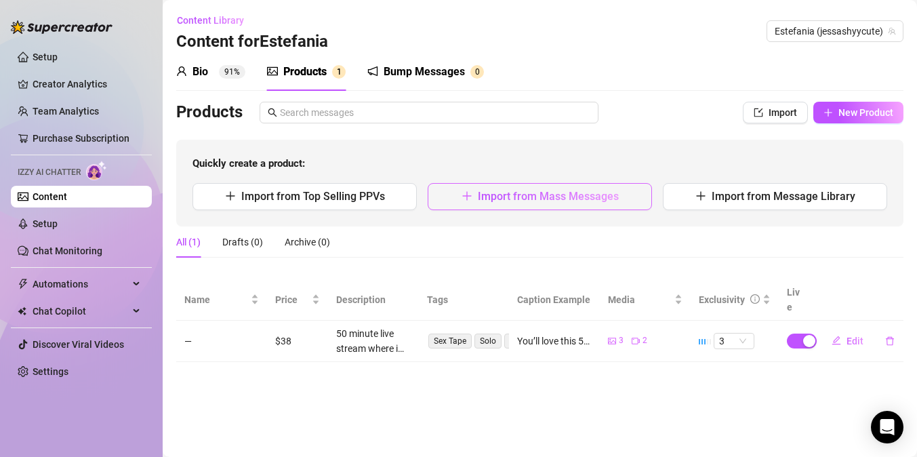
click at [514, 201] on span "Import from Mass Messages" at bounding box center [548, 196] width 141 height 13
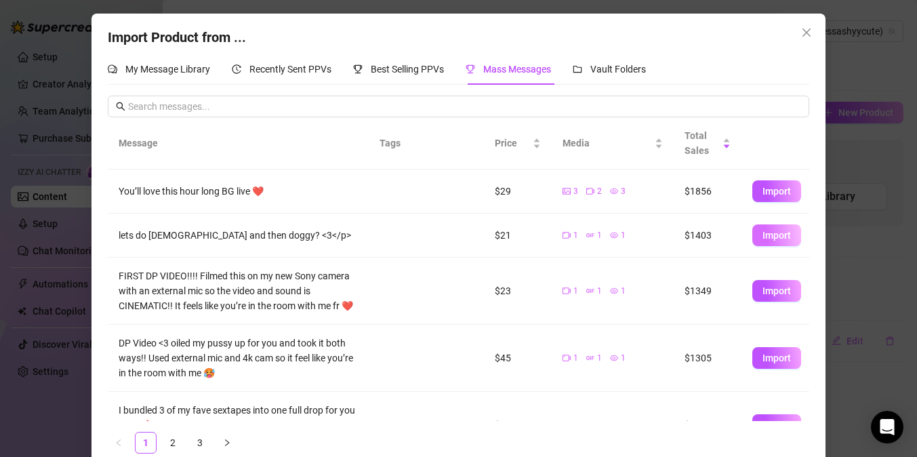
click at [784, 237] on span "Import" at bounding box center [777, 235] width 28 height 11
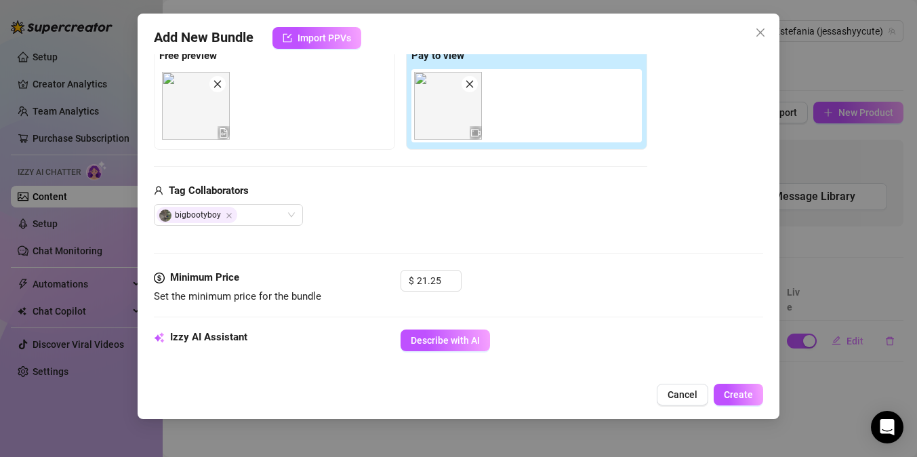
click at [678, 385] on button "Cancel" at bounding box center [683, 395] width 52 height 22
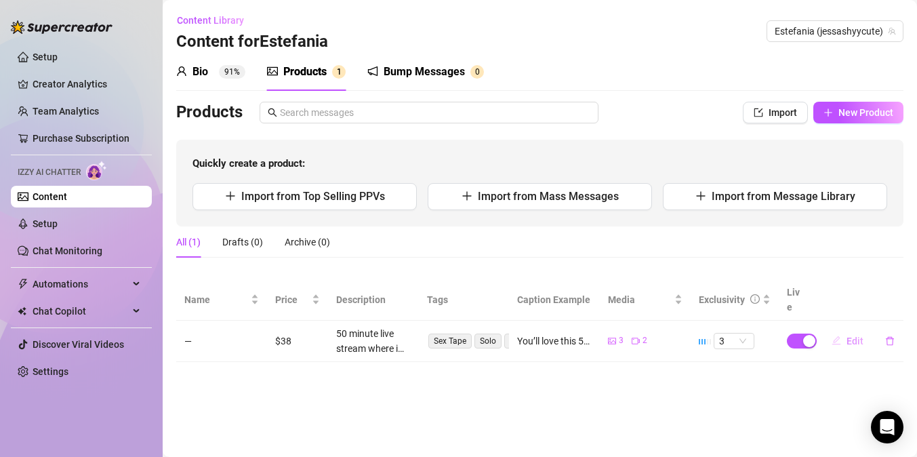
click at [836, 332] on button "Edit" at bounding box center [848, 341] width 54 height 22
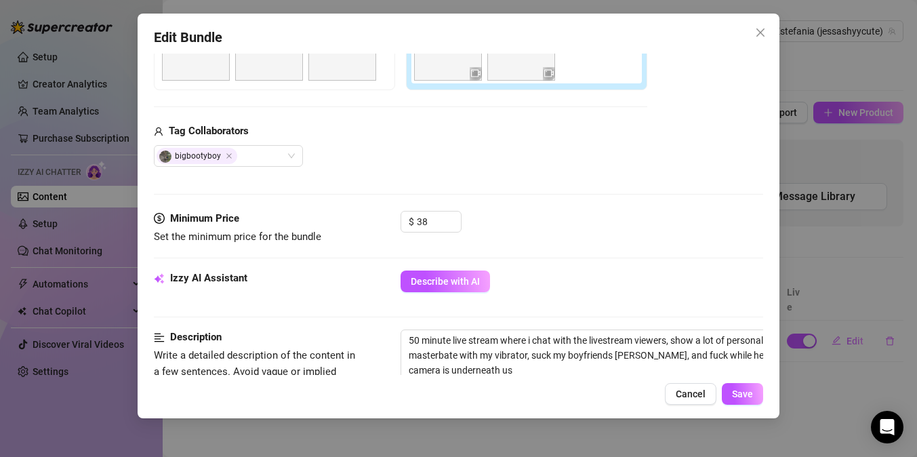
scroll to position [285, 0]
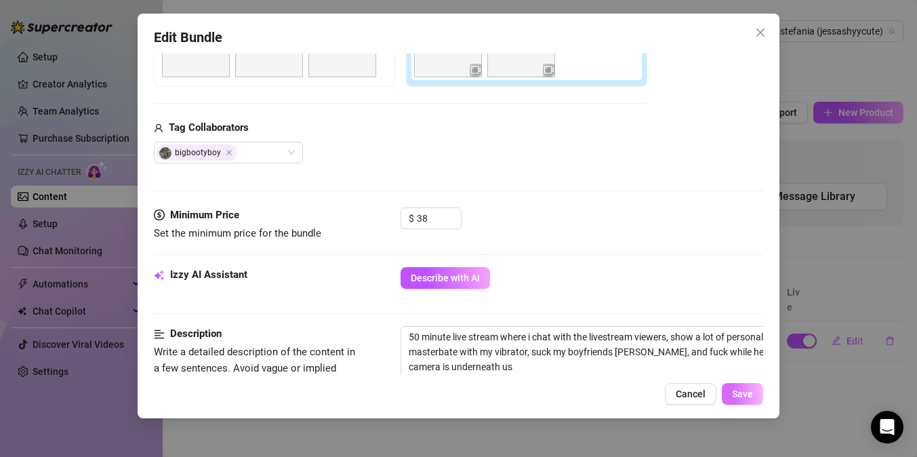
click at [743, 390] on span "Save" at bounding box center [742, 393] width 21 height 11
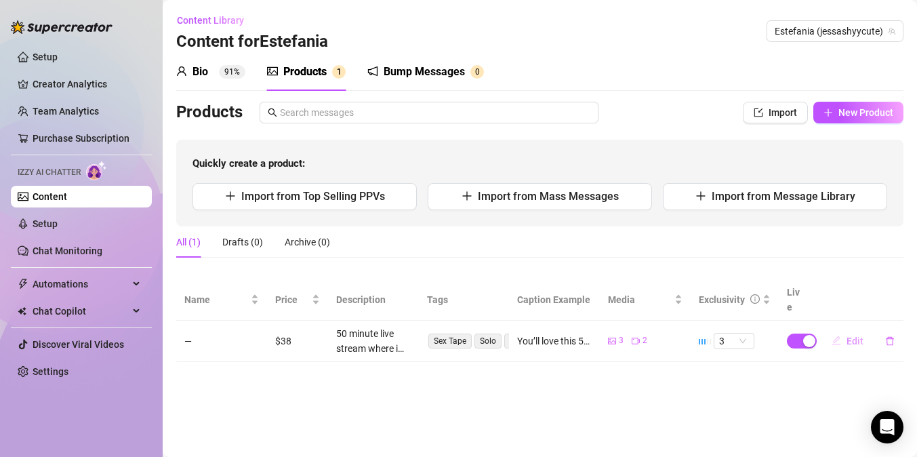
click at [849, 336] on span "Edit" at bounding box center [855, 341] width 17 height 11
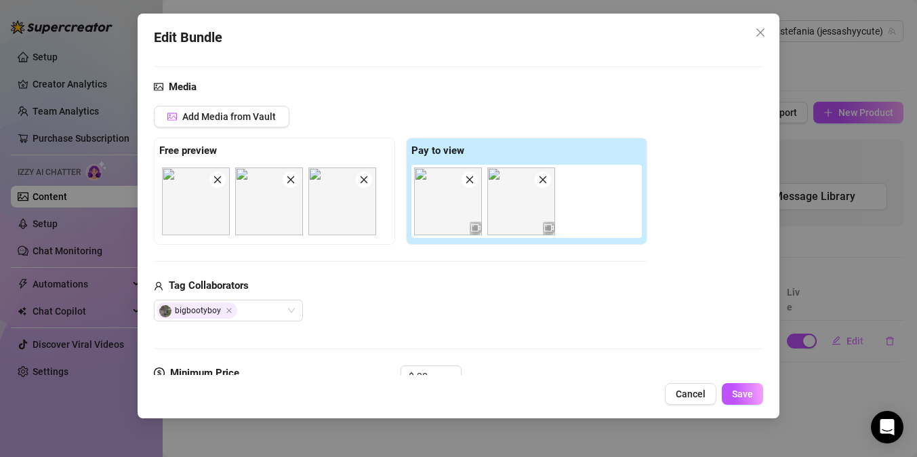
scroll to position [0, 0]
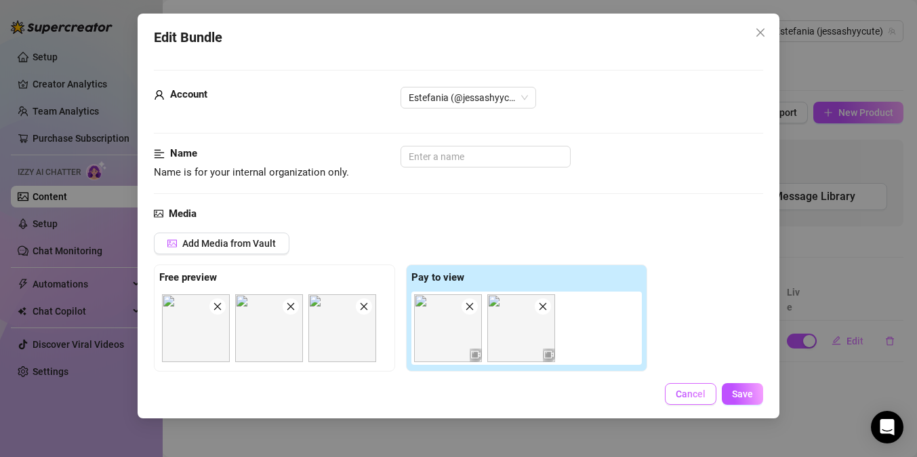
click at [682, 399] on span "Cancel" at bounding box center [691, 393] width 30 height 11
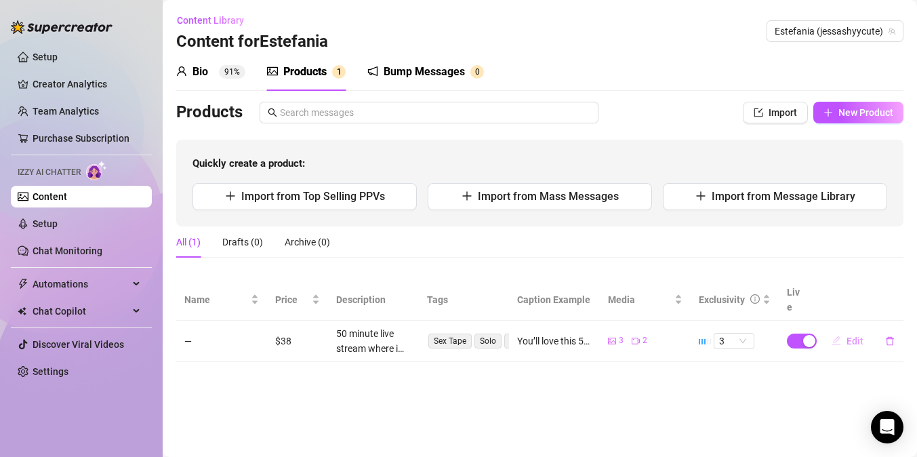
click at [852, 330] on button "Edit" at bounding box center [848, 341] width 54 height 22
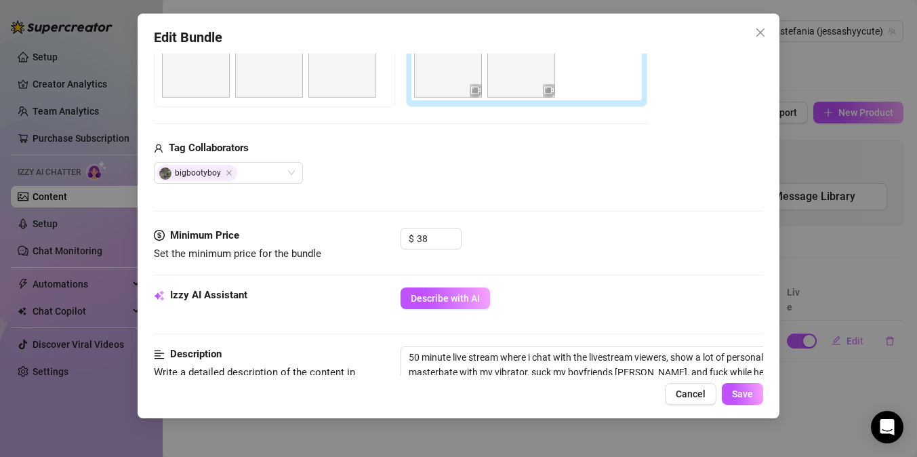
scroll to position [270, 0]
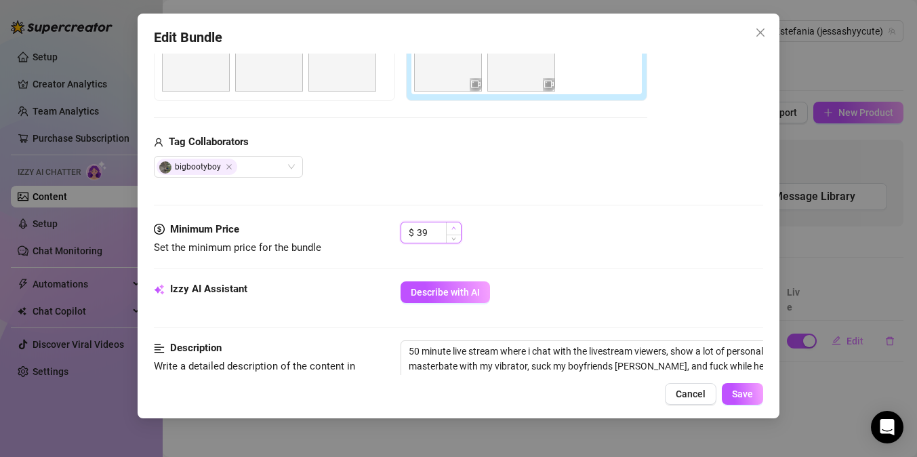
click at [451, 228] on icon "up" at bounding box center [453, 228] width 5 height 5
click at [454, 236] on icon "down" at bounding box center [453, 237] width 5 height 5
click at [754, 392] on button "Save" at bounding box center [742, 394] width 41 height 22
